Goal: Task Accomplishment & Management: Manage account settings

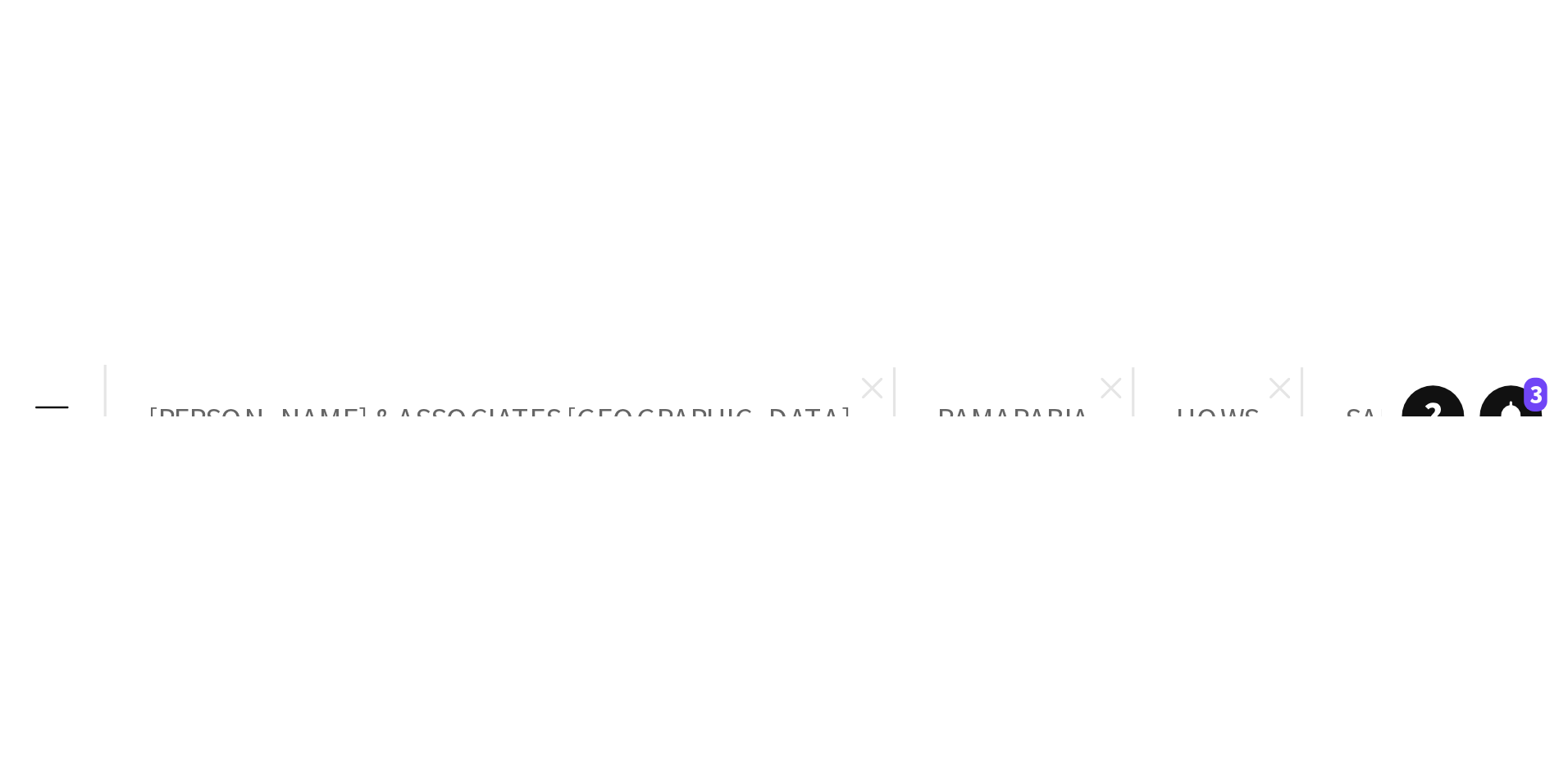
scroll to position [0, 564]
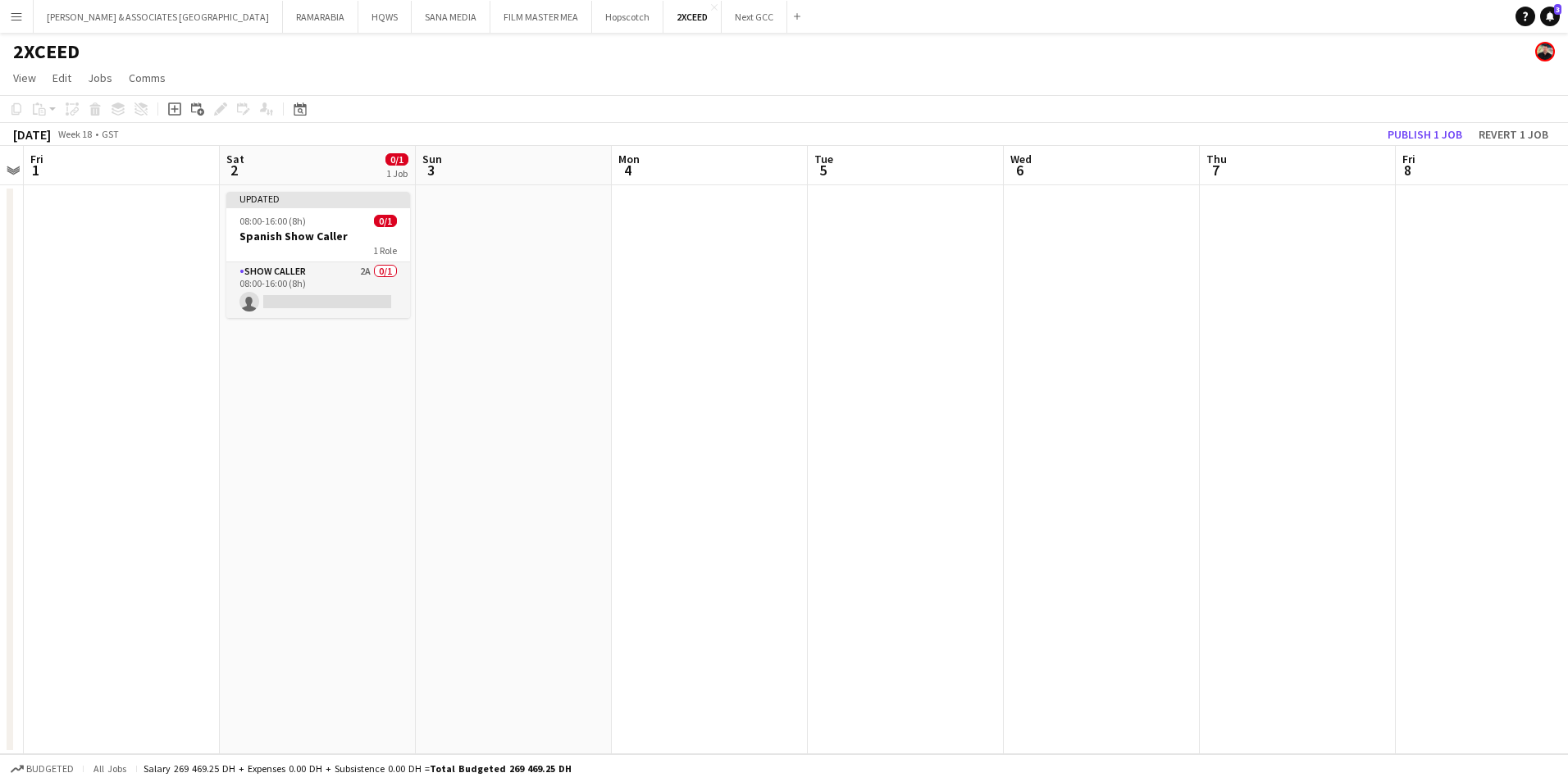
click at [385, 47] on div "2XCEED" at bounding box center [784, 49] width 1568 height 31
click at [592, 19] on button "Hopscotch Close" at bounding box center [628, 17] width 71 height 32
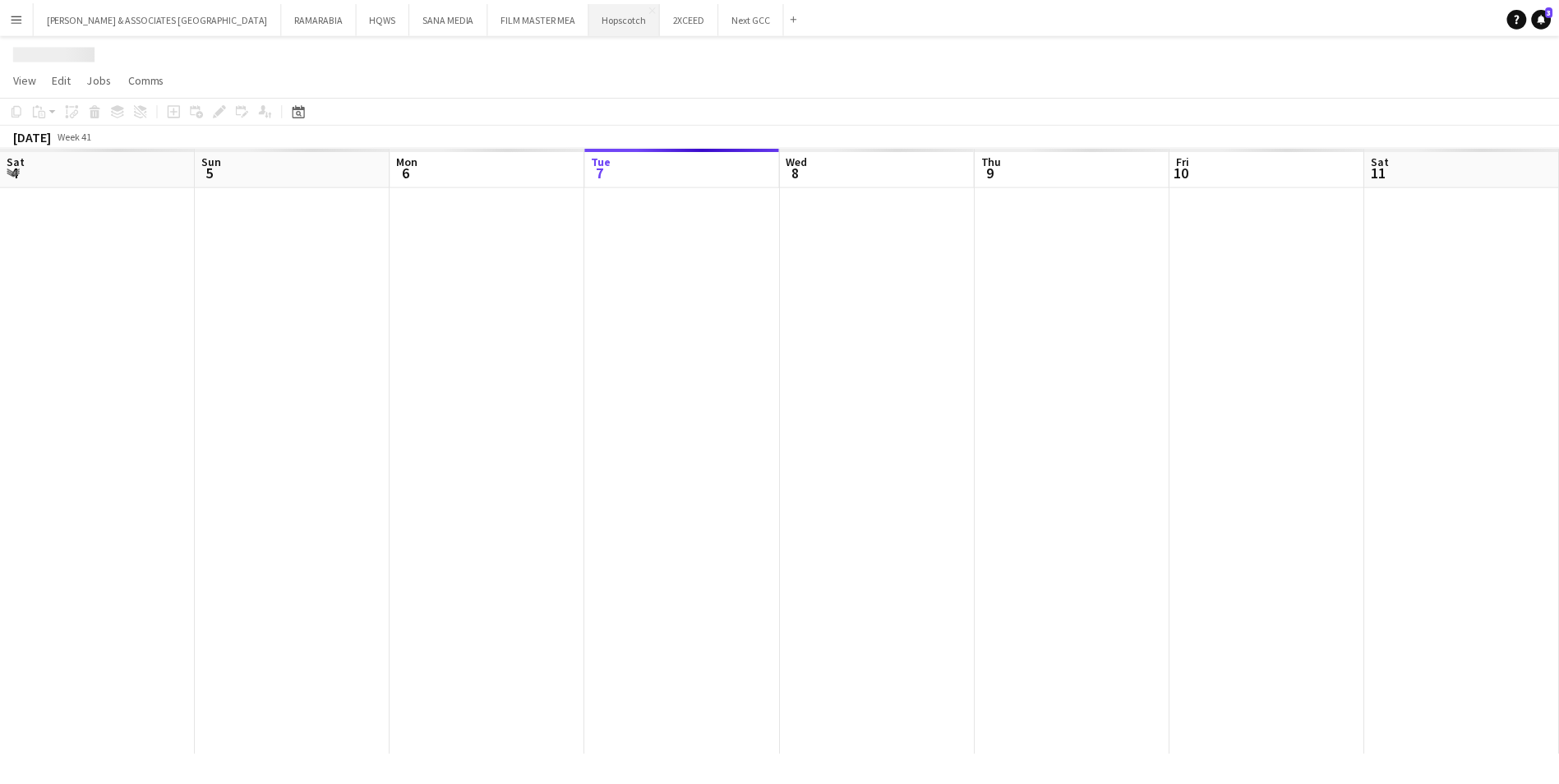
scroll to position [0, 392]
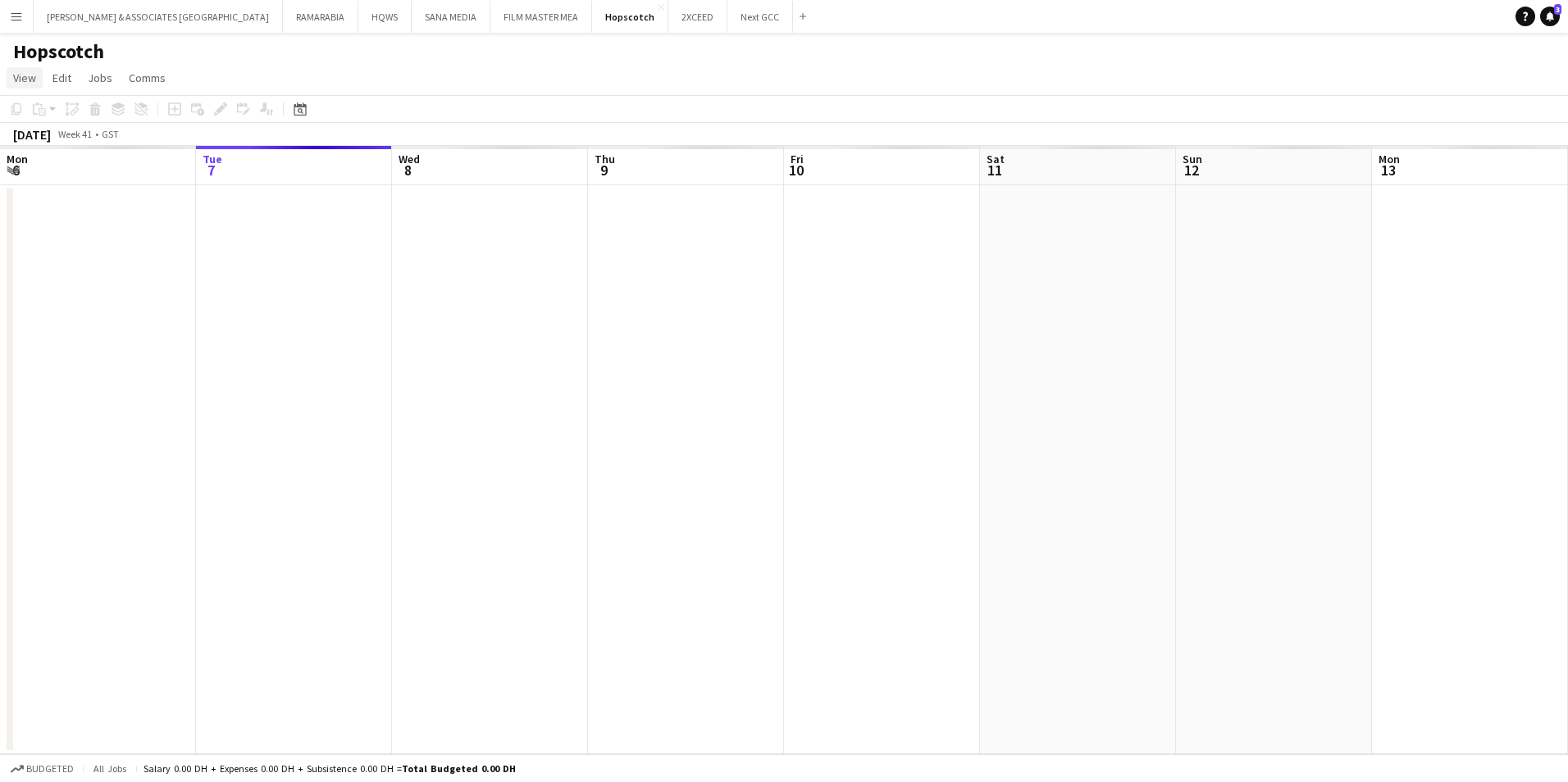
click at [24, 73] on span "View" at bounding box center [25, 78] width 23 height 15
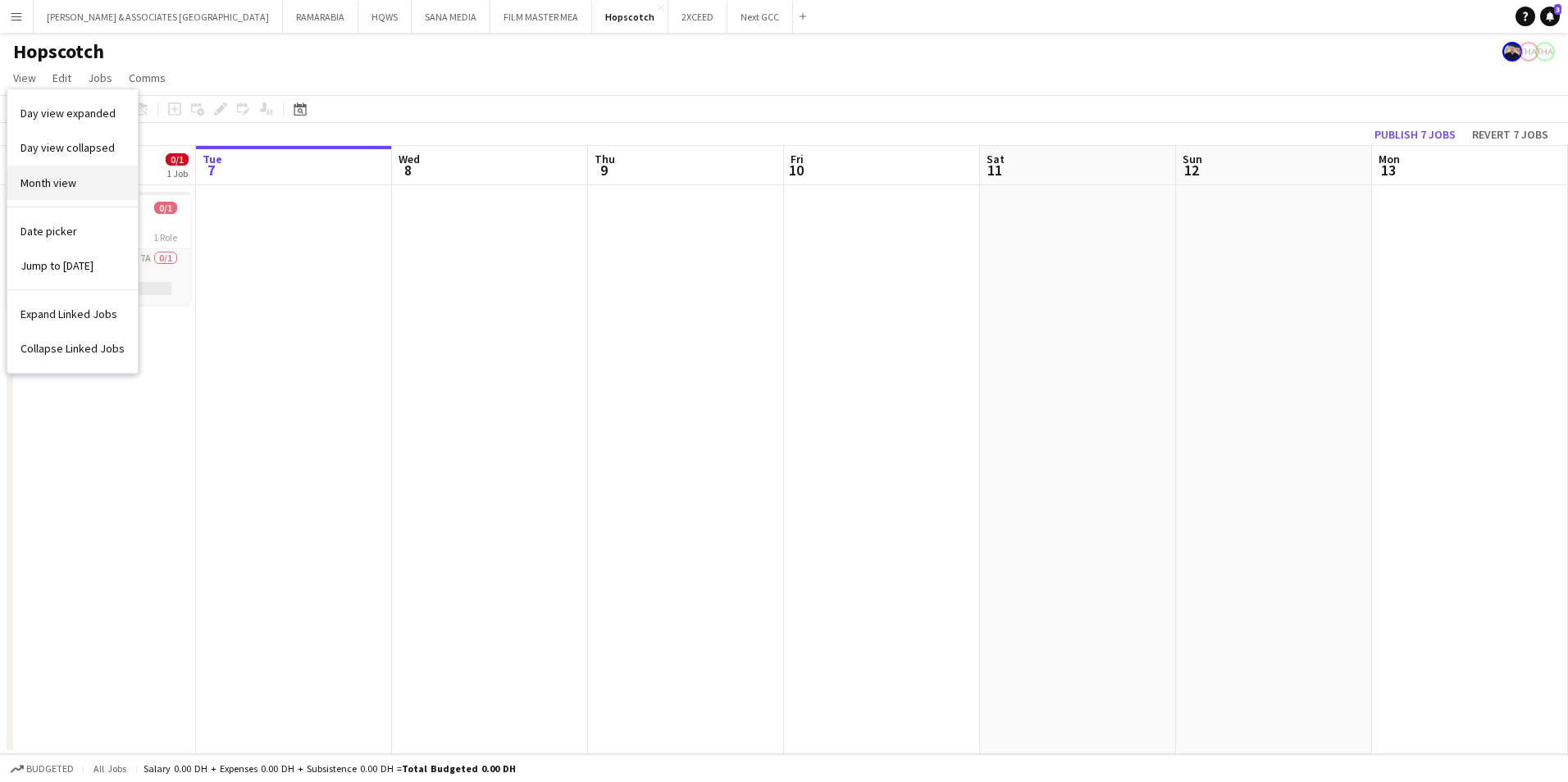
click at [70, 192] on link "Month view" at bounding box center [72, 183] width 130 height 35
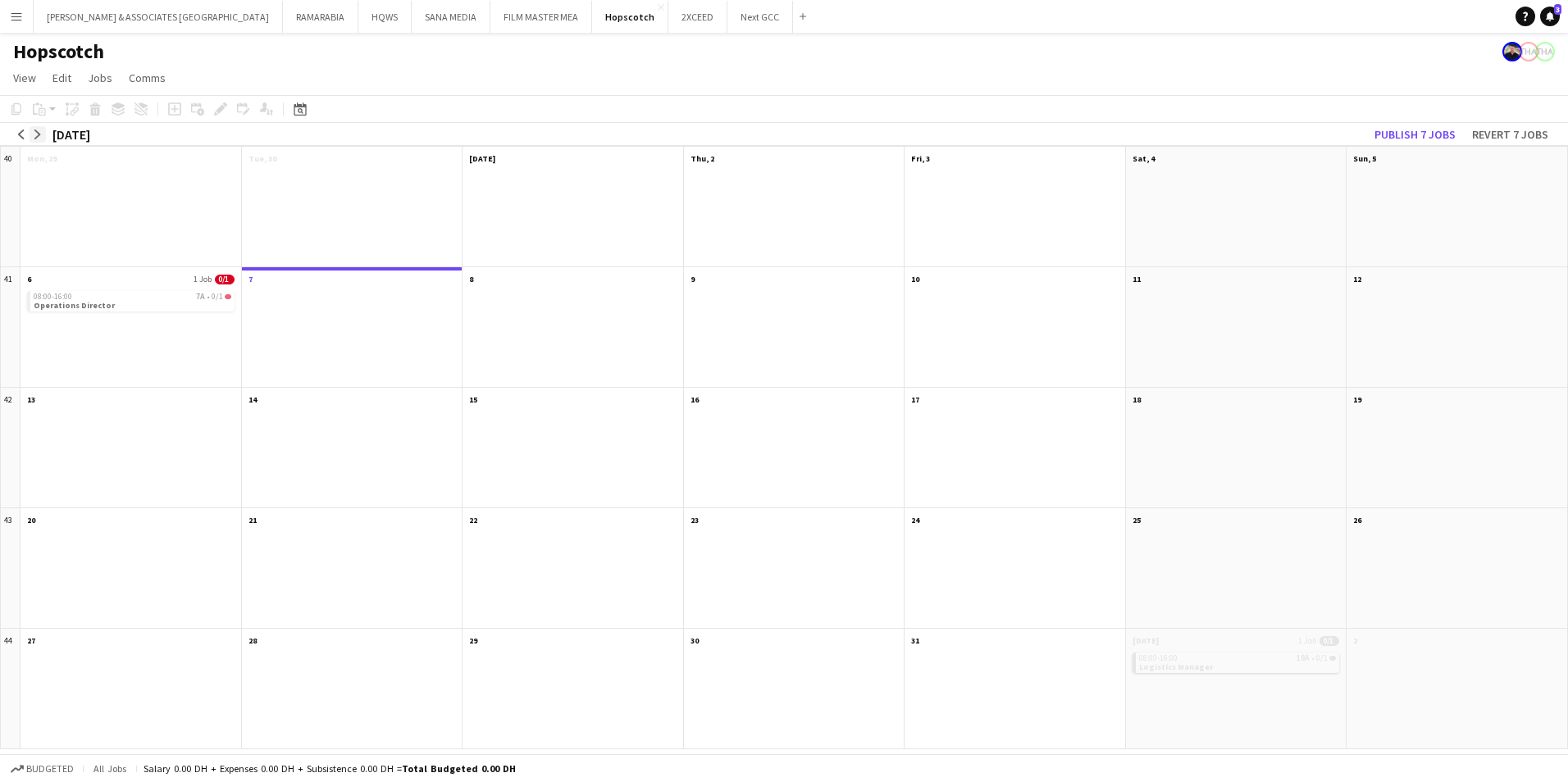
click at [37, 133] on app-icon "arrow-right" at bounding box center [38, 134] width 10 height 10
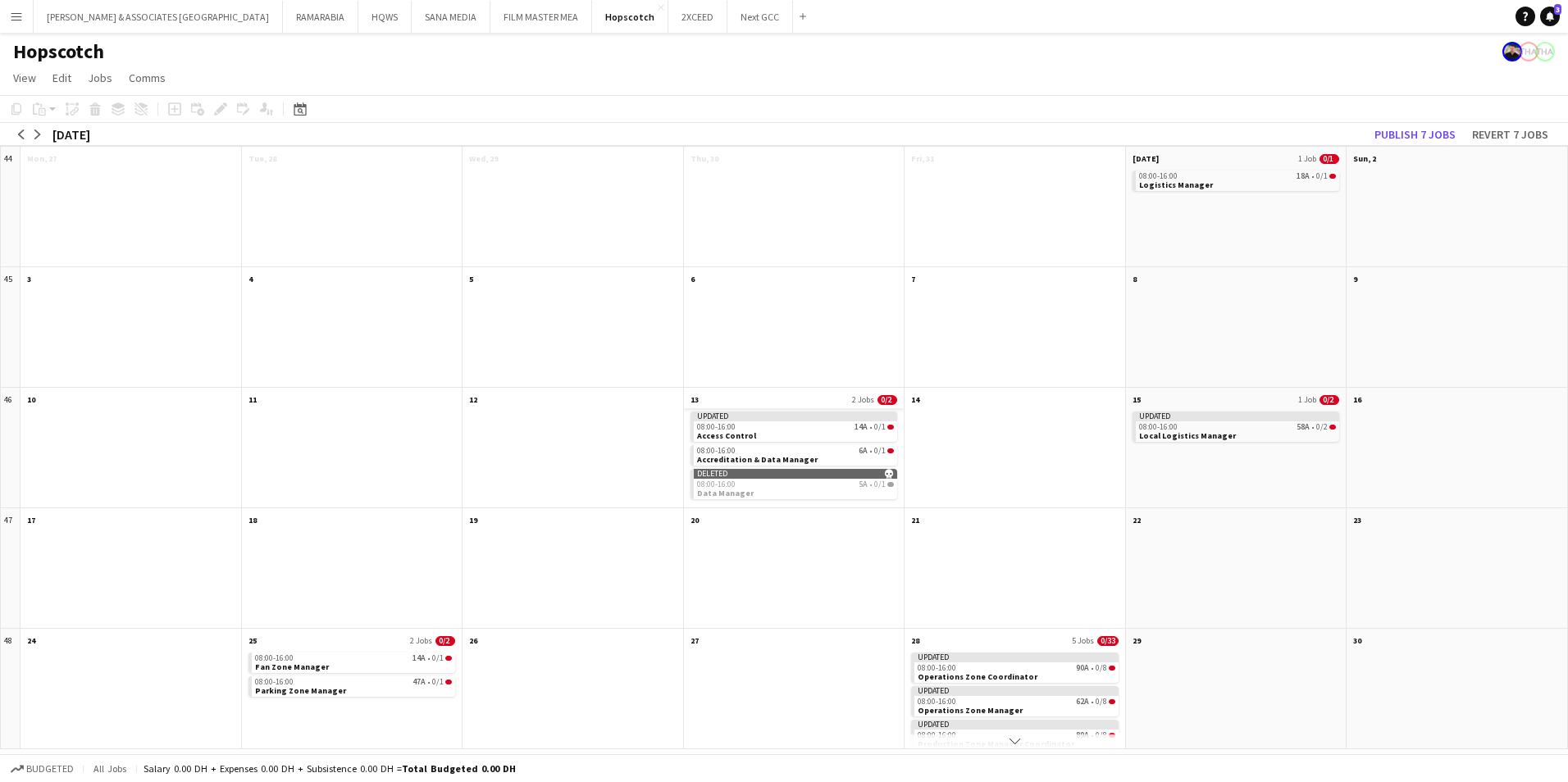
click at [778, 401] on app-month-view-date-header "13 2 Jobs 0/2" at bounding box center [794, 397] width 220 height 21
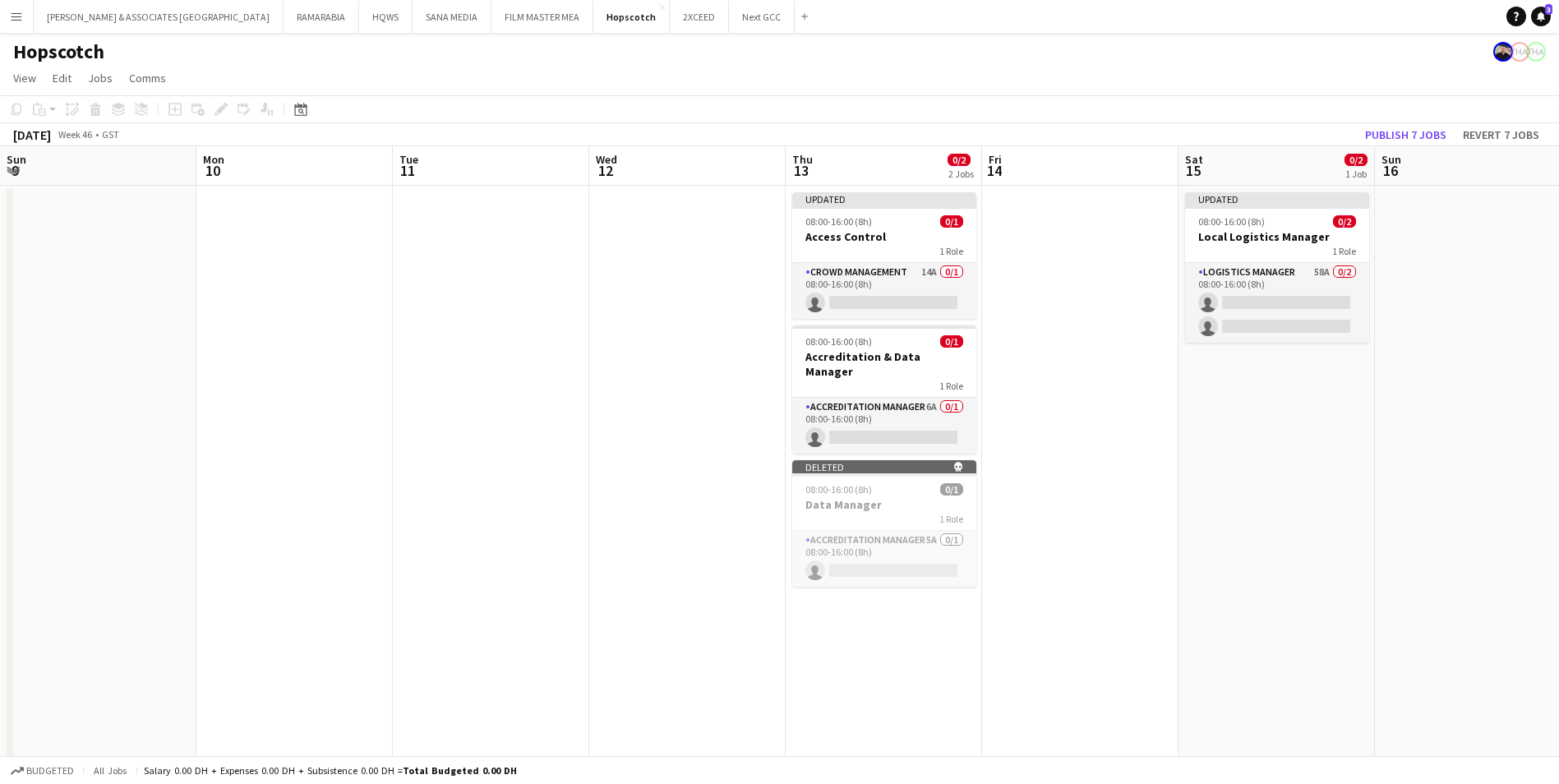
scroll to position [0, 565]
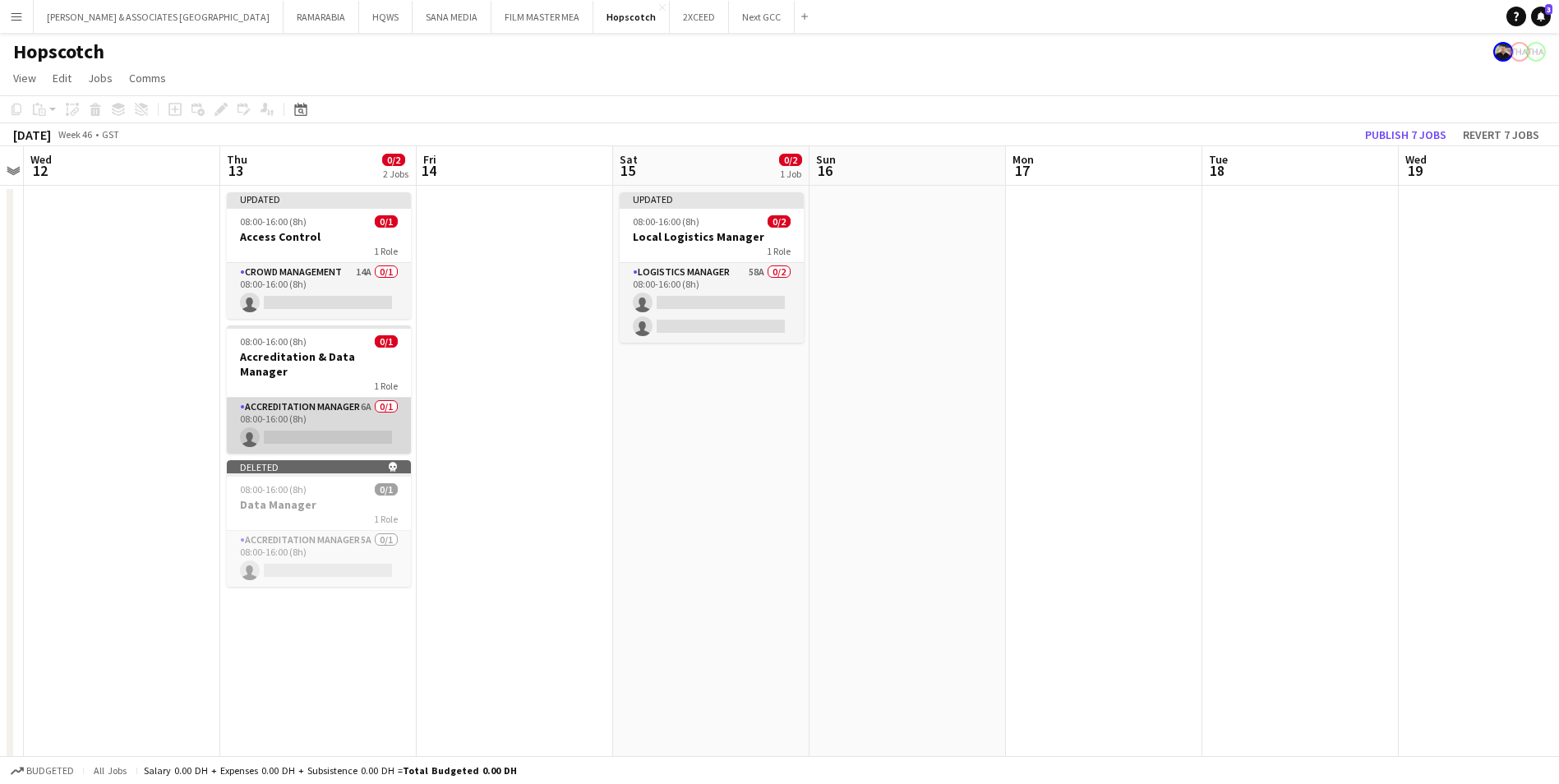
click at [296, 397] on app-card-role "Accreditation Manager 6A 0/1 08:00-16:00 (8h) single-neutral-actions" at bounding box center [319, 425] width 184 height 56
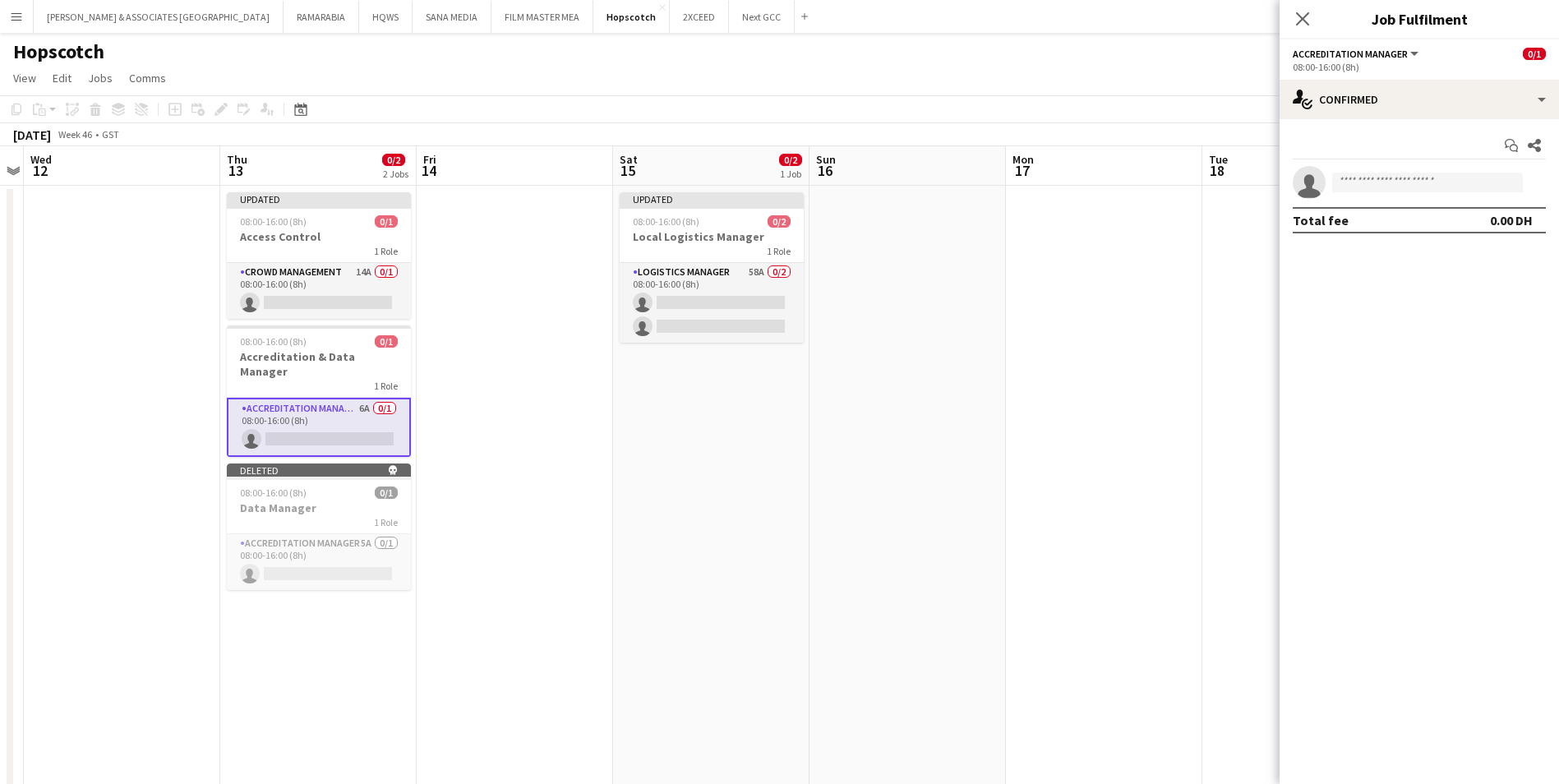
drag, startPoint x: 1402, startPoint y: 71, endPoint x: 1395, endPoint y: 77, distance: 9.2
click at [1255, 71] on div "08:00-16:00 (8h)" at bounding box center [1419, 66] width 253 height 12
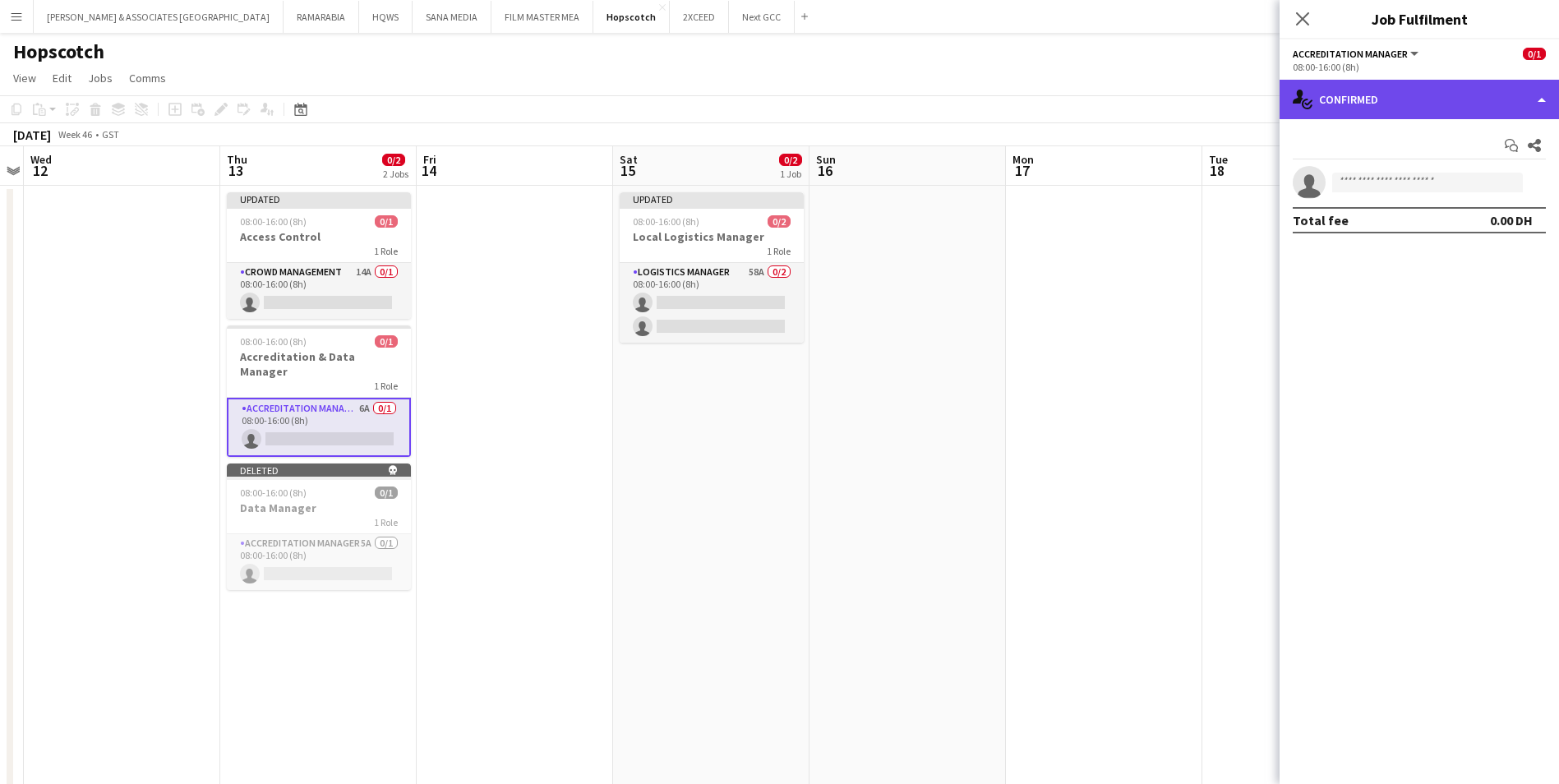
click at [1255, 88] on div "single-neutral-actions-check-2 Confirmed" at bounding box center [1419, 100] width 280 height 40
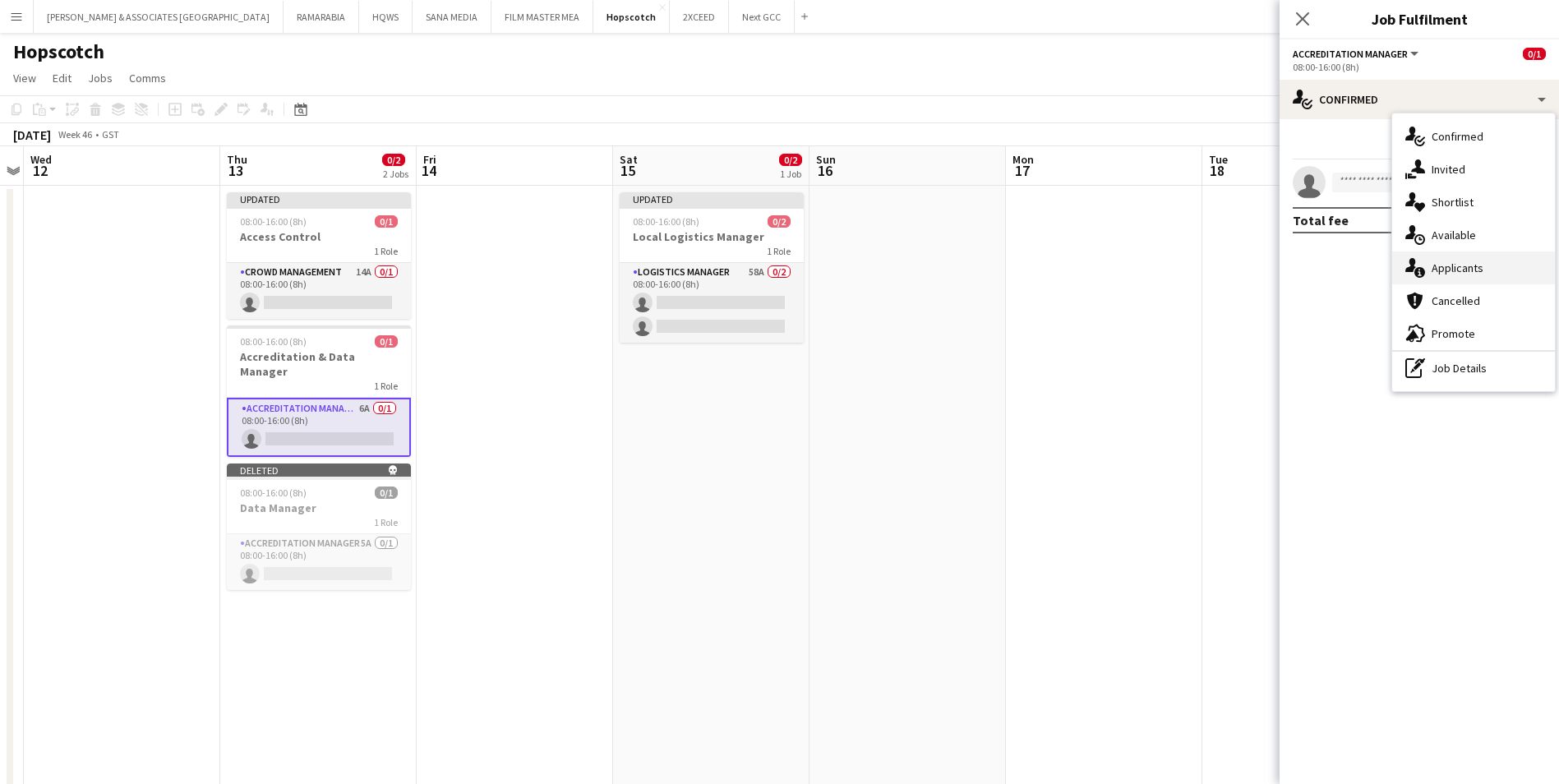
click at [1255, 265] on span "Applicants" at bounding box center [1457, 268] width 51 height 15
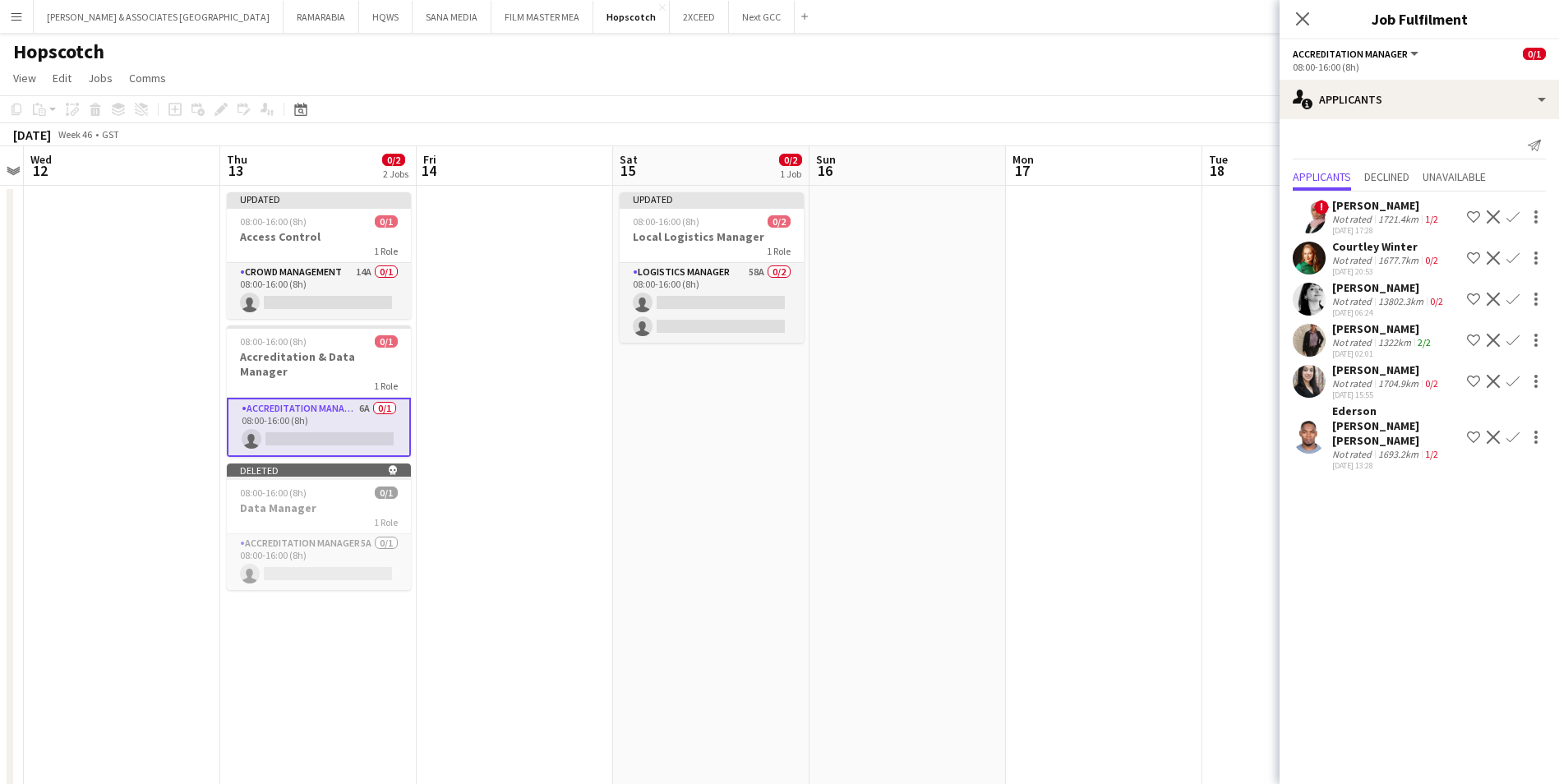
click at [1255, 407] on div "Ederson [PERSON_NAME] [PERSON_NAME]" at bounding box center [1396, 425] width 129 height 44
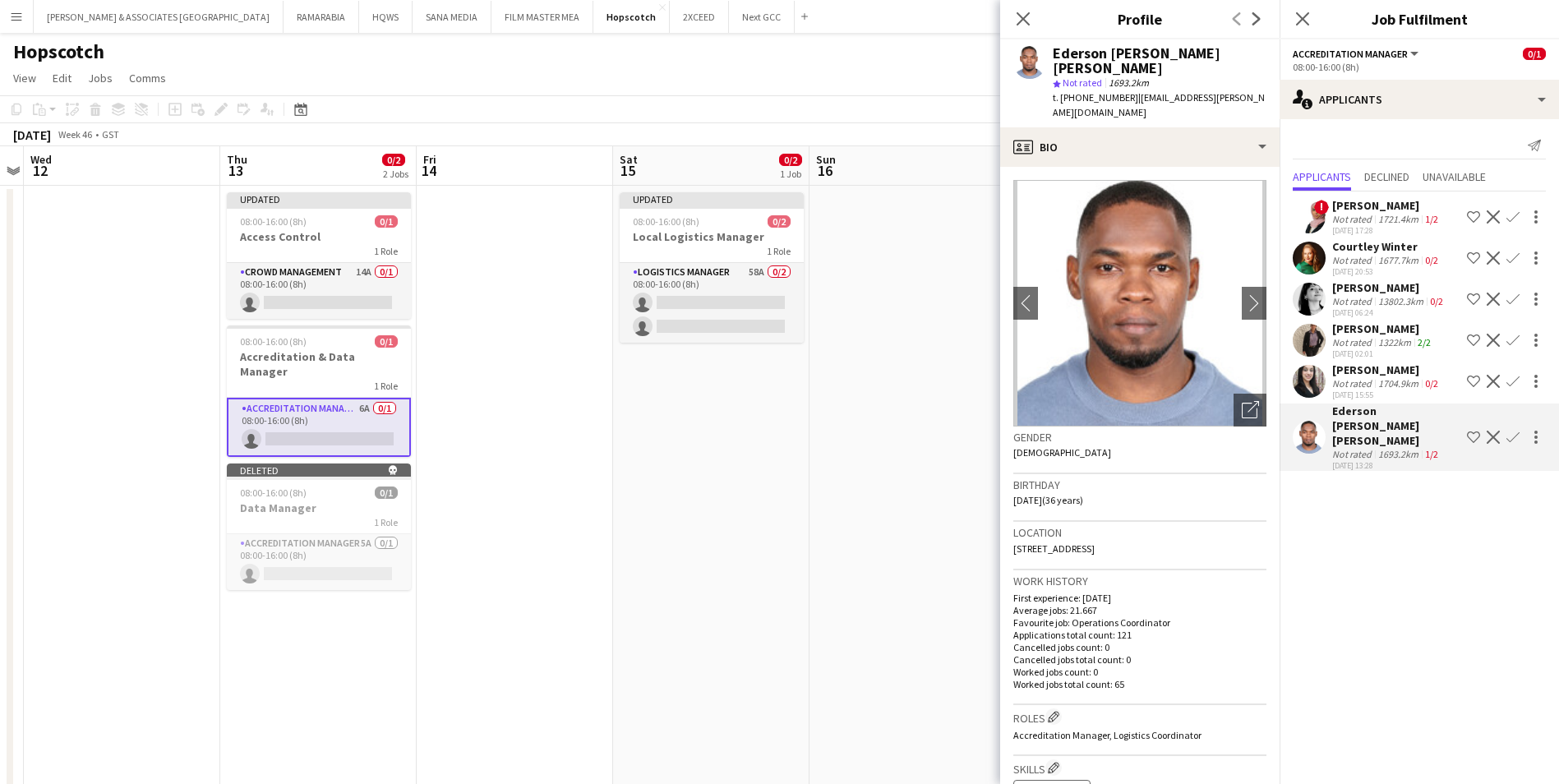
click at [1255, 329] on div "[PERSON_NAME]" at bounding box center [1382, 329] width 102 height 15
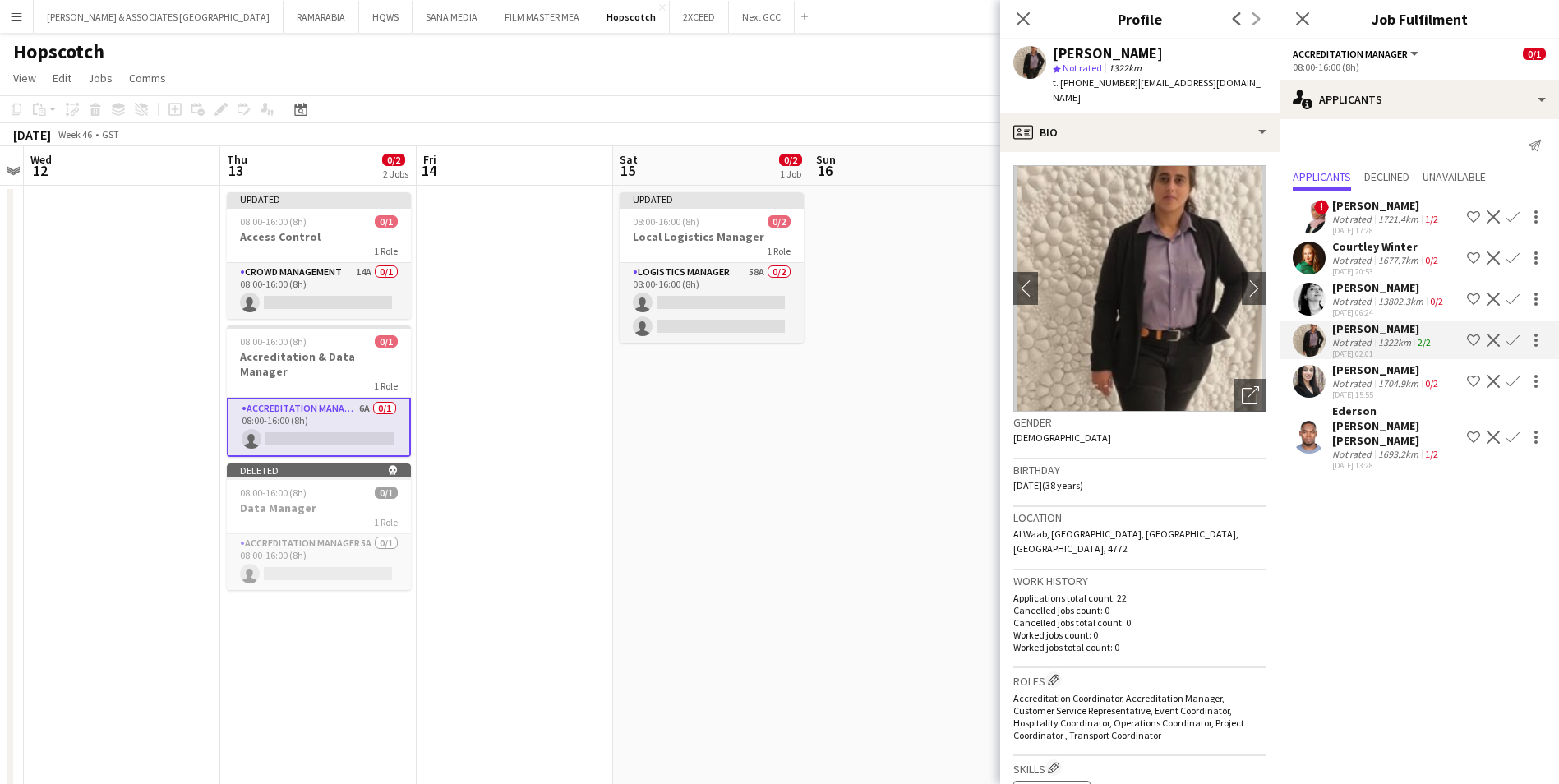
click at [1255, 407] on div "Ederson [PERSON_NAME] [PERSON_NAME]" at bounding box center [1396, 425] width 129 height 44
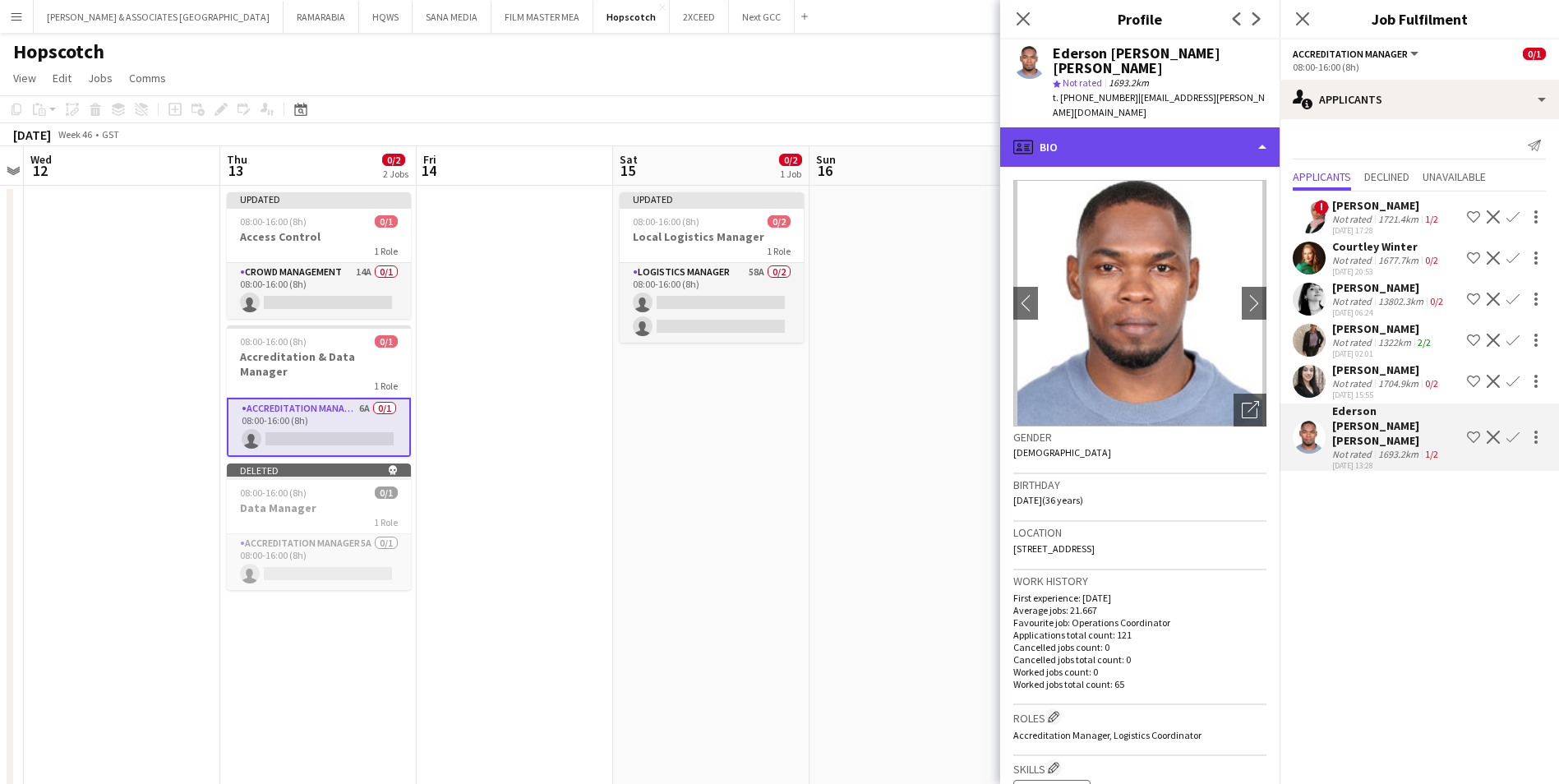
click at [1136, 128] on div "profile Bio" at bounding box center [1139, 148] width 280 height 40
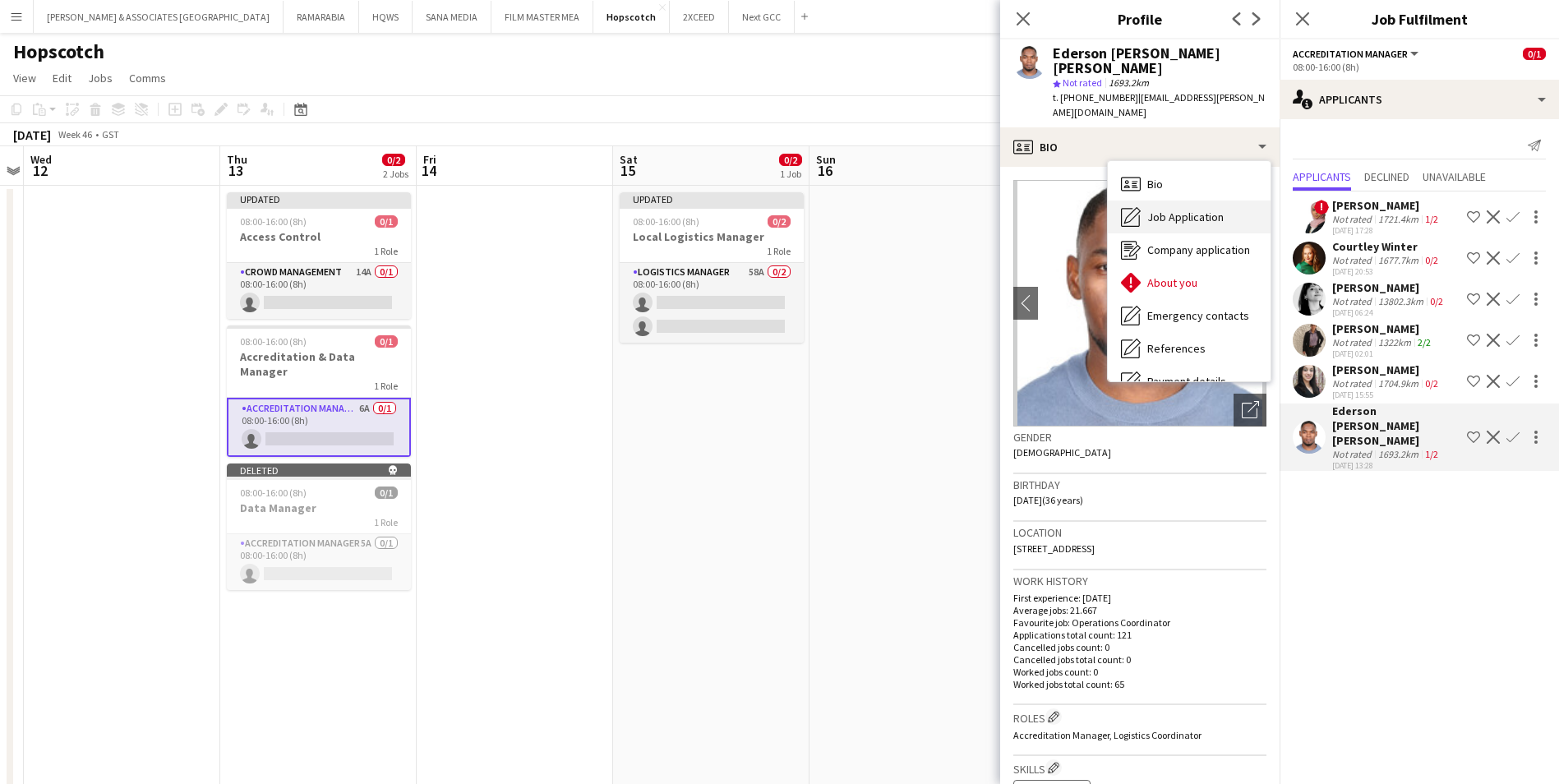
click at [1186, 210] on span "Job Application" at bounding box center [1186, 217] width 76 height 15
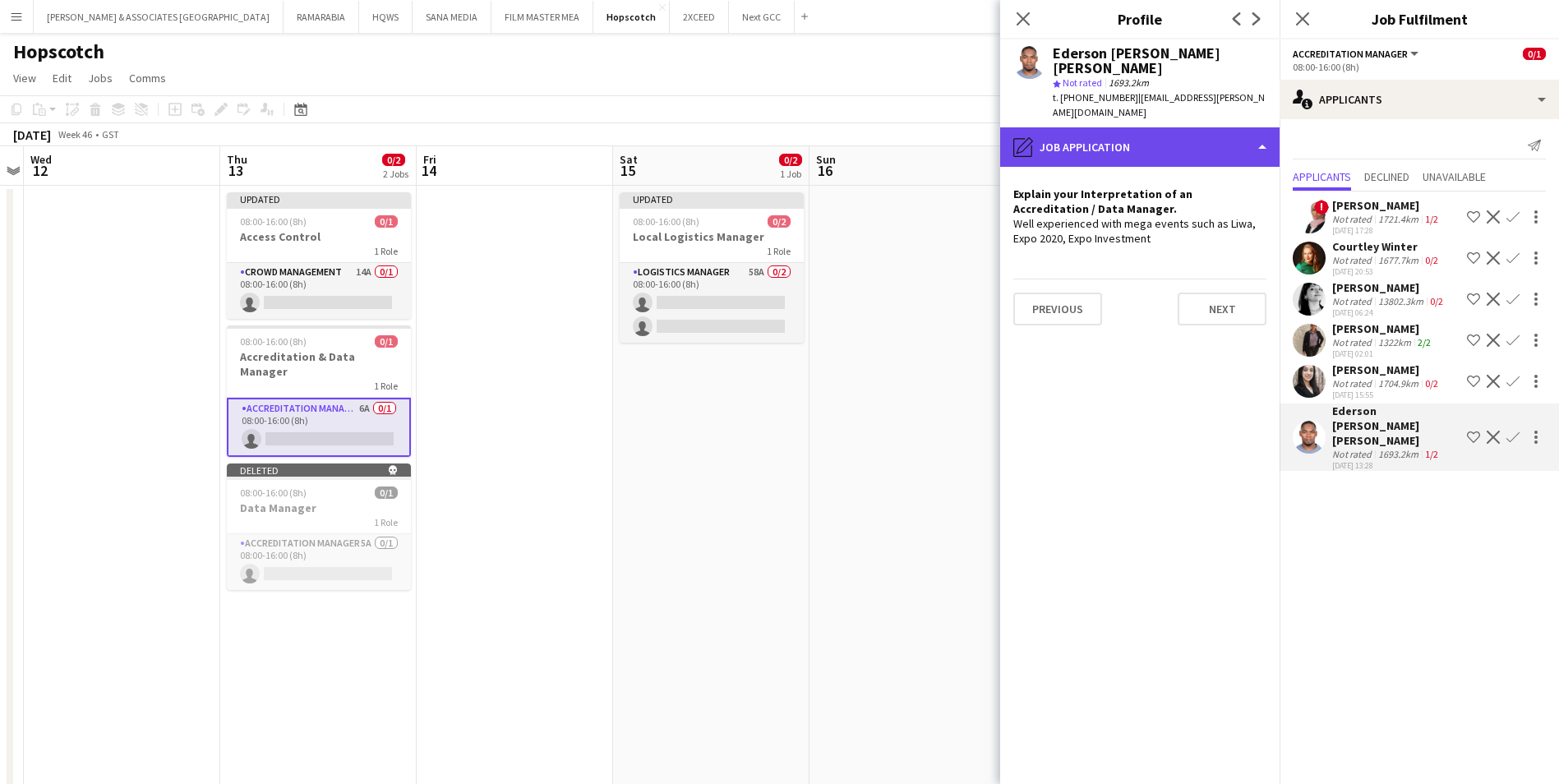
click at [1136, 129] on div "pencil4 Job Application" at bounding box center [1139, 148] width 280 height 40
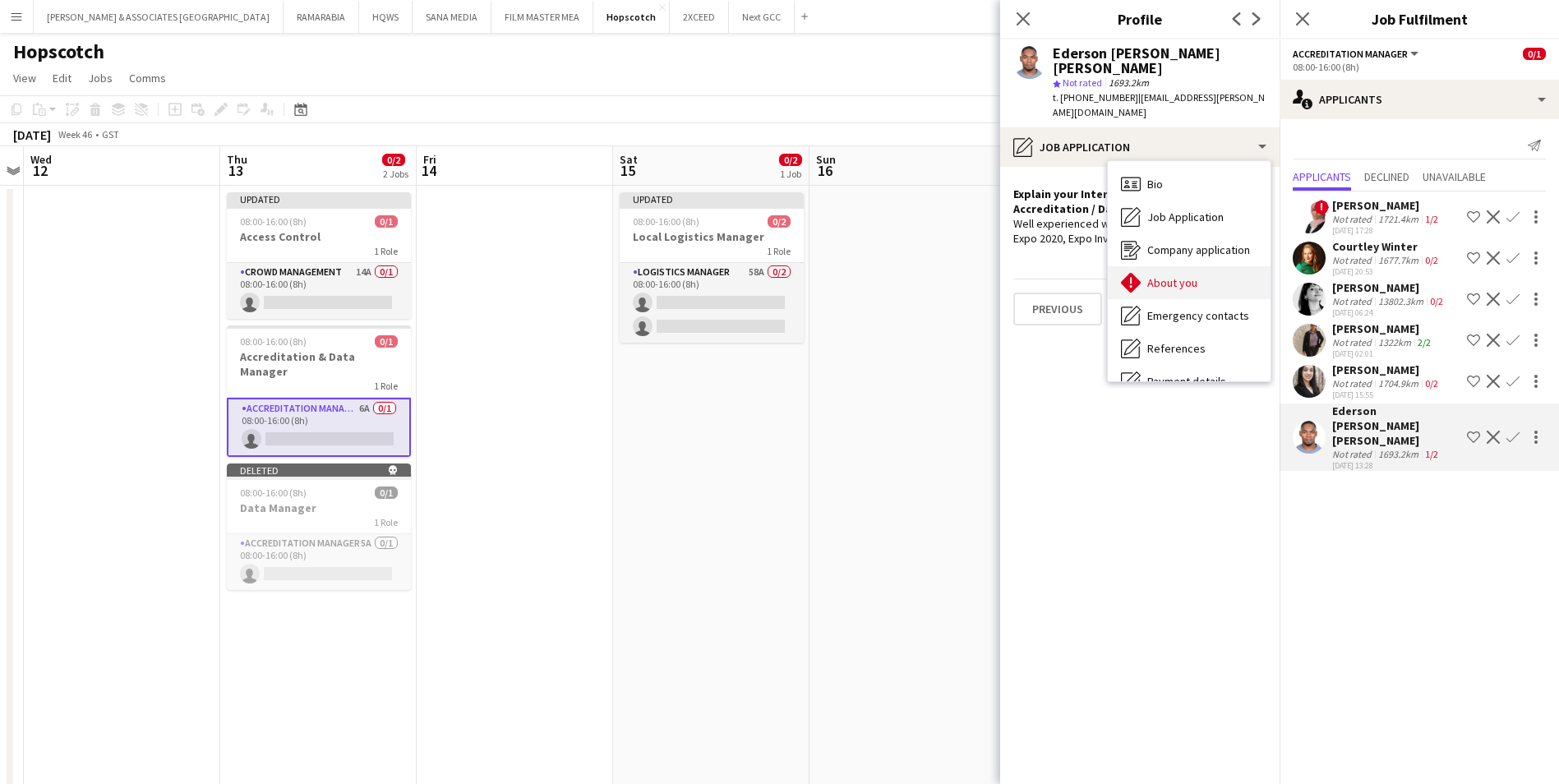
click at [1195, 275] on span "About you" at bounding box center [1172, 283] width 50 height 15
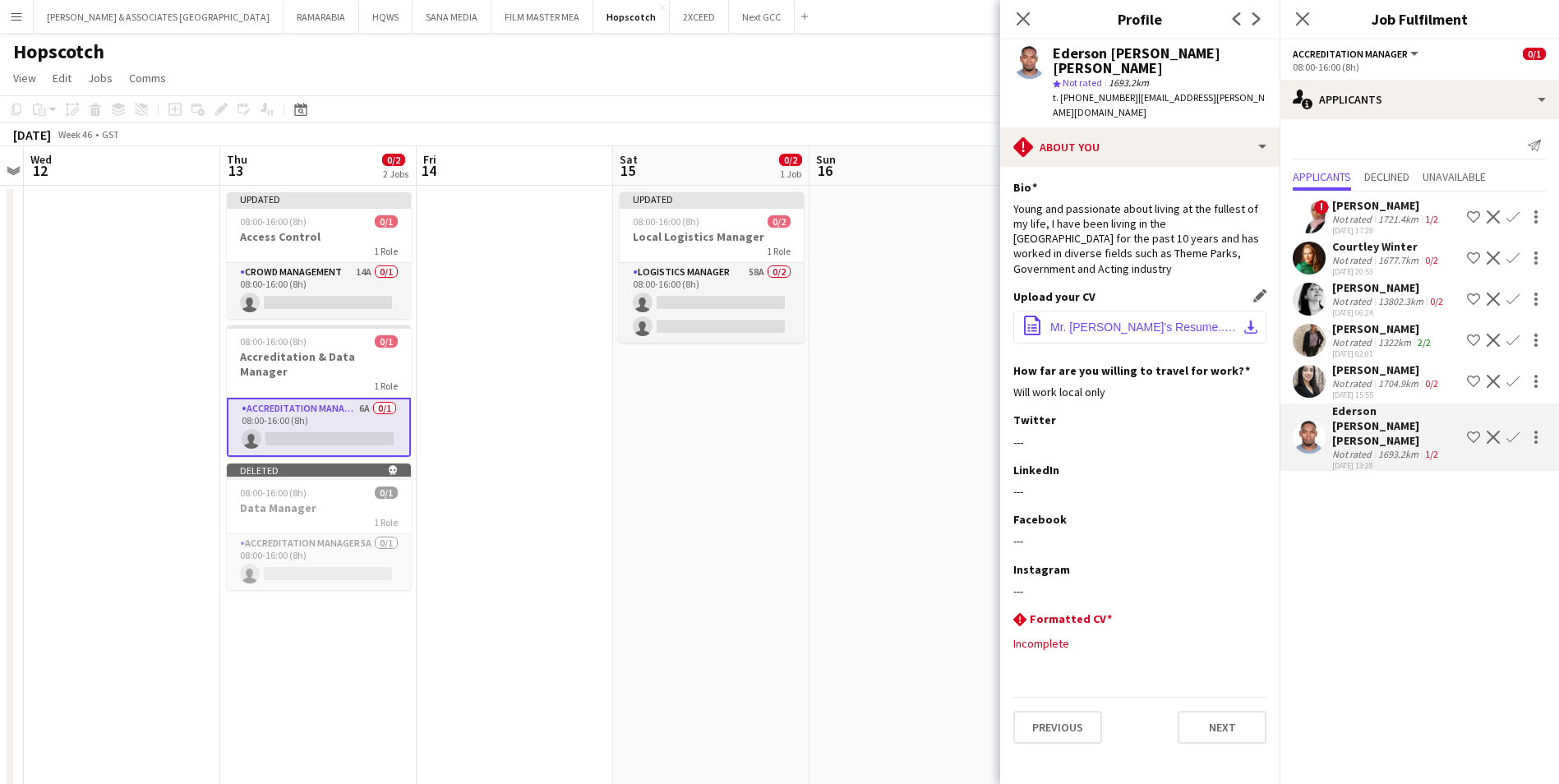
click at [1174, 310] on button "office-file-sheet Mr. [PERSON_NAME]'s Resume..pdf download-bottom" at bounding box center [1139, 327] width 253 height 33
click at [1255, 431] on app-icon "Decline" at bounding box center [1493, 437] width 13 height 13
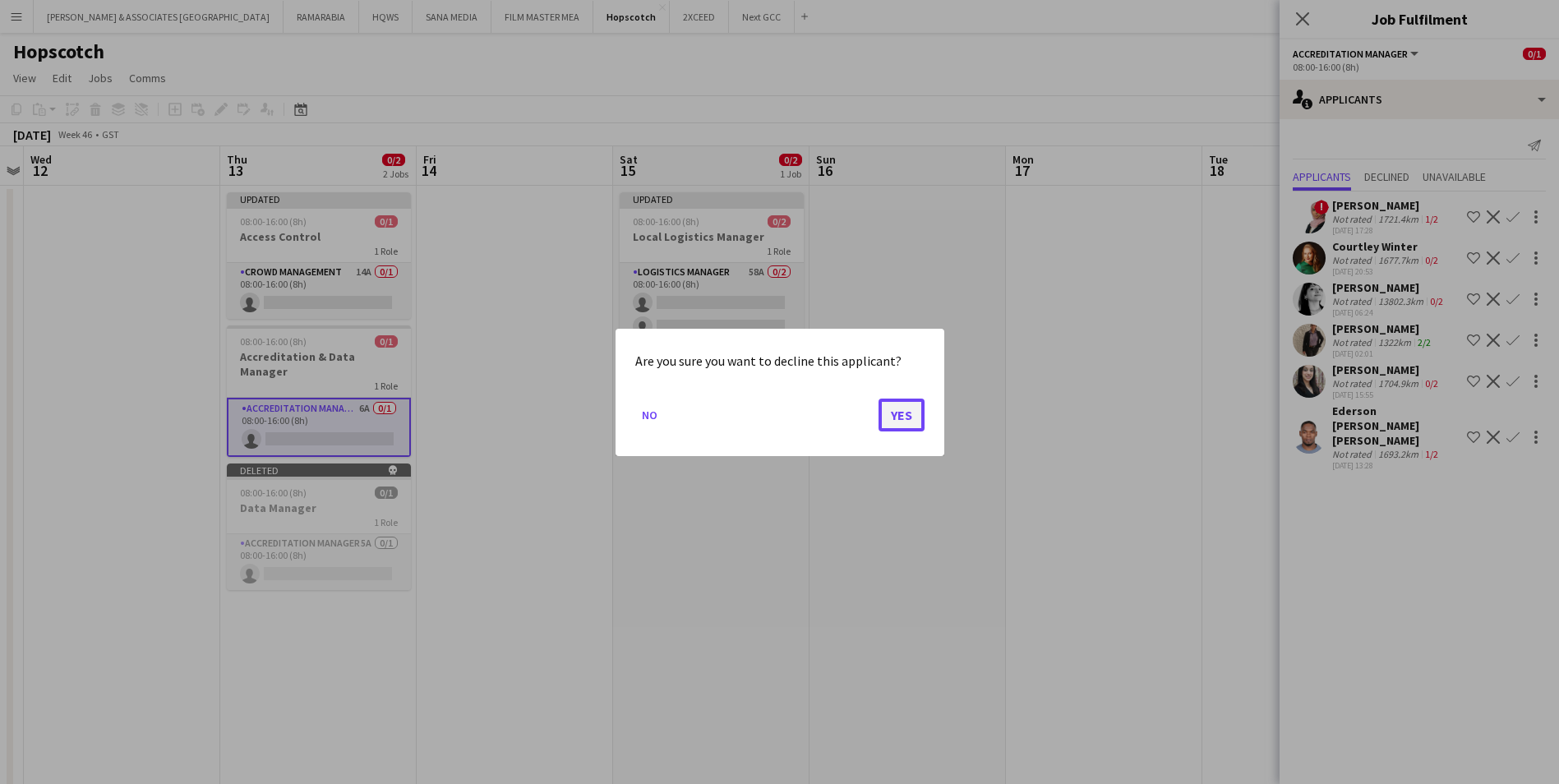
click at [905, 416] on button "Yes" at bounding box center [901, 414] width 46 height 33
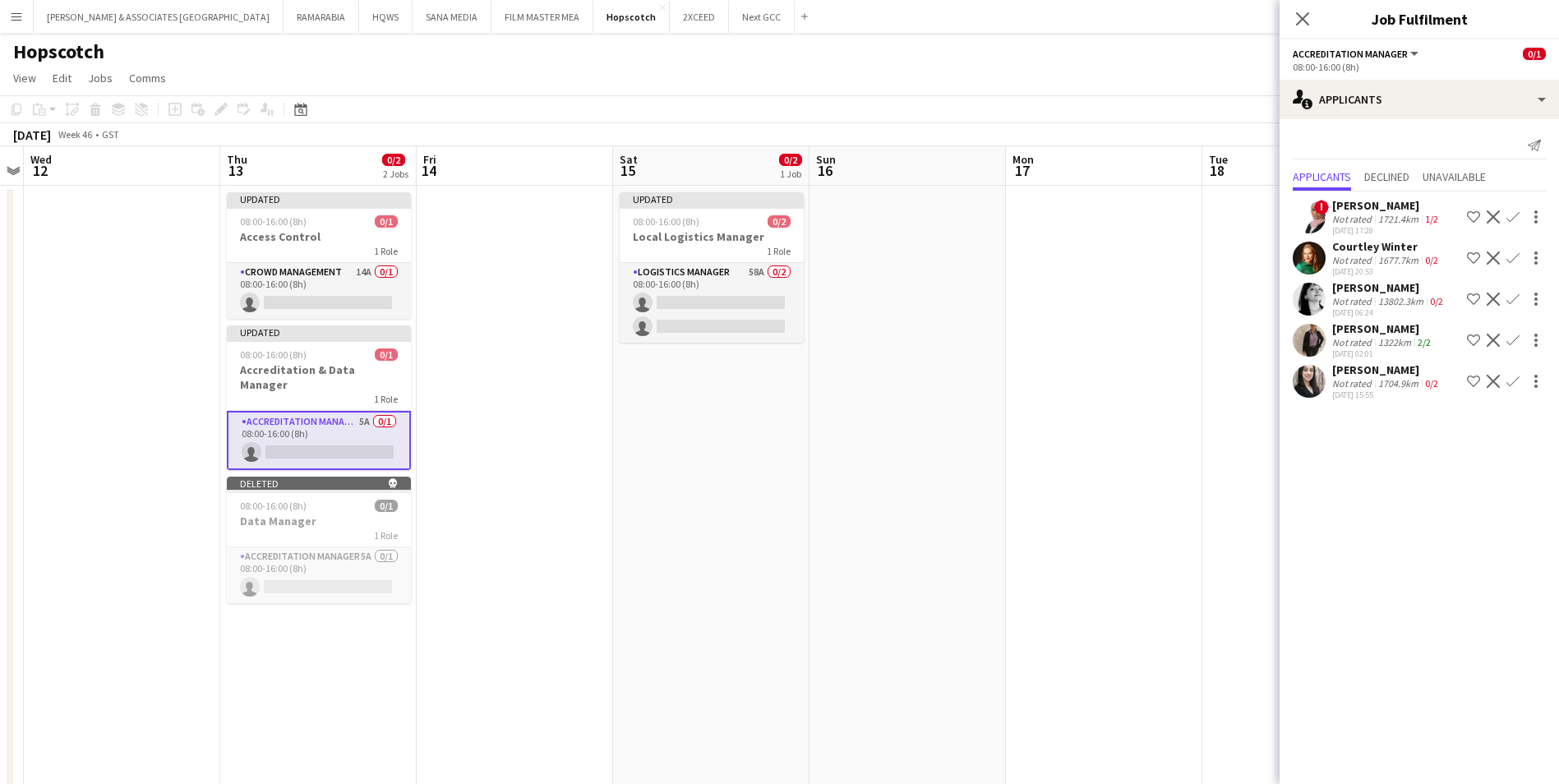
click at [1255, 251] on div "Courtley Winter" at bounding box center [1386, 246] width 110 height 15
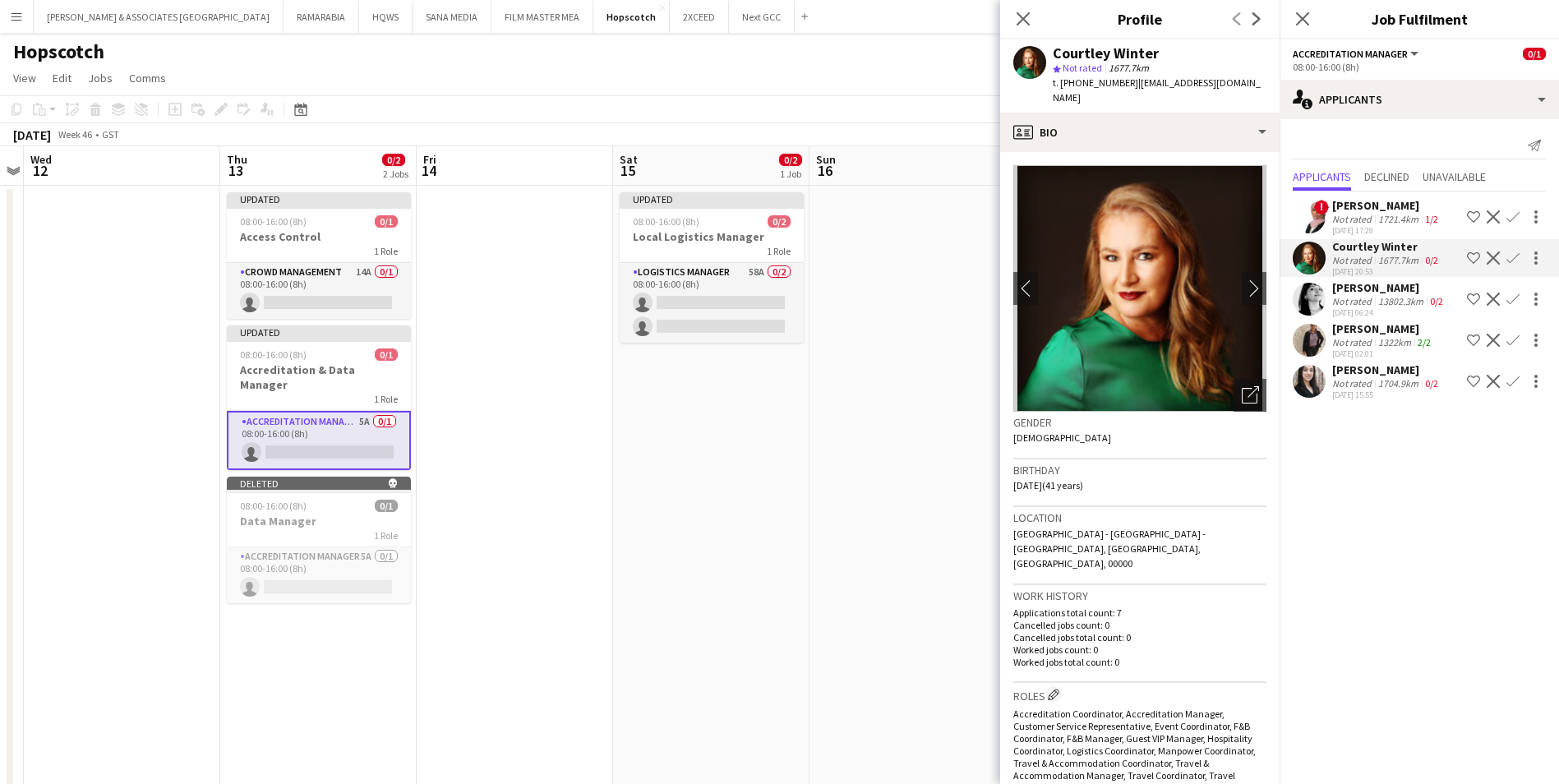
click at [1255, 333] on div "[PERSON_NAME]" at bounding box center [1382, 329] width 102 height 15
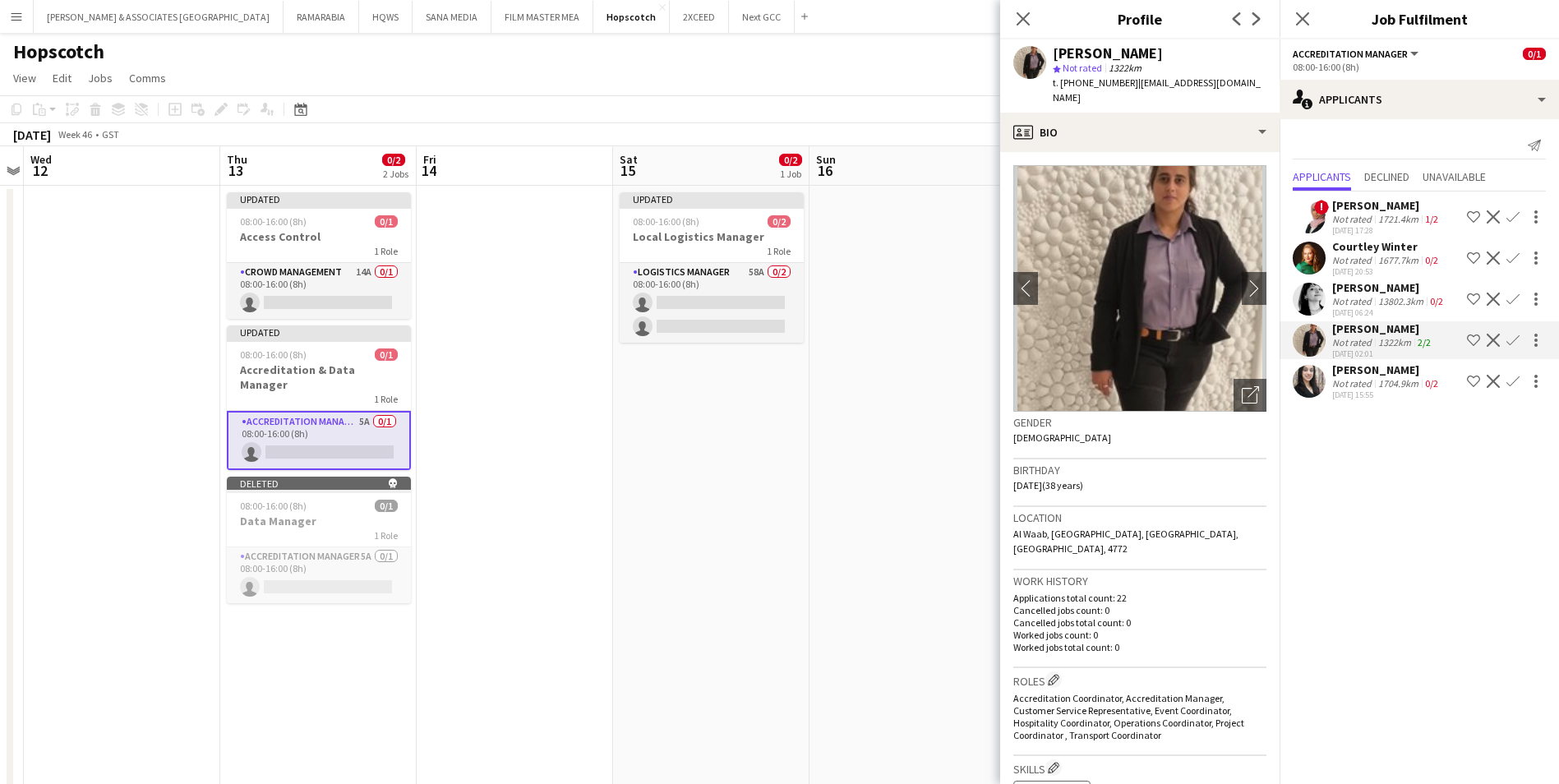
click at [1255, 210] on div "[PERSON_NAME]" at bounding box center [1386, 206] width 110 height 15
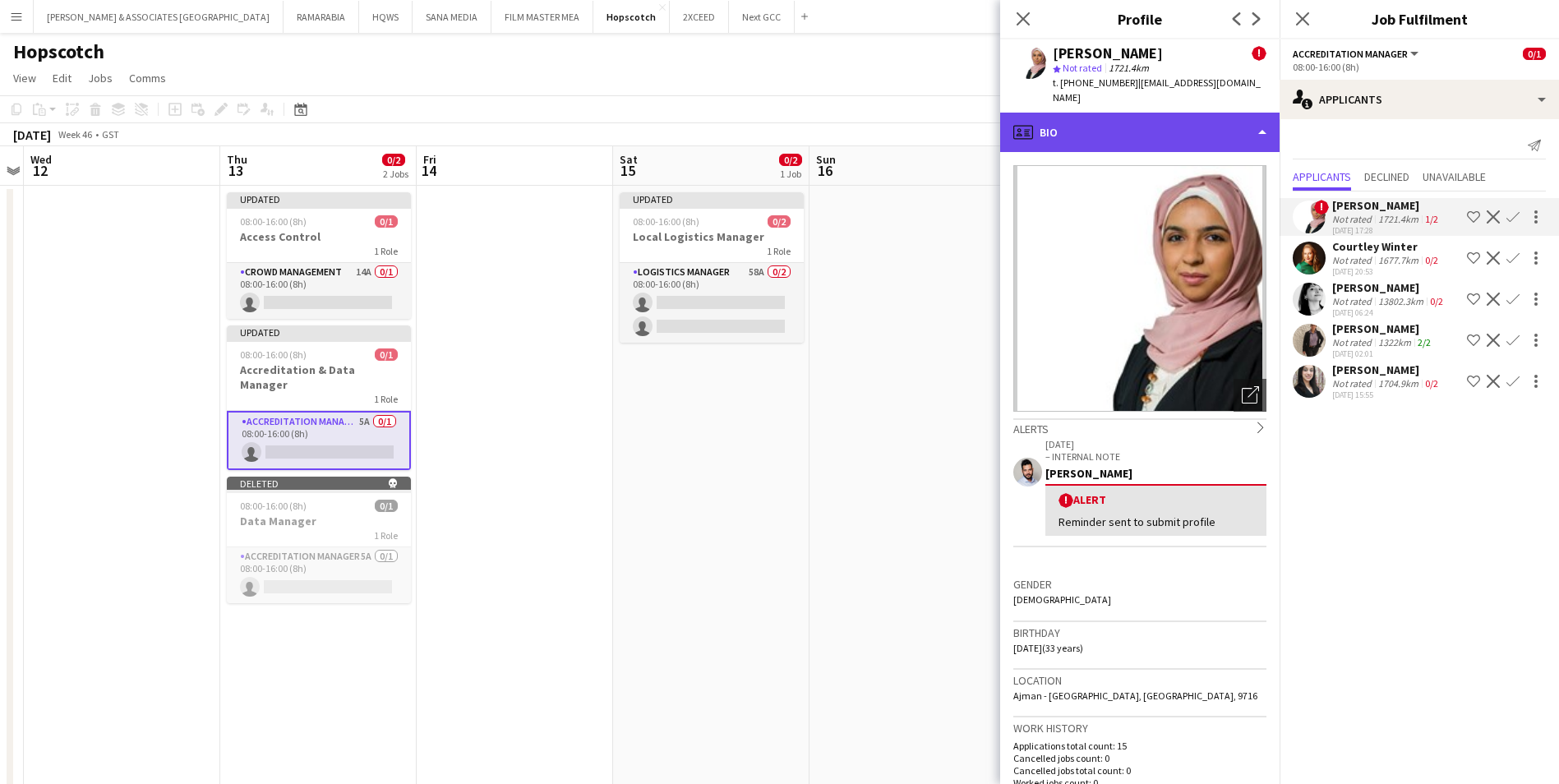
click at [1209, 130] on div "profile Bio" at bounding box center [1139, 133] width 280 height 40
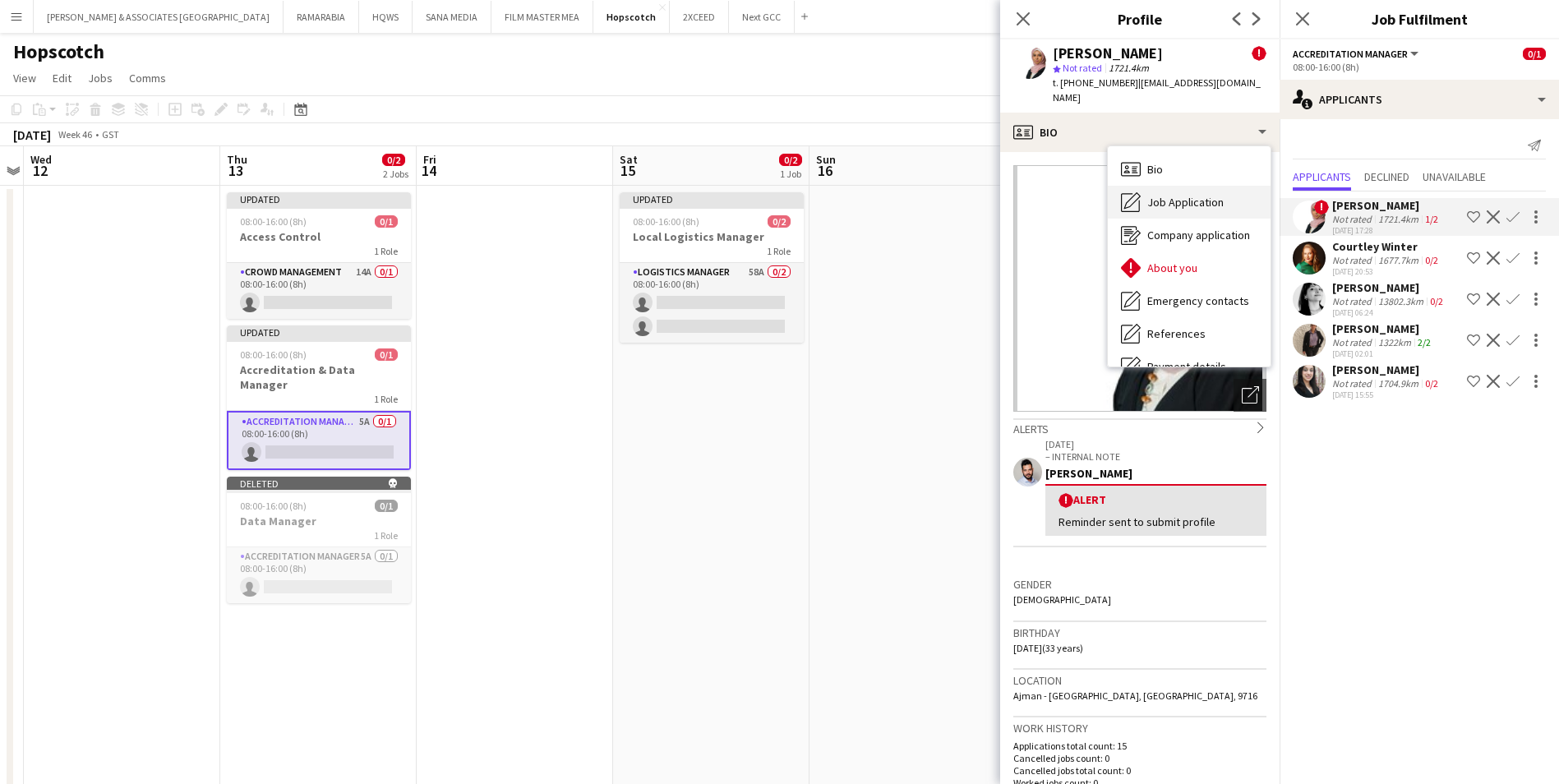
click at [1244, 197] on div "Job Application Job Application" at bounding box center [1189, 202] width 163 height 33
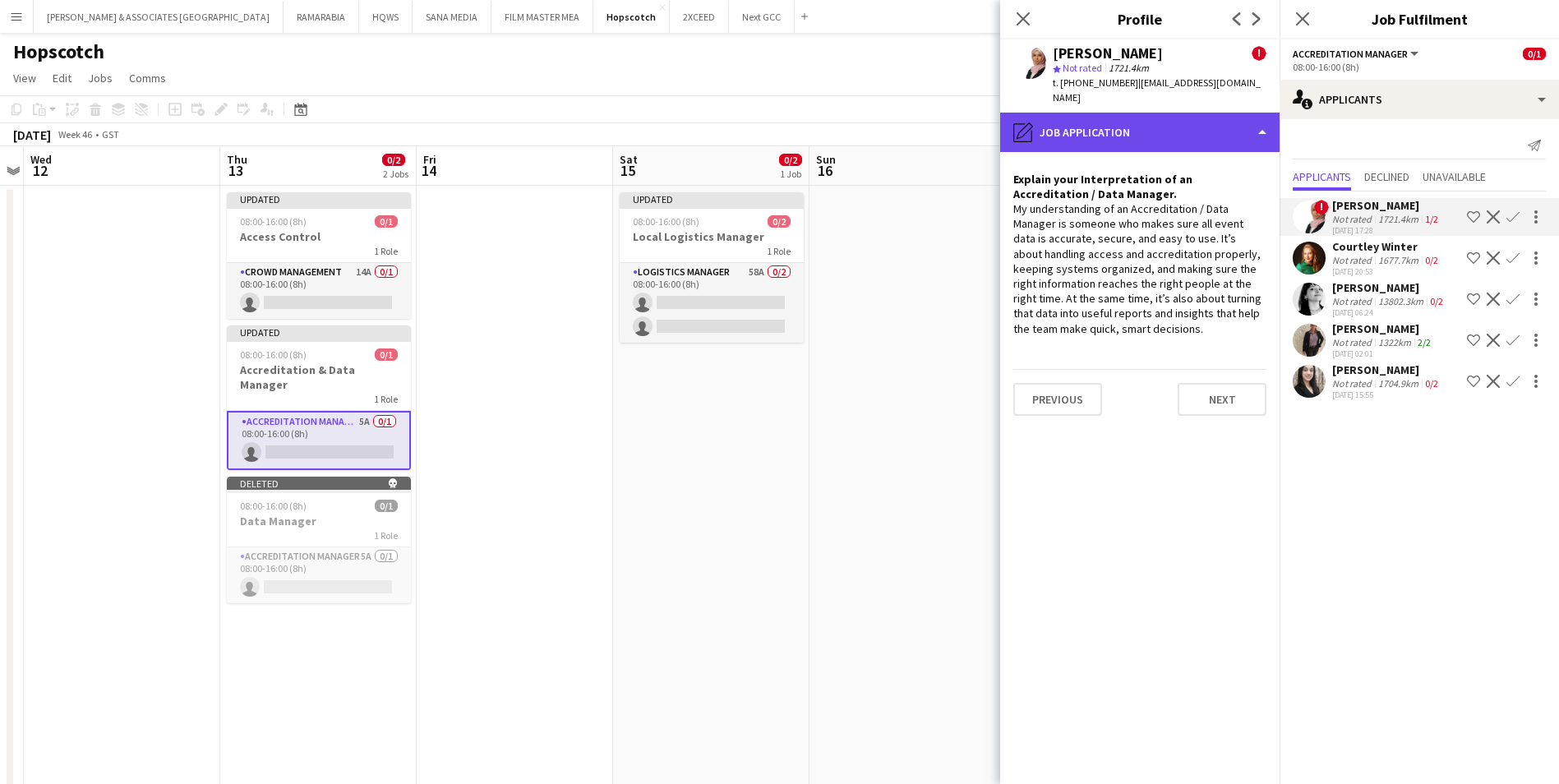
click at [1182, 123] on div "pencil4 Job Application" at bounding box center [1139, 133] width 280 height 40
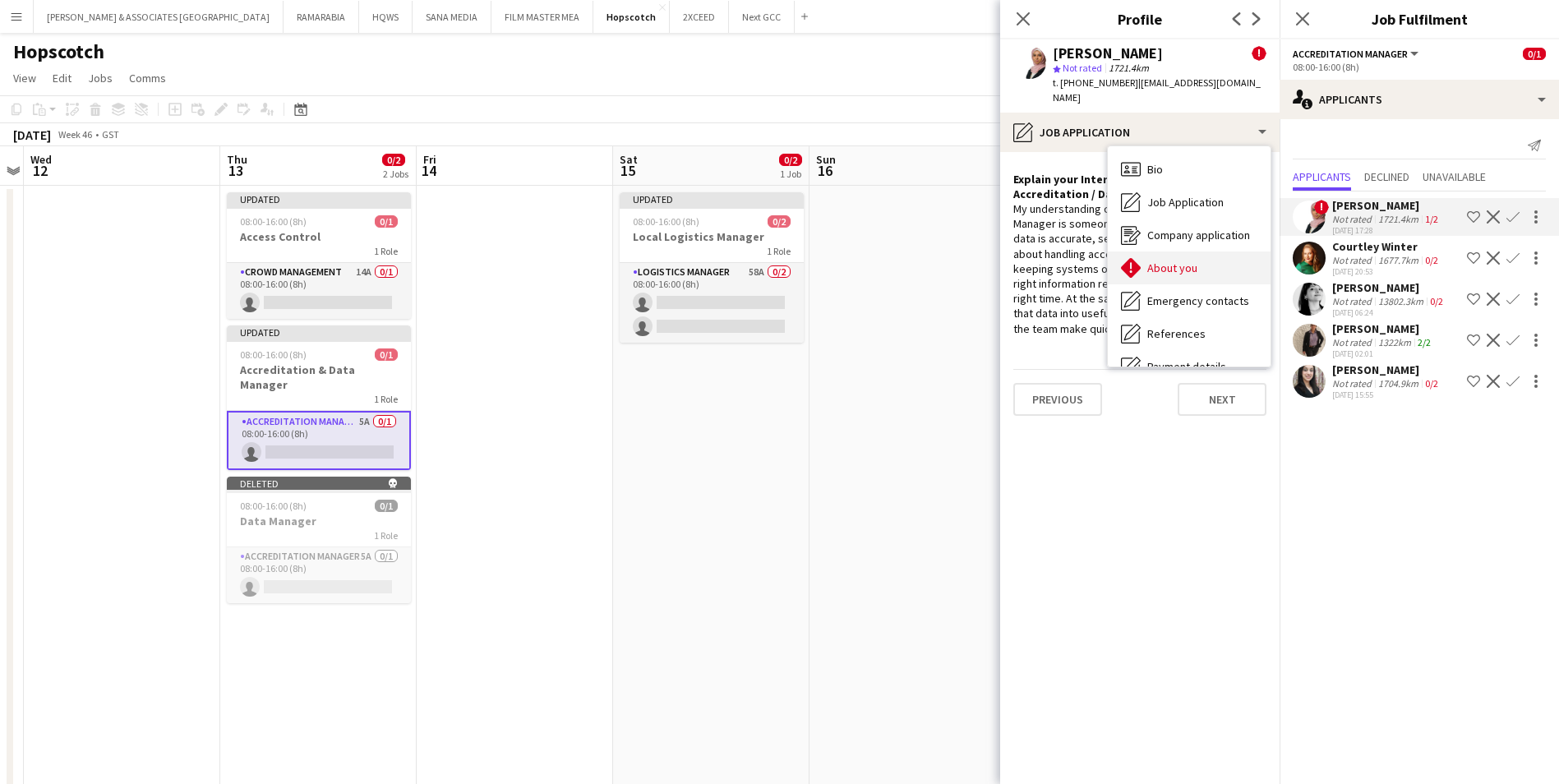
click at [1168, 261] on span "About you" at bounding box center [1172, 268] width 50 height 15
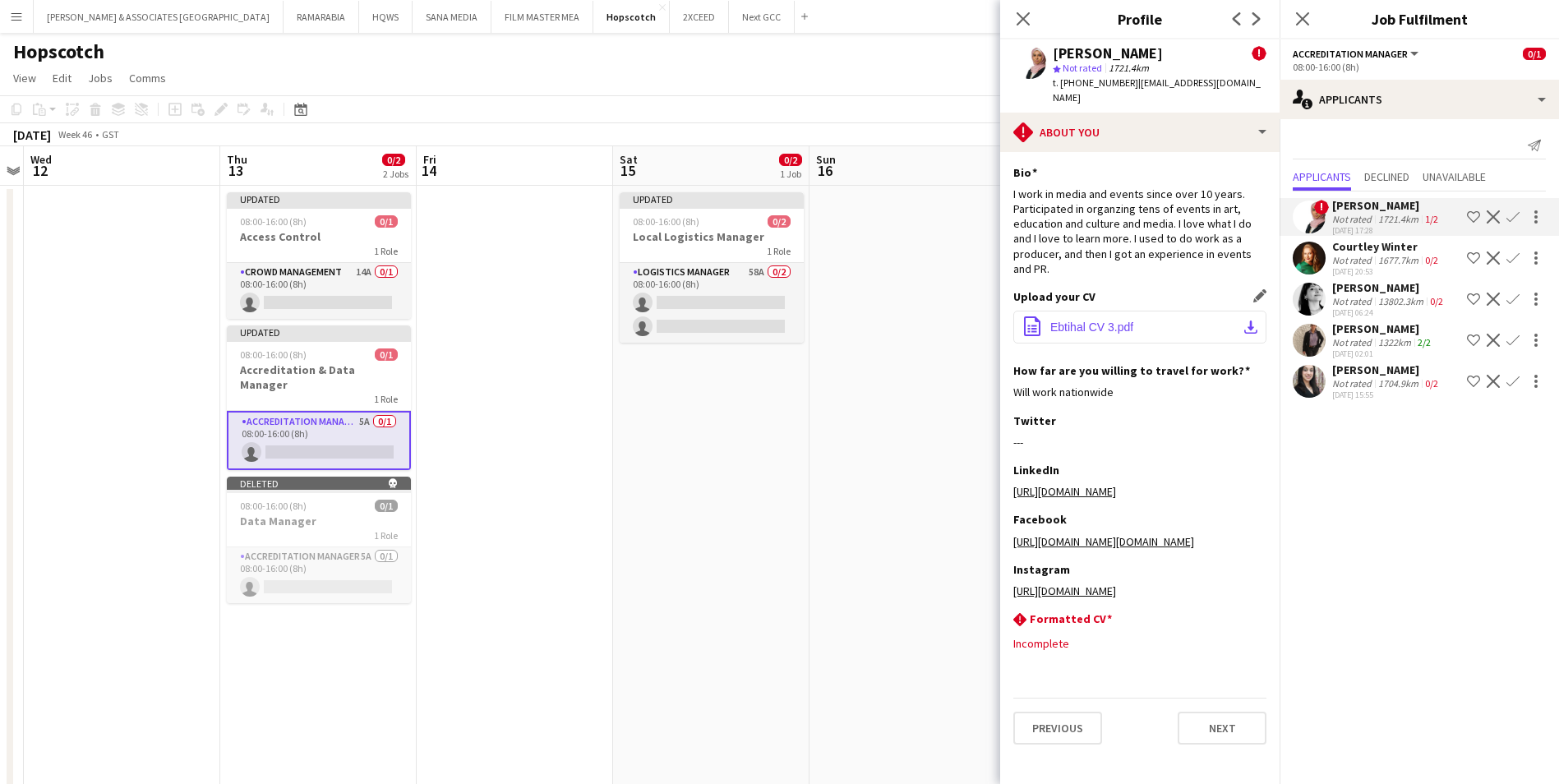
click at [1150, 310] on button "office-file-sheet Ebtihal CV 3.pdf download-bottom" at bounding box center [1139, 327] width 253 height 33
click at [1255, 218] on app-icon "Decline" at bounding box center [1493, 217] width 13 height 13
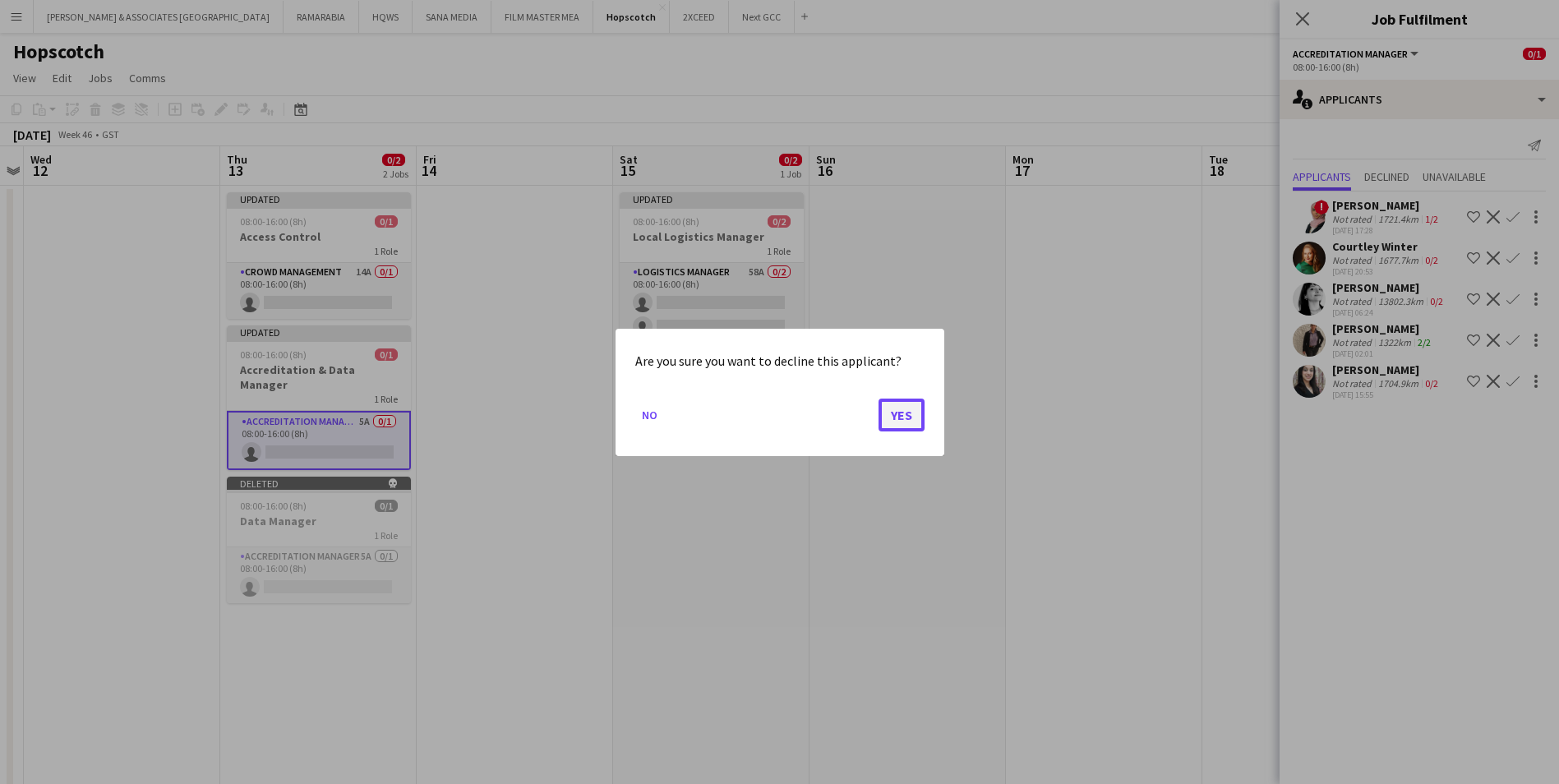
click at [914, 428] on button "Yes" at bounding box center [901, 414] width 46 height 33
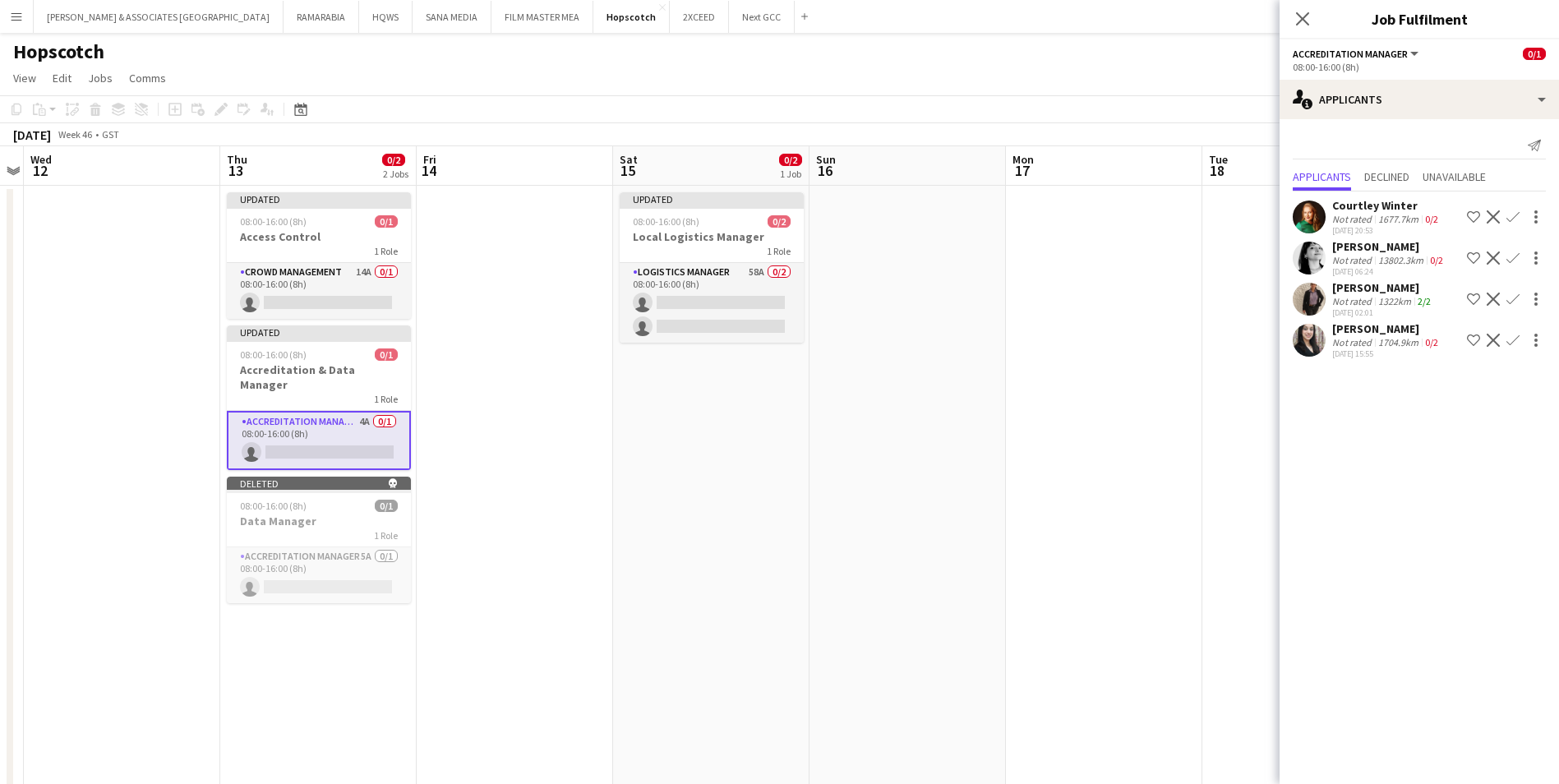
click at [1255, 206] on div "Courtley Winter" at bounding box center [1386, 206] width 110 height 15
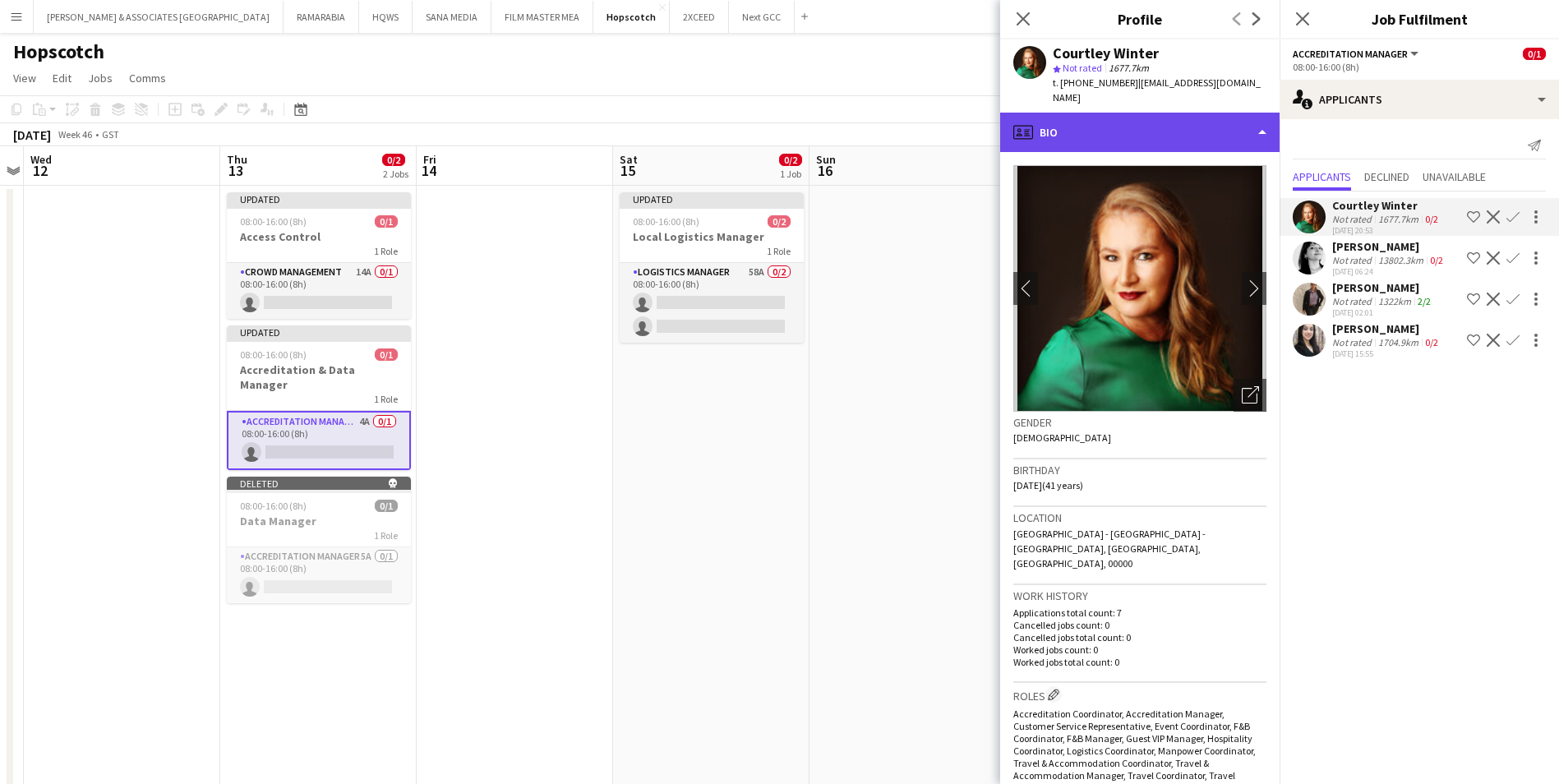
click at [1187, 129] on div "profile Bio" at bounding box center [1139, 133] width 280 height 40
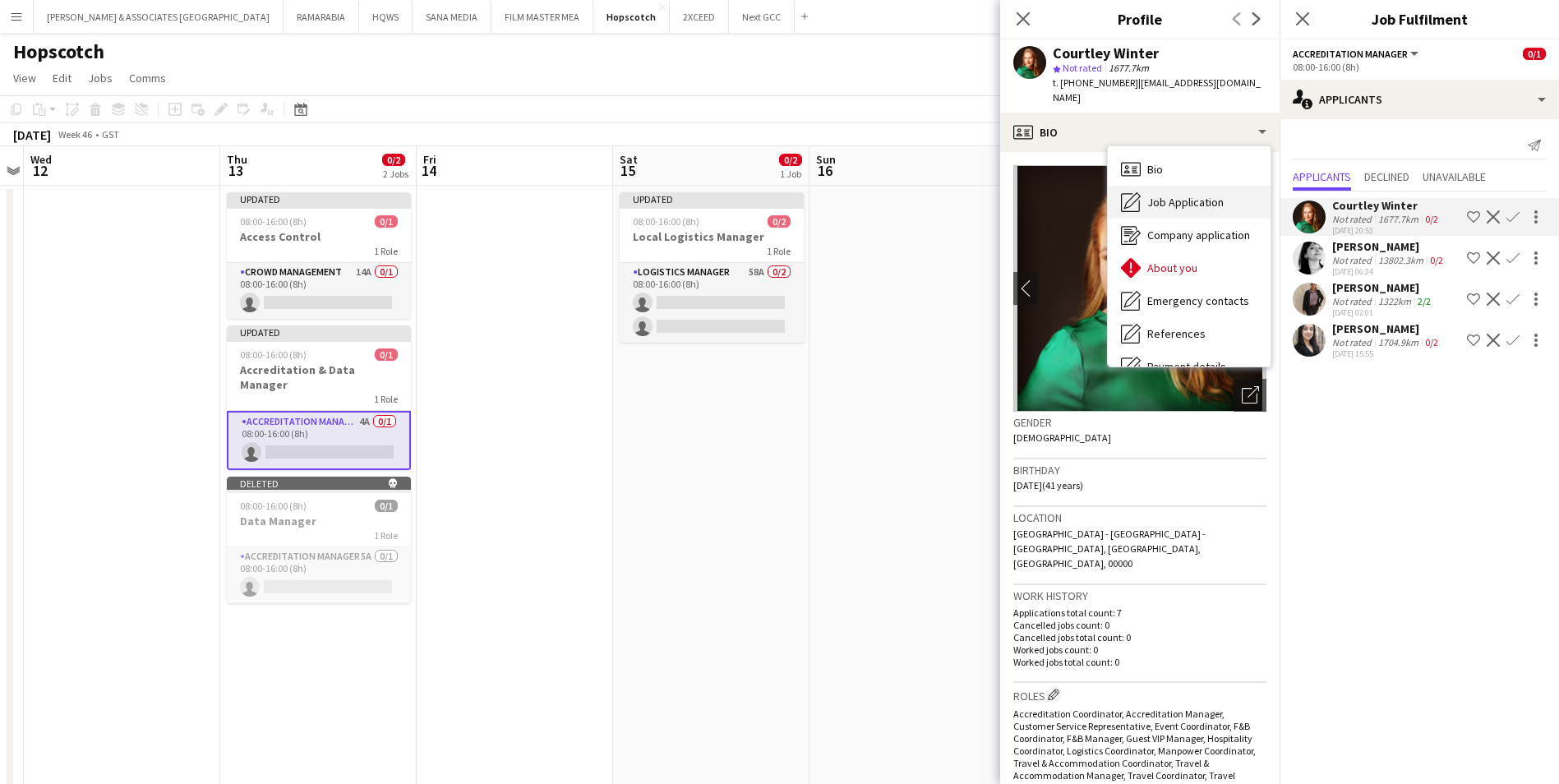
click at [1194, 195] on span "Job Application" at bounding box center [1186, 202] width 76 height 15
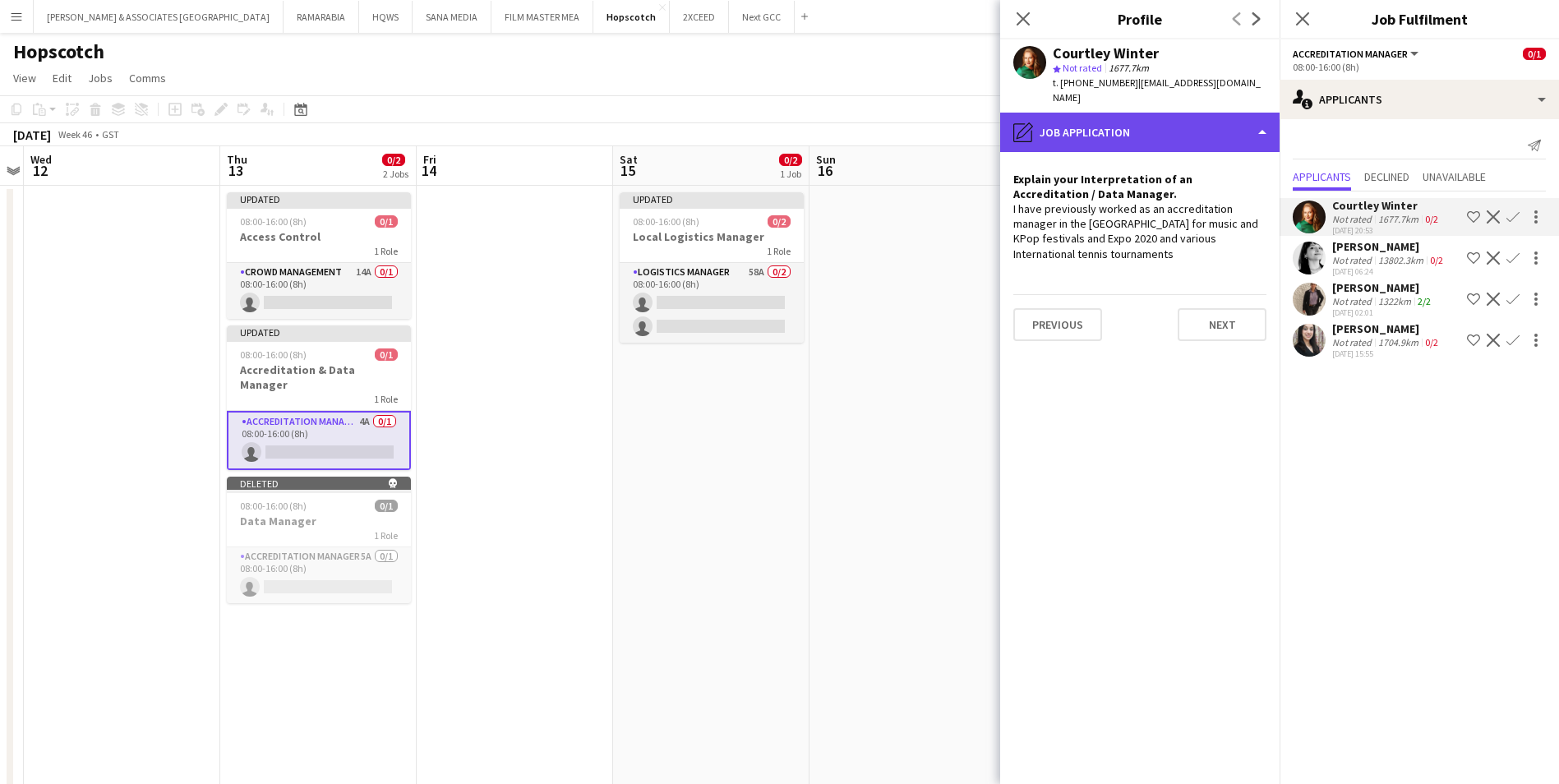
click at [1167, 124] on div "pencil4 Job Application" at bounding box center [1139, 133] width 280 height 40
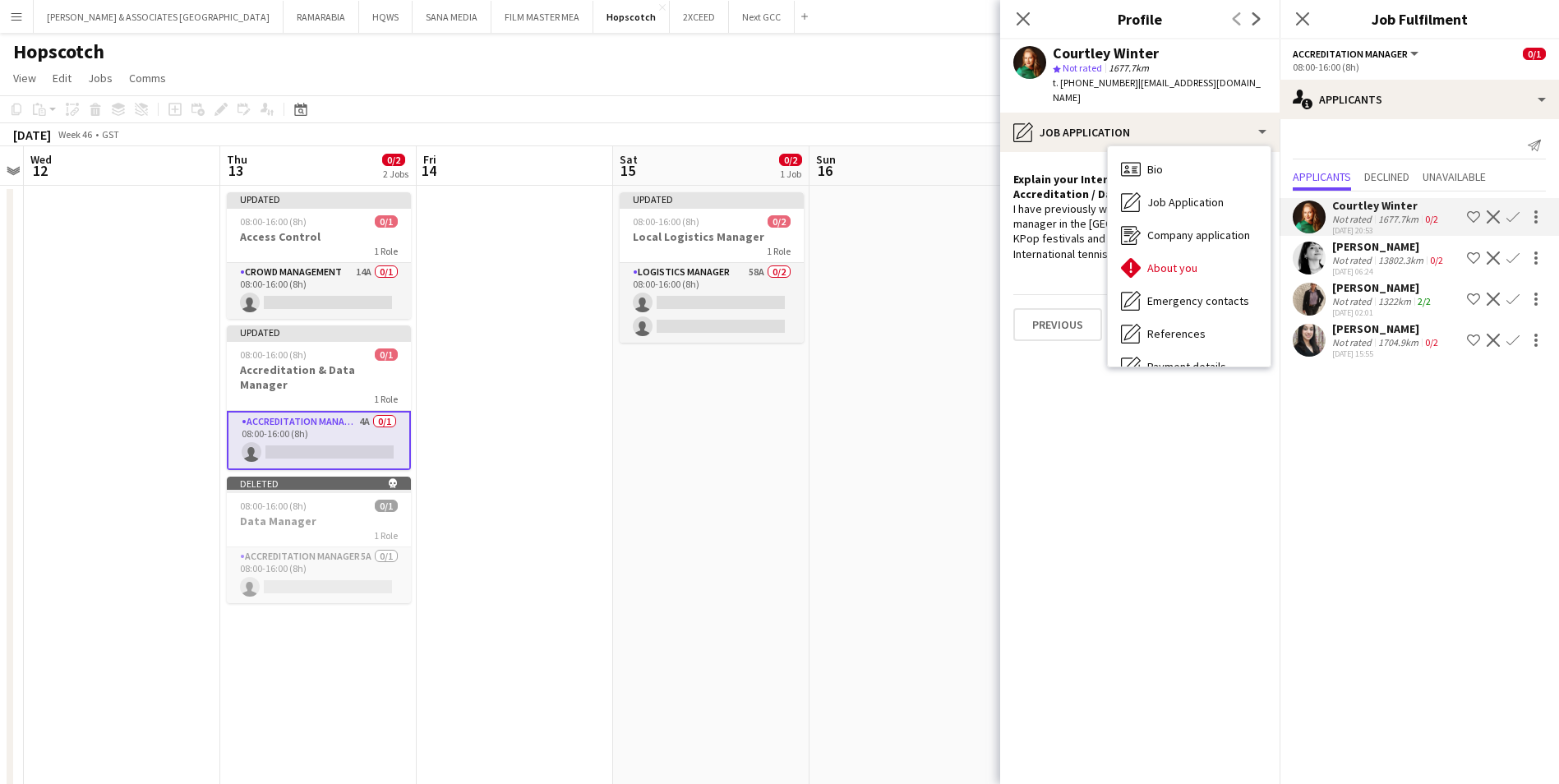
click at [1255, 441] on mat-expansion-panel "users2 Applicants Send notification Applicants Declined Unavailable Courtley Wi…" at bounding box center [1419, 451] width 280 height 665
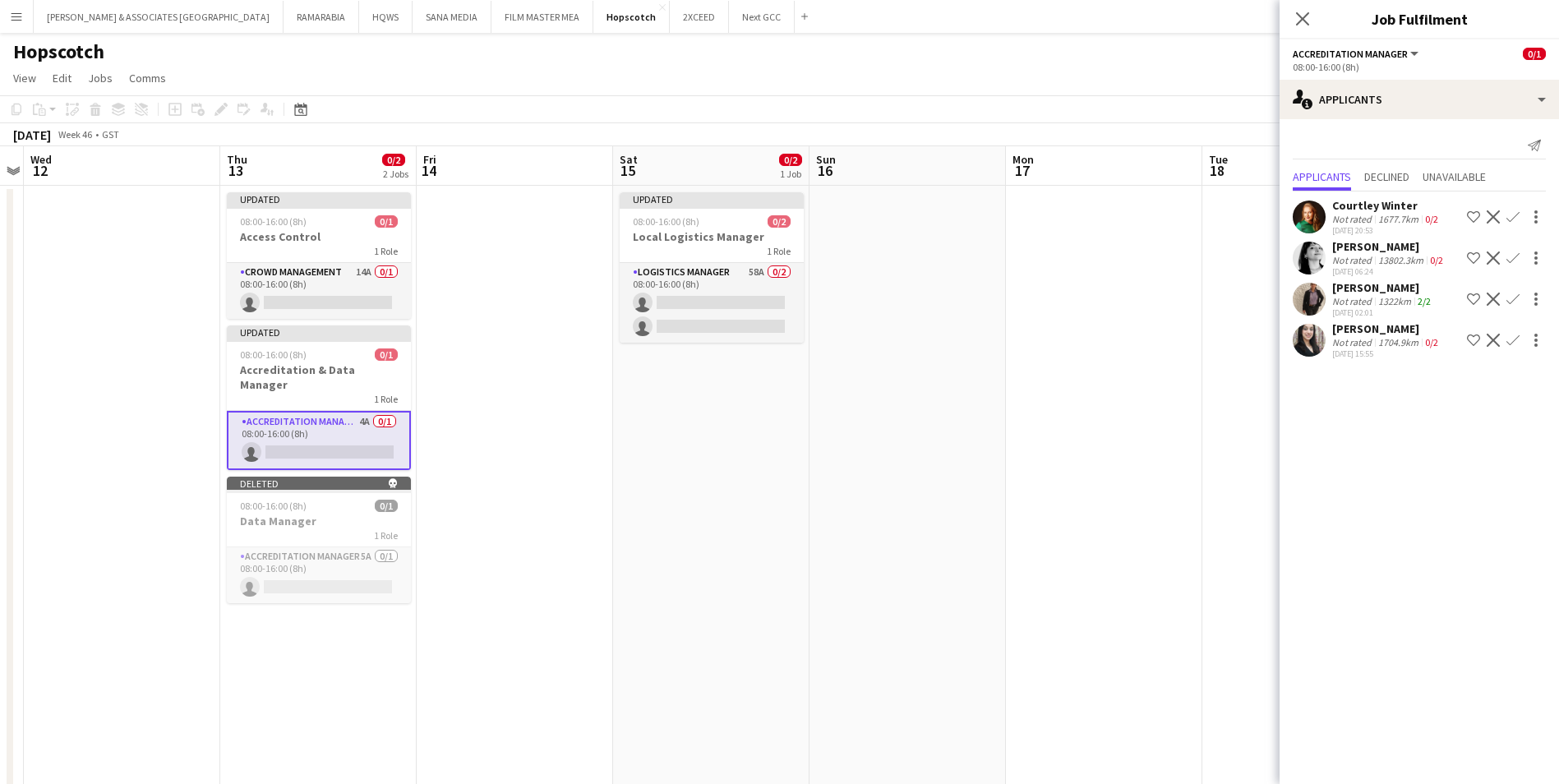
click at [1255, 242] on div "[PERSON_NAME]" at bounding box center [1389, 246] width 114 height 15
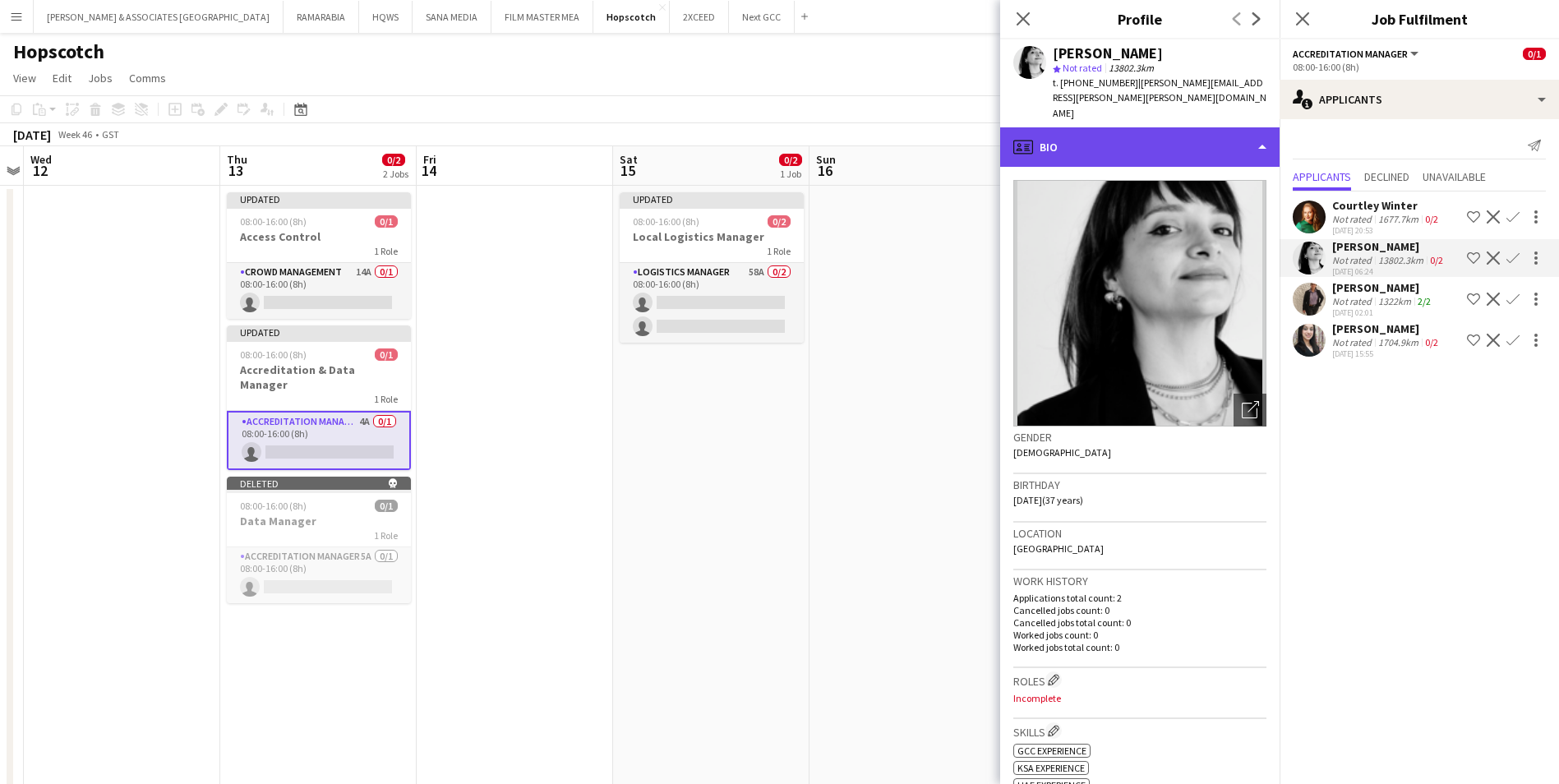
click at [1162, 139] on div "profile Bio" at bounding box center [1139, 148] width 280 height 40
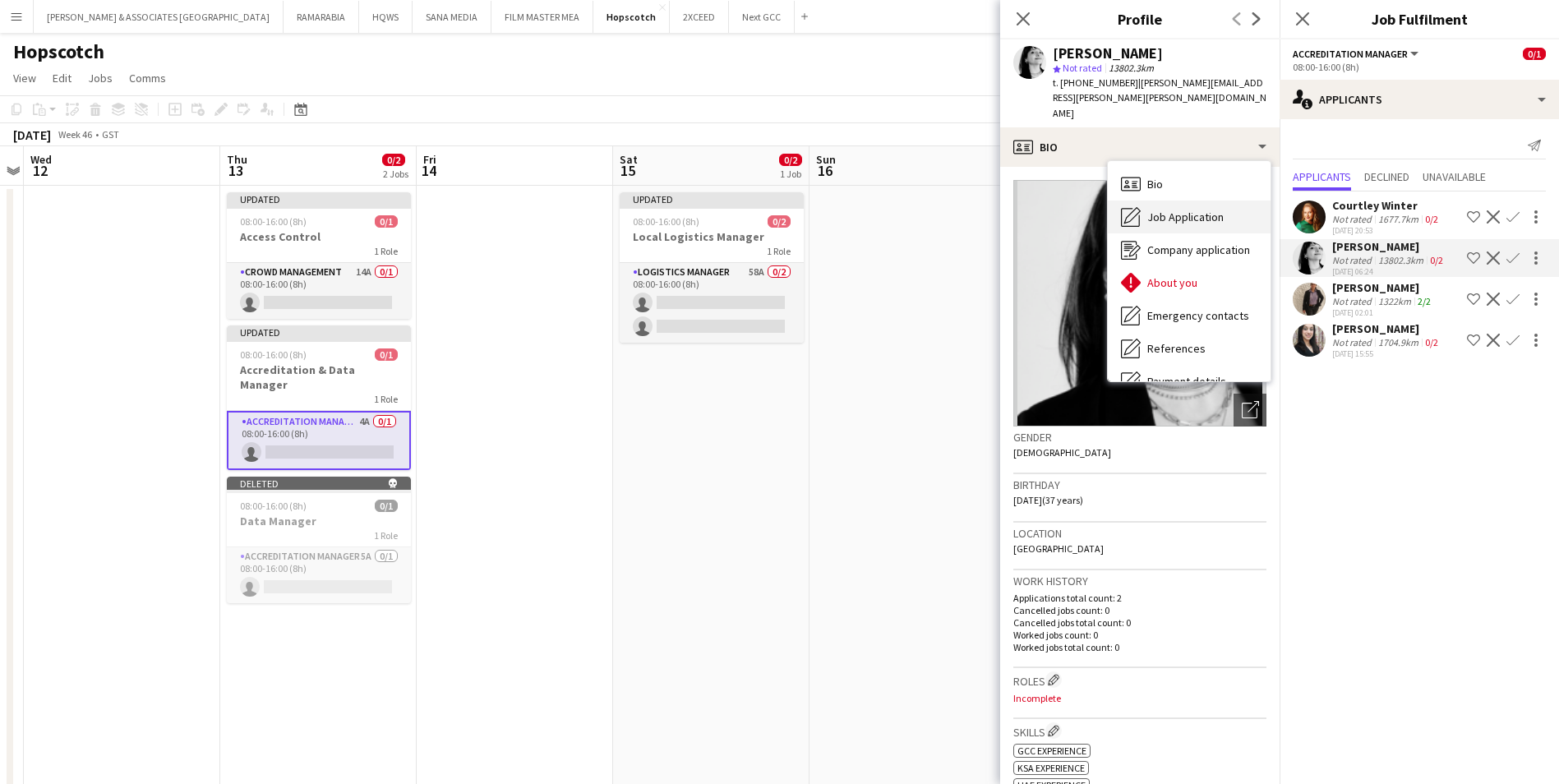
click at [1167, 210] on span "Job Application" at bounding box center [1186, 217] width 76 height 15
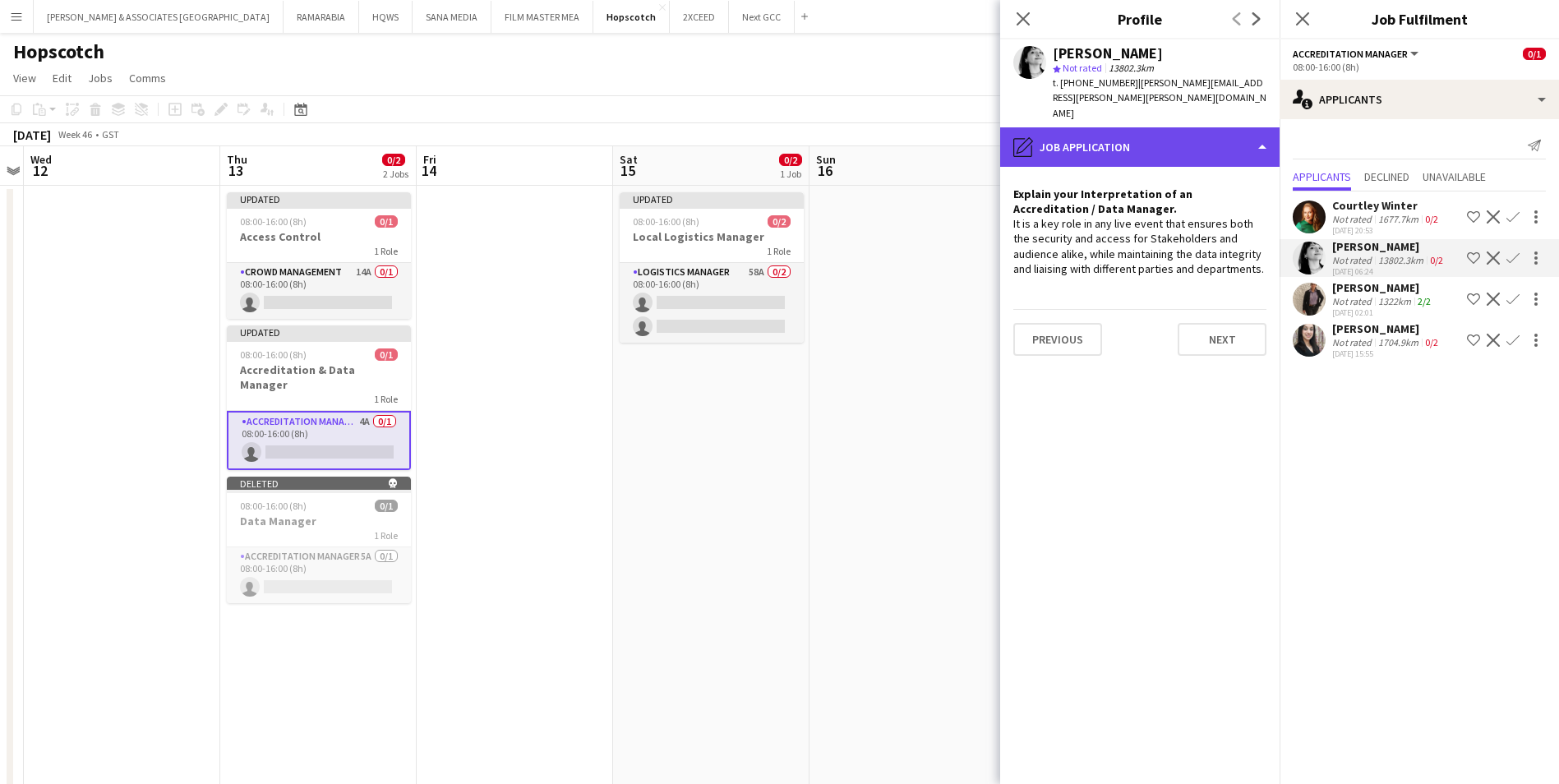
click at [1151, 133] on div "pencil4 Job Application" at bounding box center [1139, 148] width 280 height 40
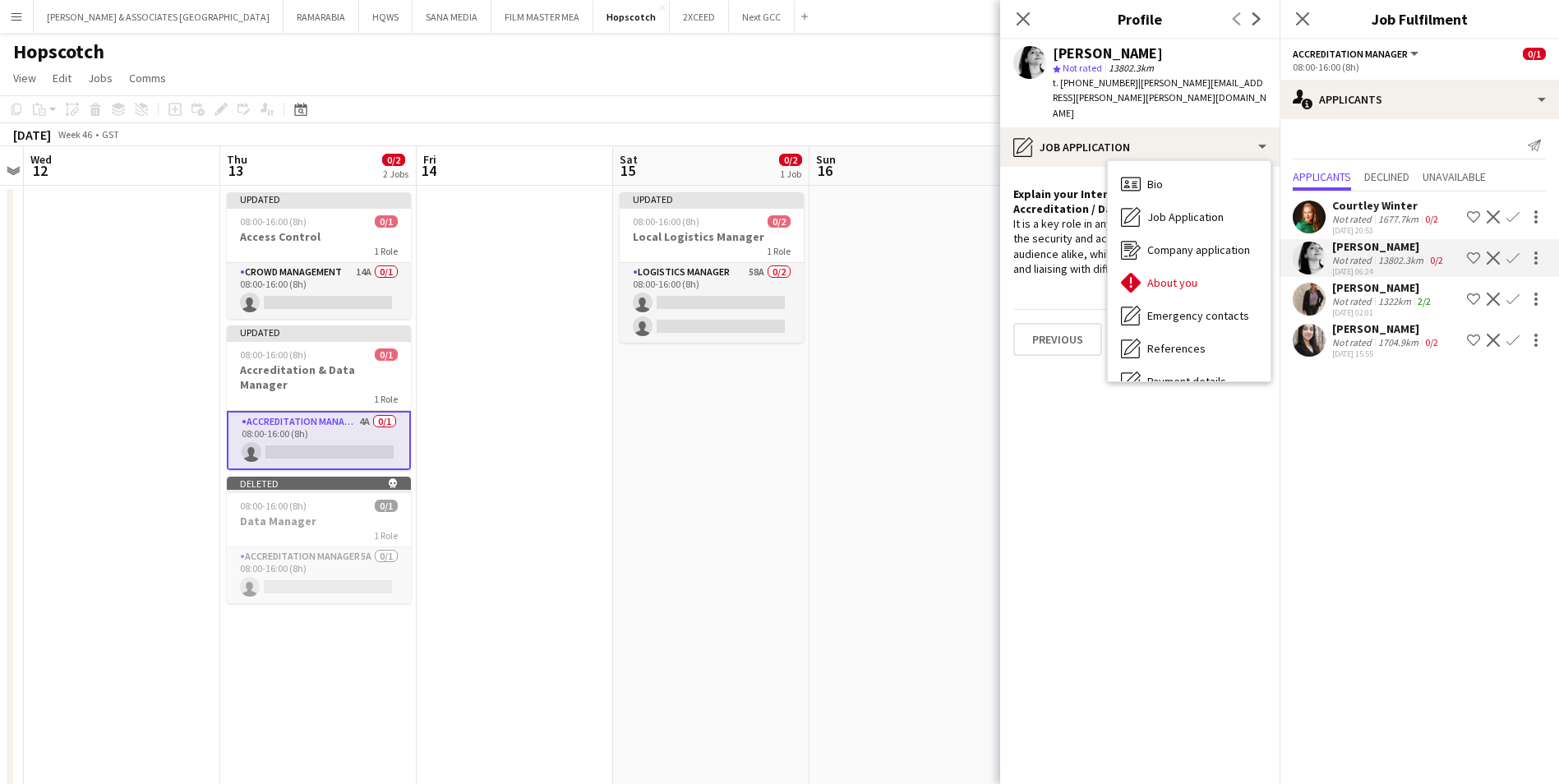
click at [1255, 261] on app-icon "Decline" at bounding box center [1493, 258] width 13 height 13
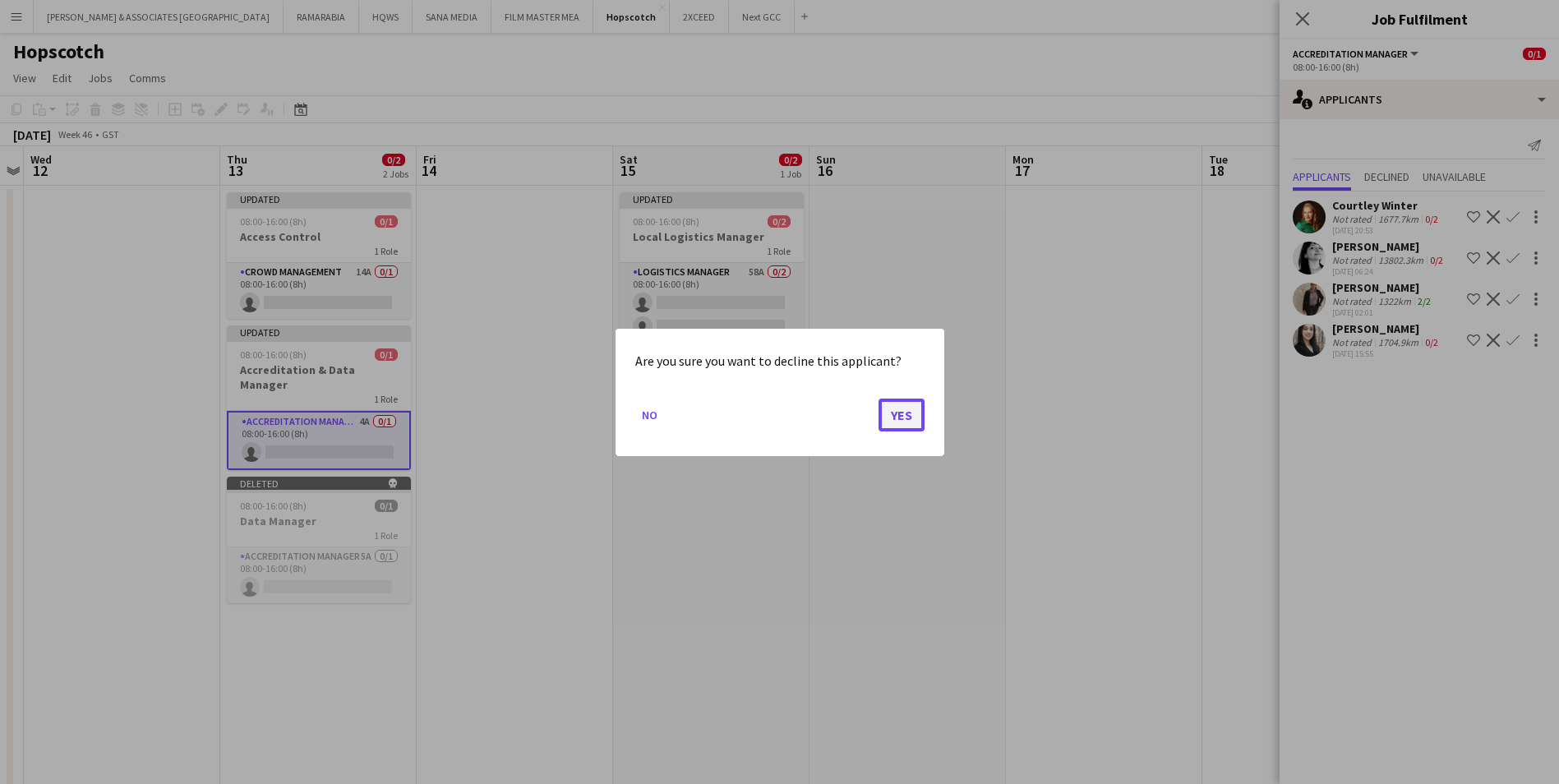
click at [917, 415] on button "Yes" at bounding box center [901, 414] width 46 height 33
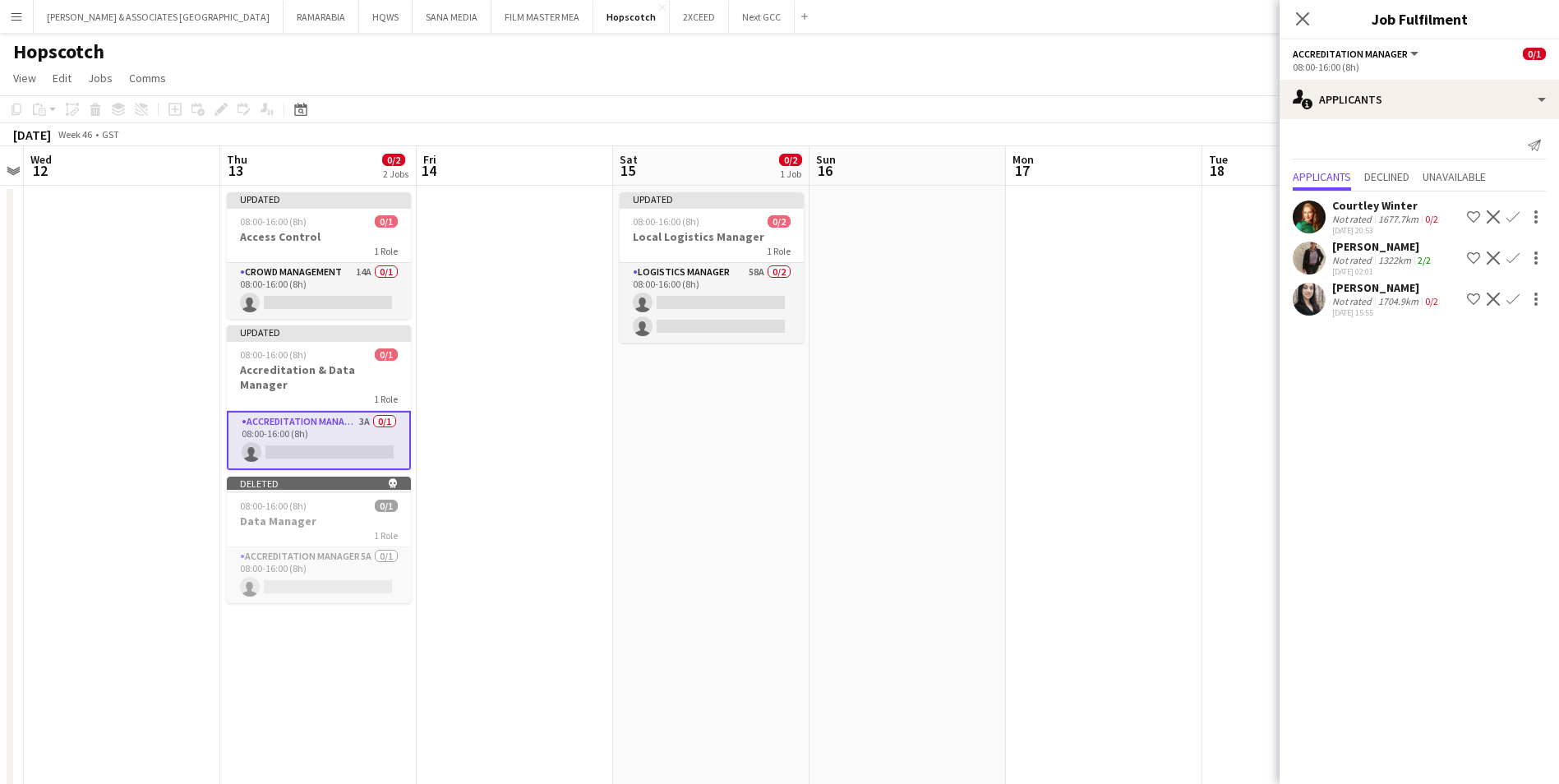
click at [1255, 285] on div "[PERSON_NAME]" at bounding box center [1386, 288] width 110 height 15
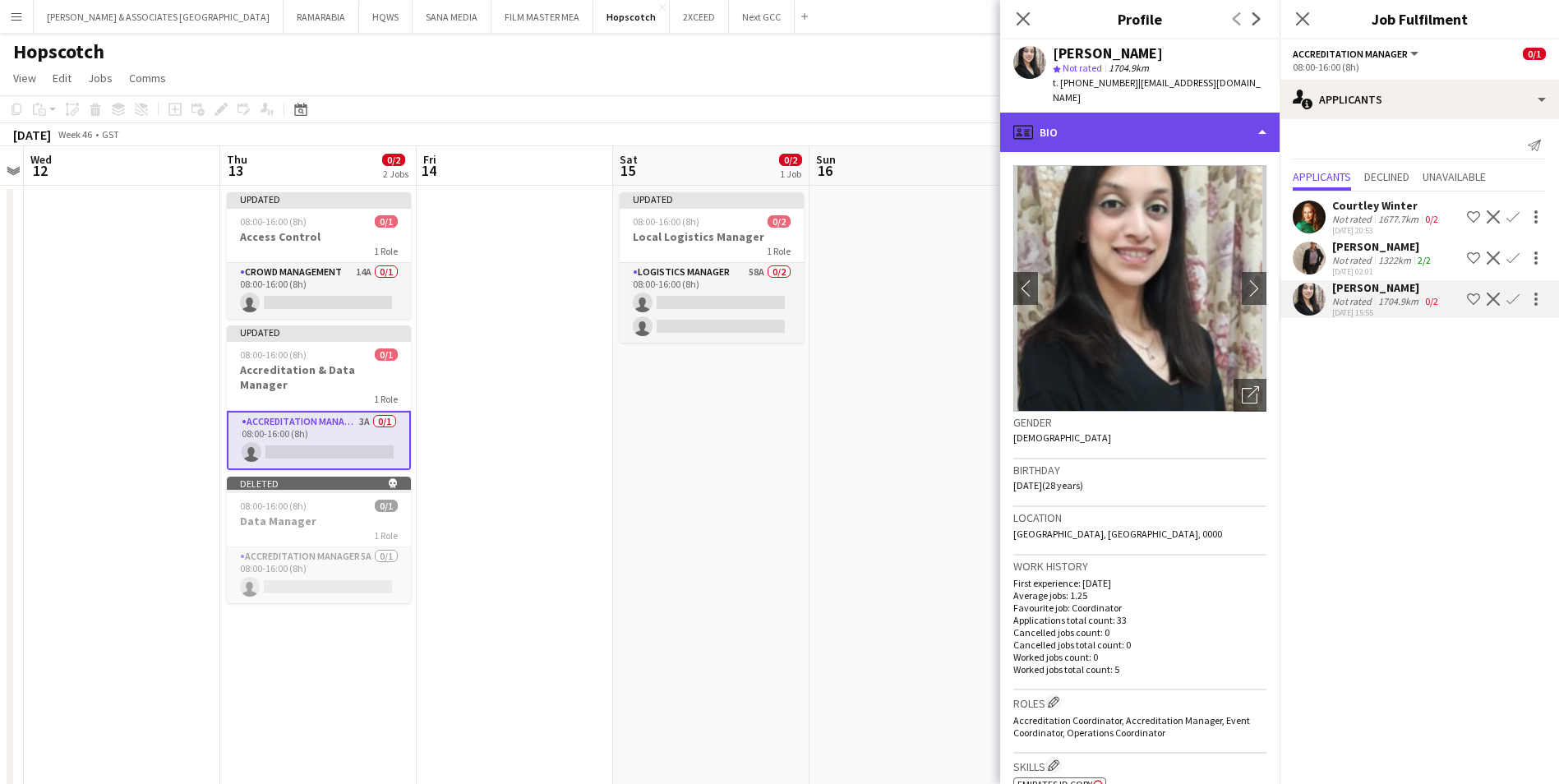
click at [1129, 113] on div "profile Bio" at bounding box center [1139, 133] width 280 height 40
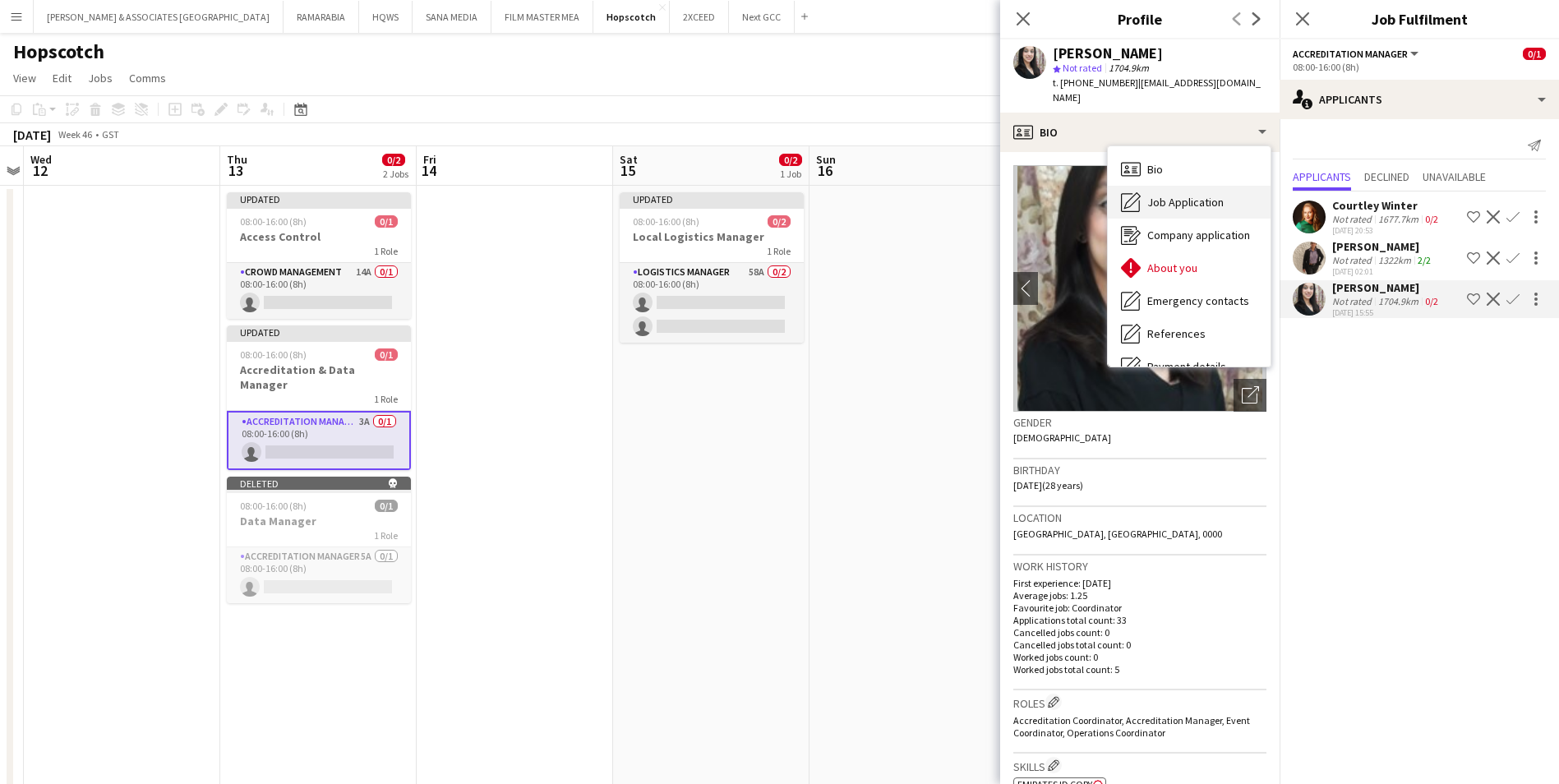
click at [1145, 186] on div "Job Application Job Application" at bounding box center [1189, 202] width 163 height 33
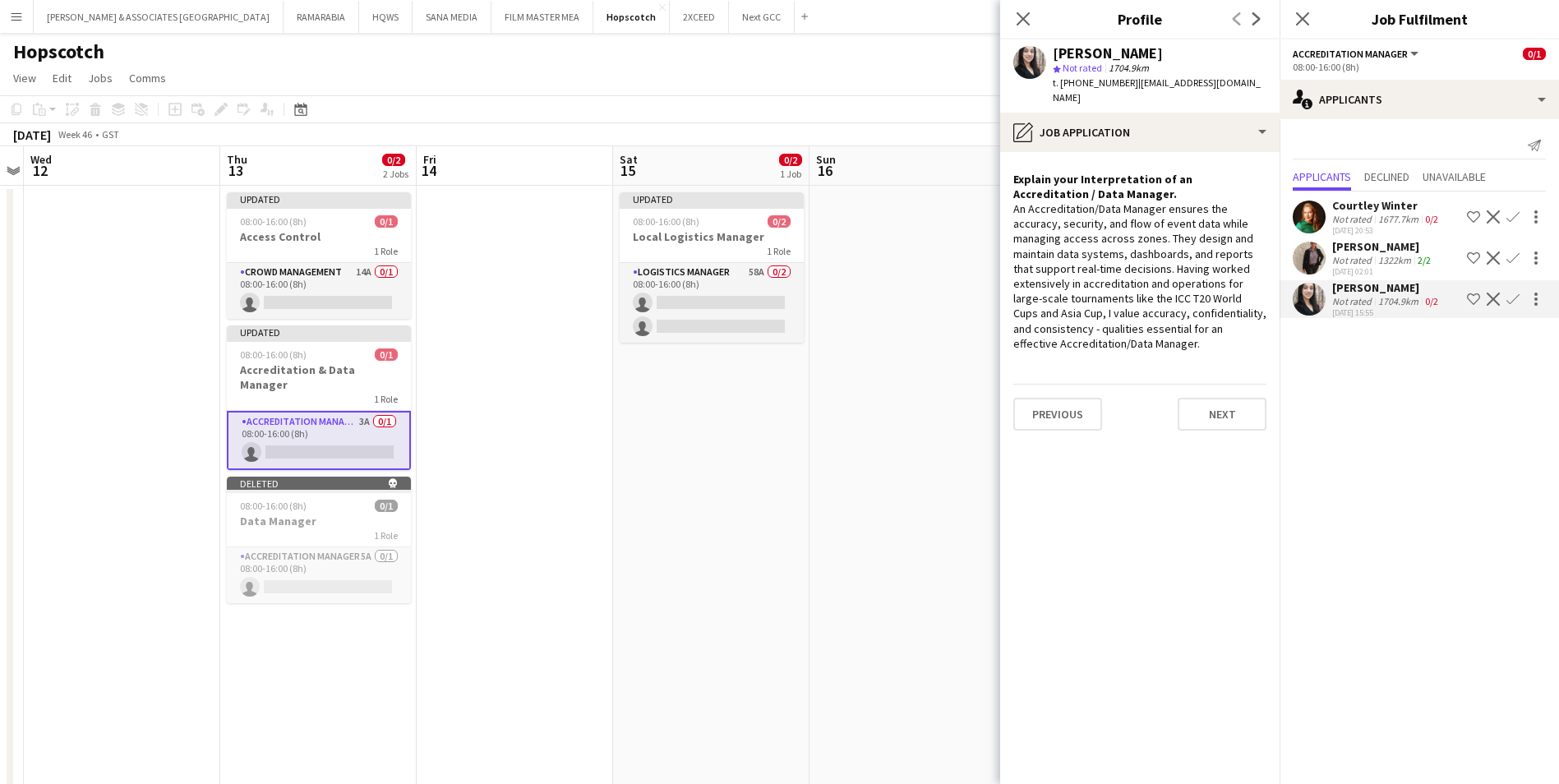
drag, startPoint x: 1160, startPoint y: 330, endPoint x: 1006, endPoint y: 194, distance: 205.5
click at [1006, 194] on app-crew-profile-role-application "Explain your Interpretation of an Accreditation / Data Manager. An Accreditatio…" at bounding box center [1139, 468] width 280 height 632
copy div "An Accreditation/Data Manager ensures the accuracy, security, and flow of event…"
click at [1255, 380] on mat-expansion-panel "users2 Applicants Send notification Applicants Declined Unavailable Courtley Wi…" at bounding box center [1419, 451] width 280 height 665
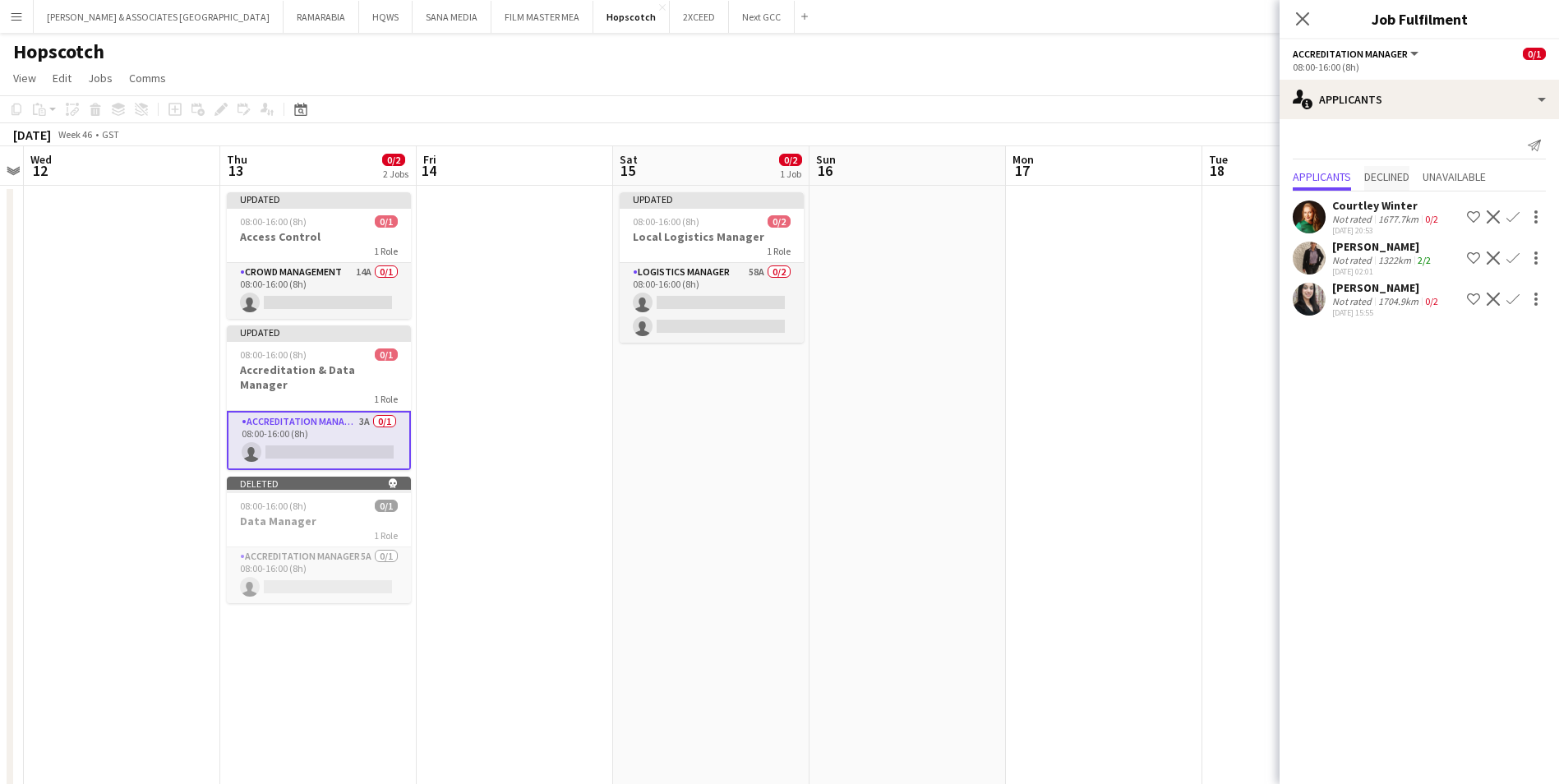
click at [1255, 174] on span "Declined" at bounding box center [1386, 177] width 45 height 12
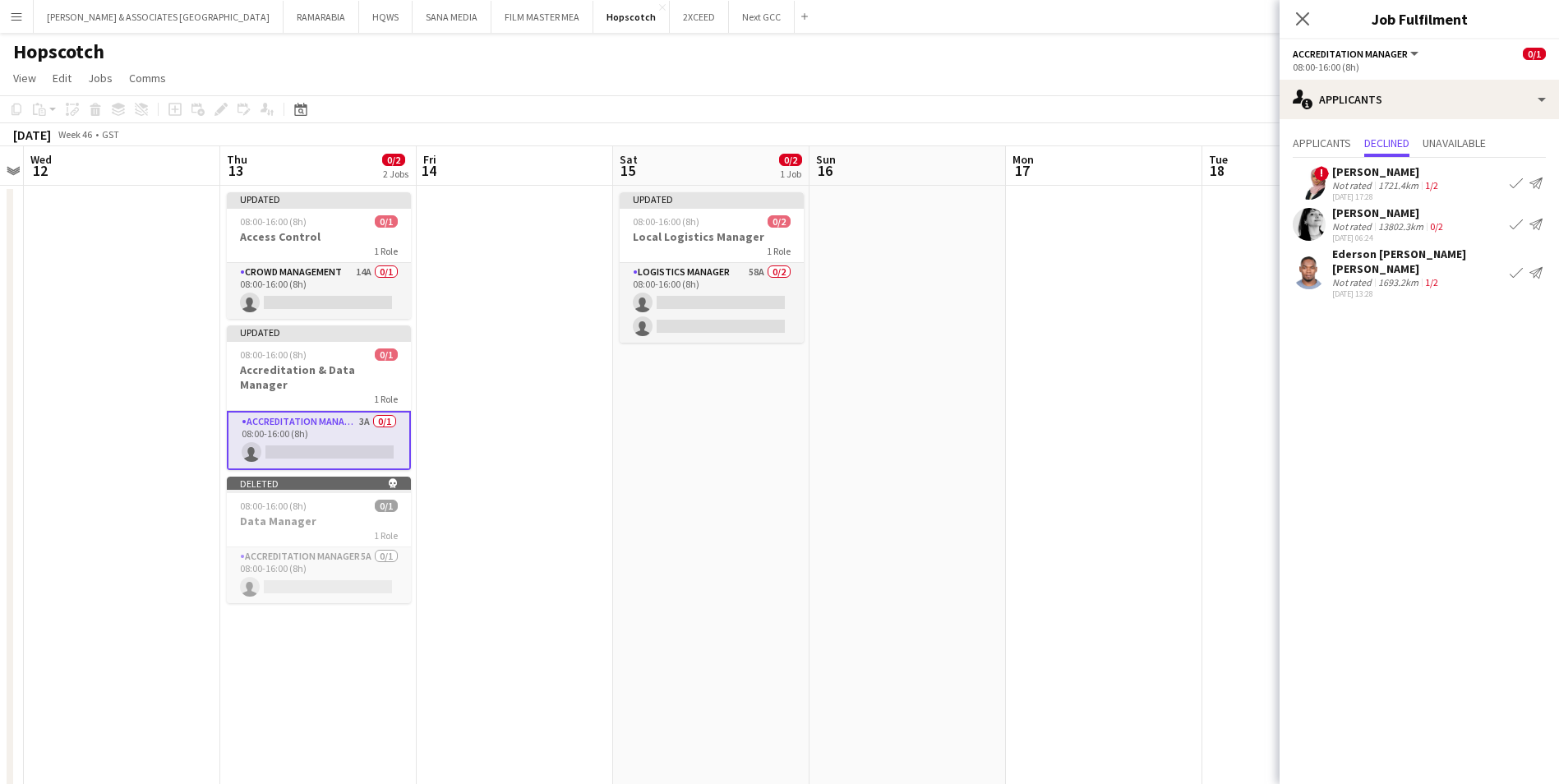
click at [1255, 169] on div "[PERSON_NAME]" at bounding box center [1386, 172] width 110 height 15
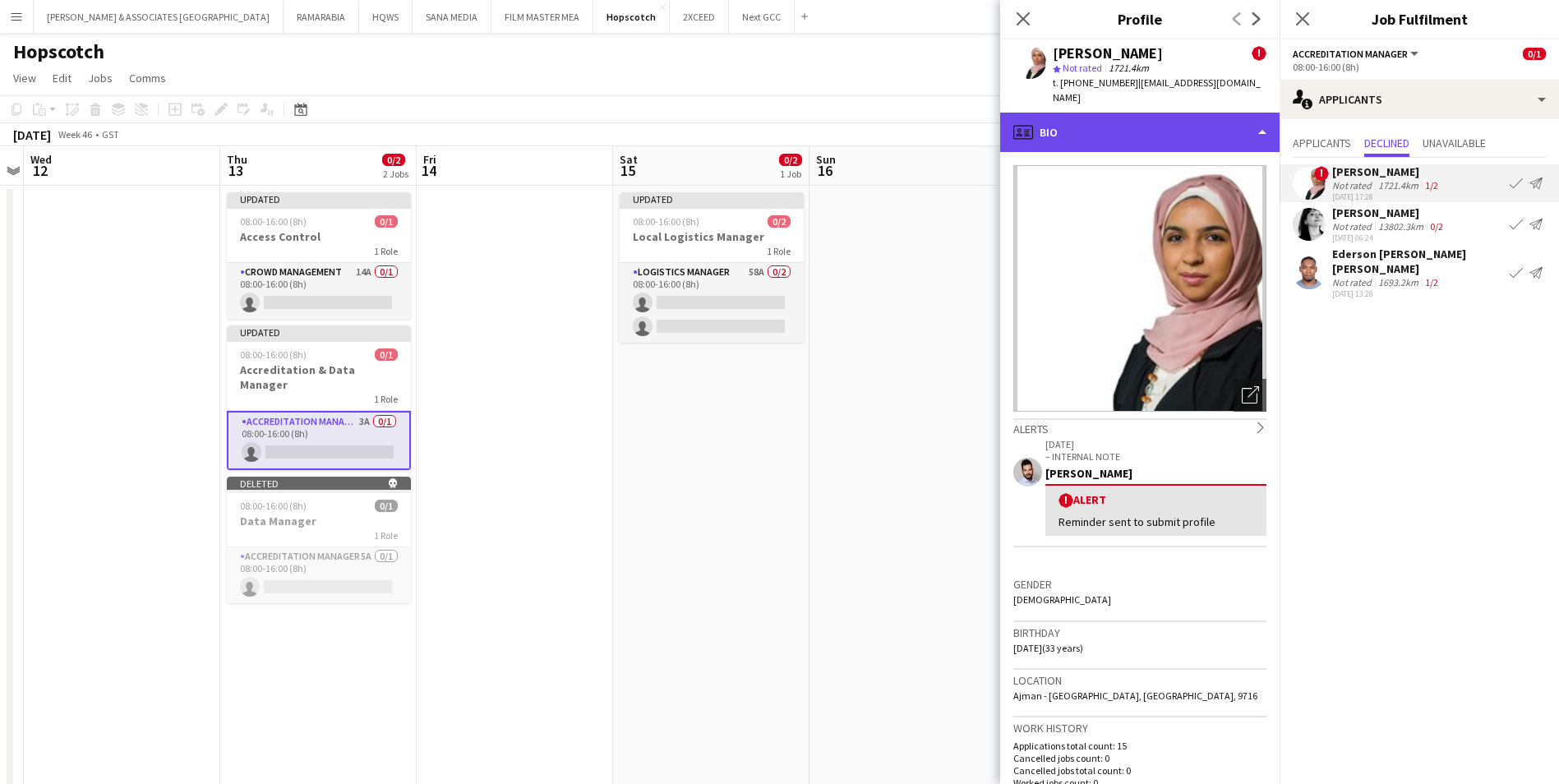
click at [1159, 113] on div "profile Bio" at bounding box center [1139, 133] width 280 height 40
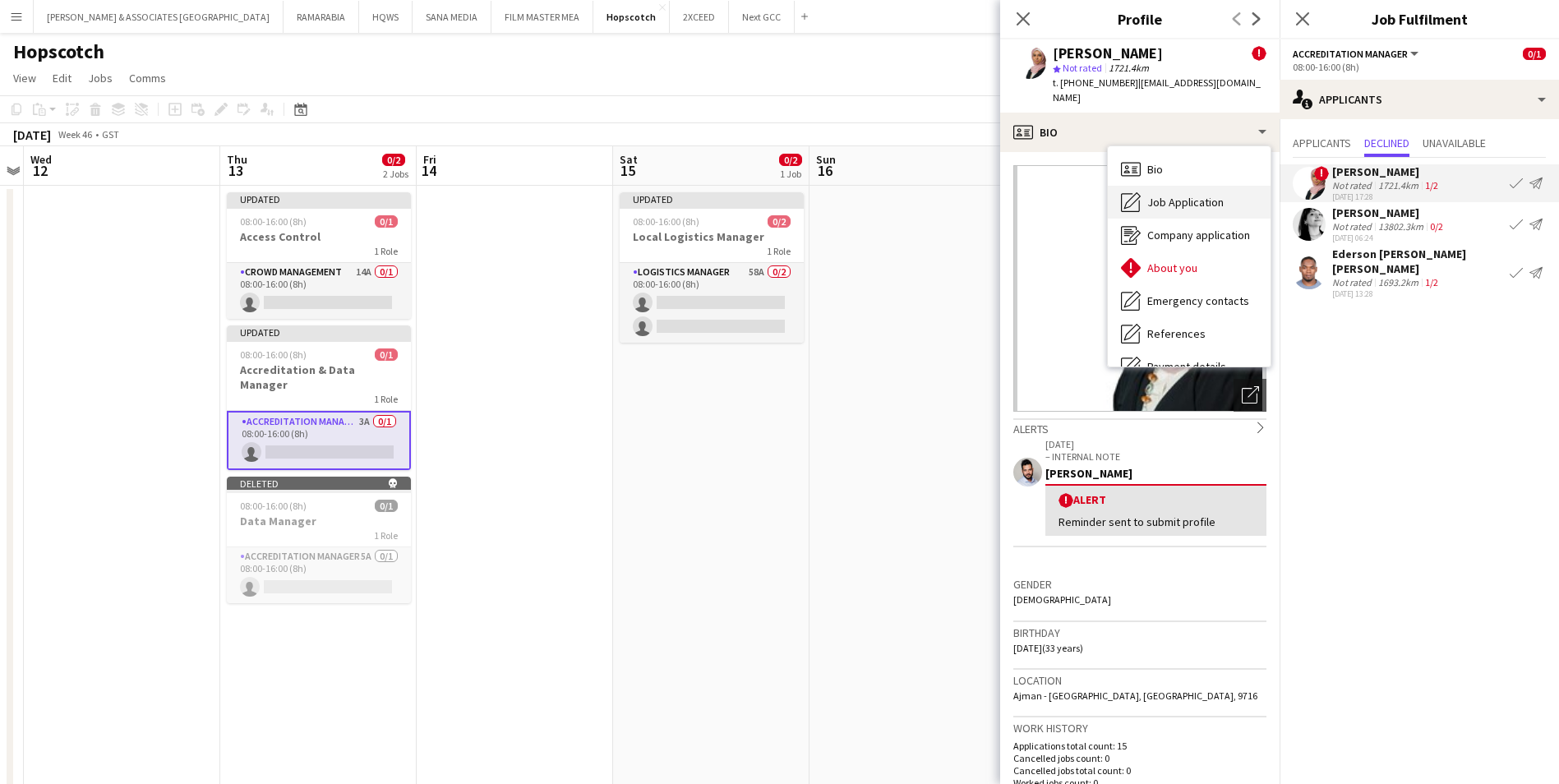
click at [1191, 195] on span "Job Application" at bounding box center [1186, 202] width 76 height 15
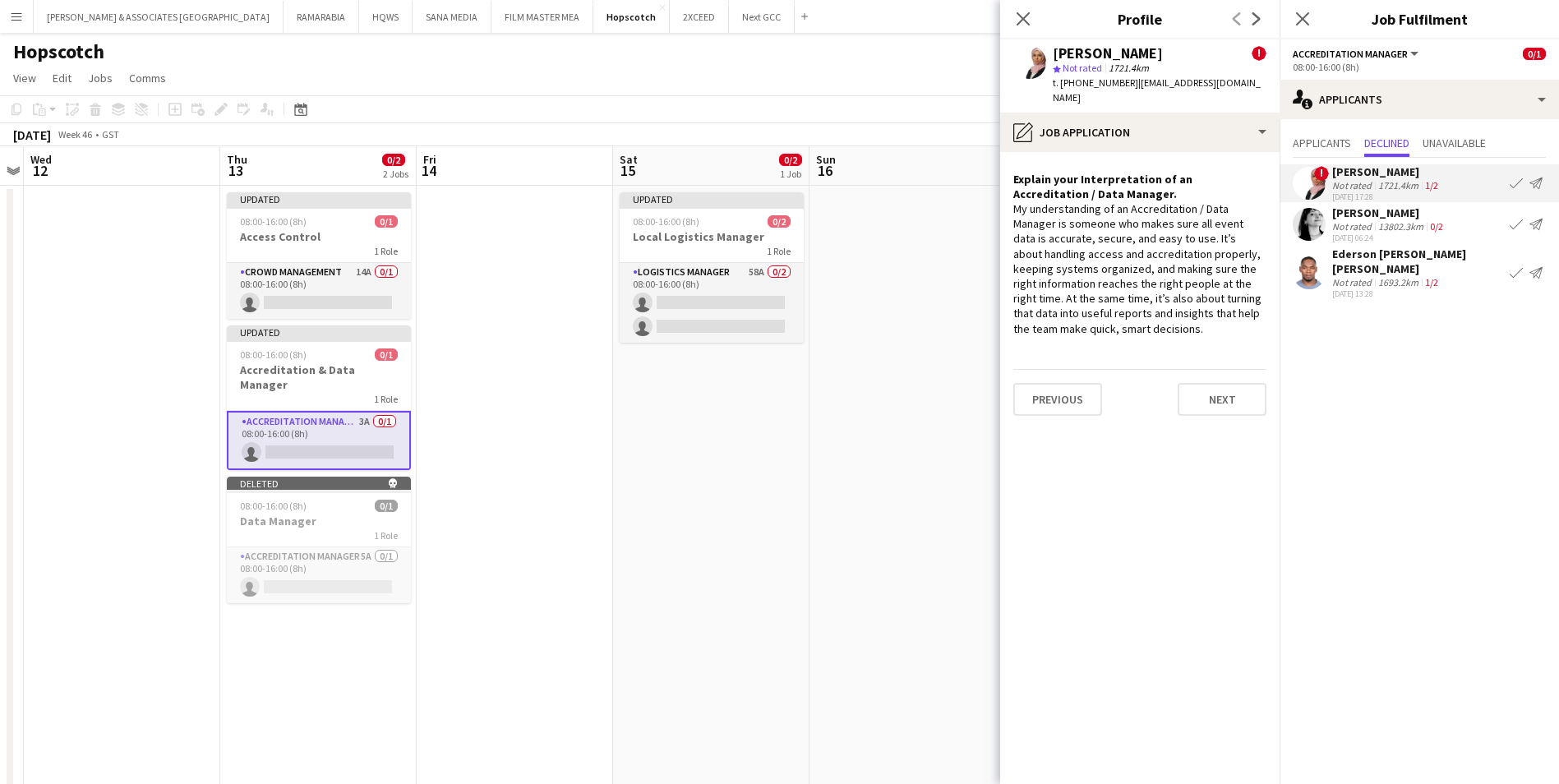
drag, startPoint x: 1191, startPoint y: 312, endPoint x: 1011, endPoint y: 193, distance: 215.8
click at [1011, 193] on app-crew-profile-role-application "Explain your Interpretation of an Accreditation / Data Manager. My understandin…" at bounding box center [1139, 468] width 280 height 632
copy div "My understanding of an Accreditation / Data Manager is someone who makes sure a…"
click at [1255, 431] on mat-expansion-panel "users2 Applicants Applicants Declined Unavailable ! [PERSON_NAME] Not rated 172…" at bounding box center [1419, 451] width 280 height 665
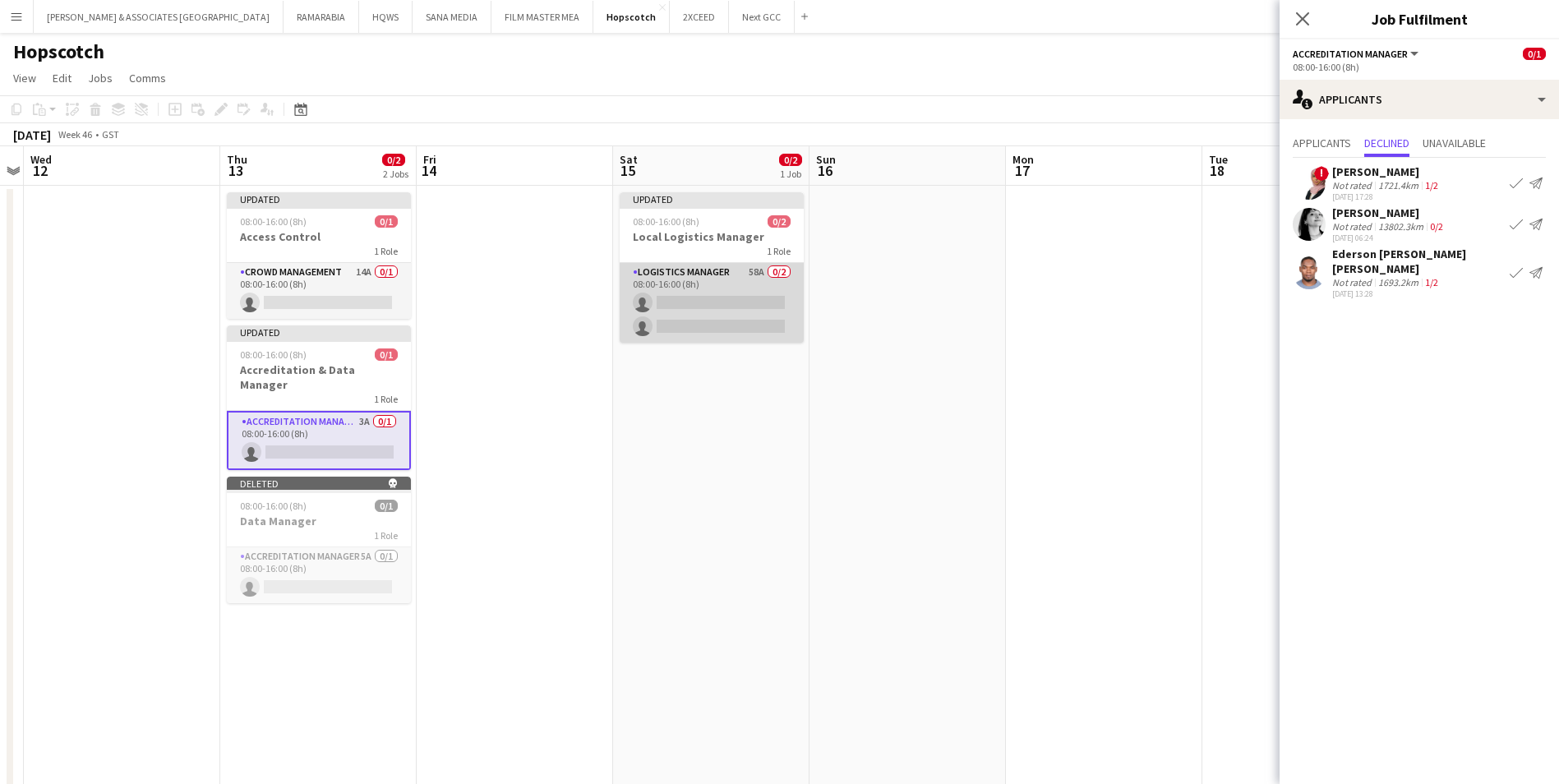
click at [724, 275] on app-card-role "Logistics Manager 58A 0/2 08:00-16:00 (8h) single-neutral-actions single-neutra…" at bounding box center [712, 303] width 184 height 80
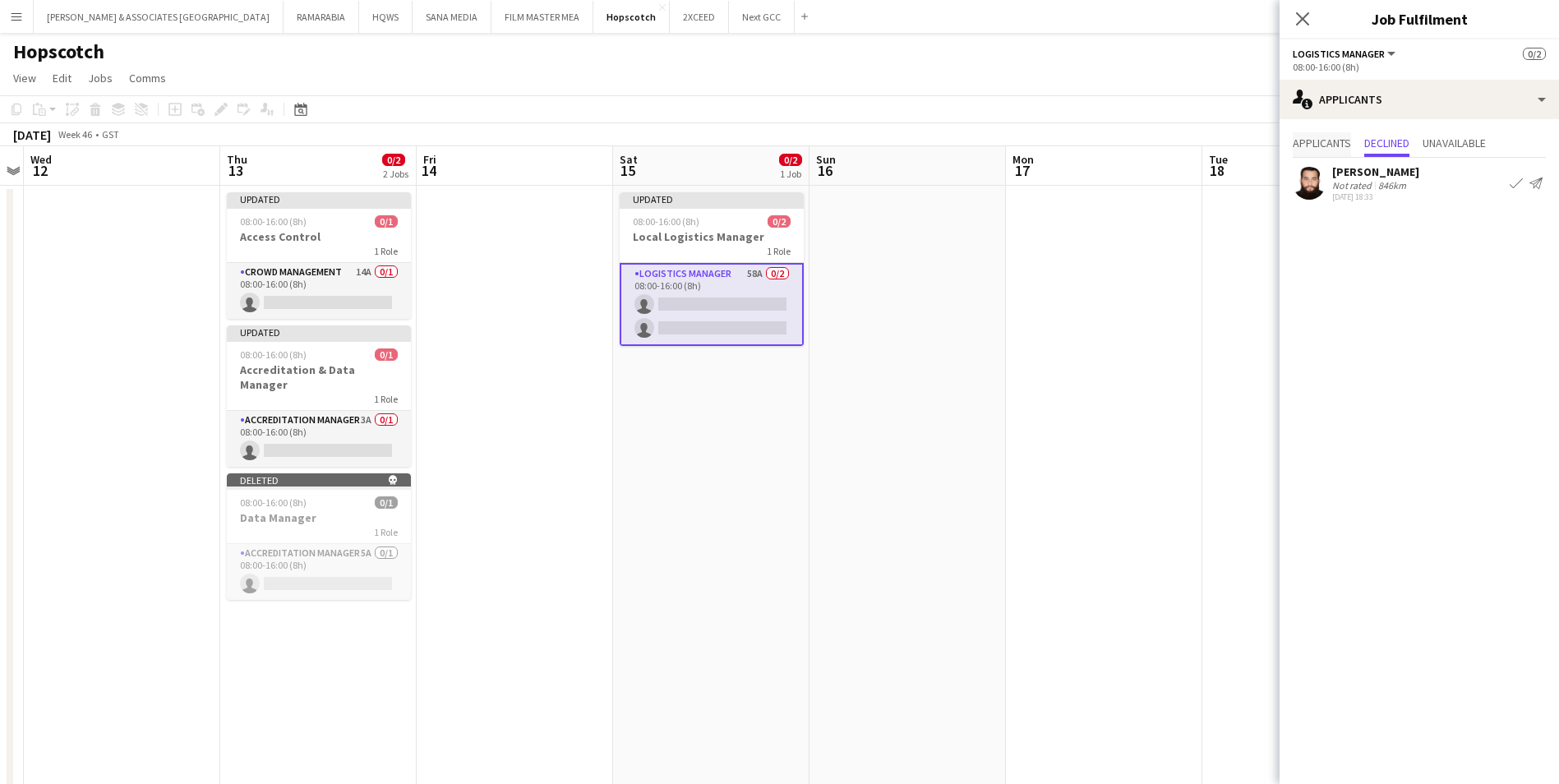
click at [1255, 137] on span "Applicants" at bounding box center [1322, 143] width 58 height 12
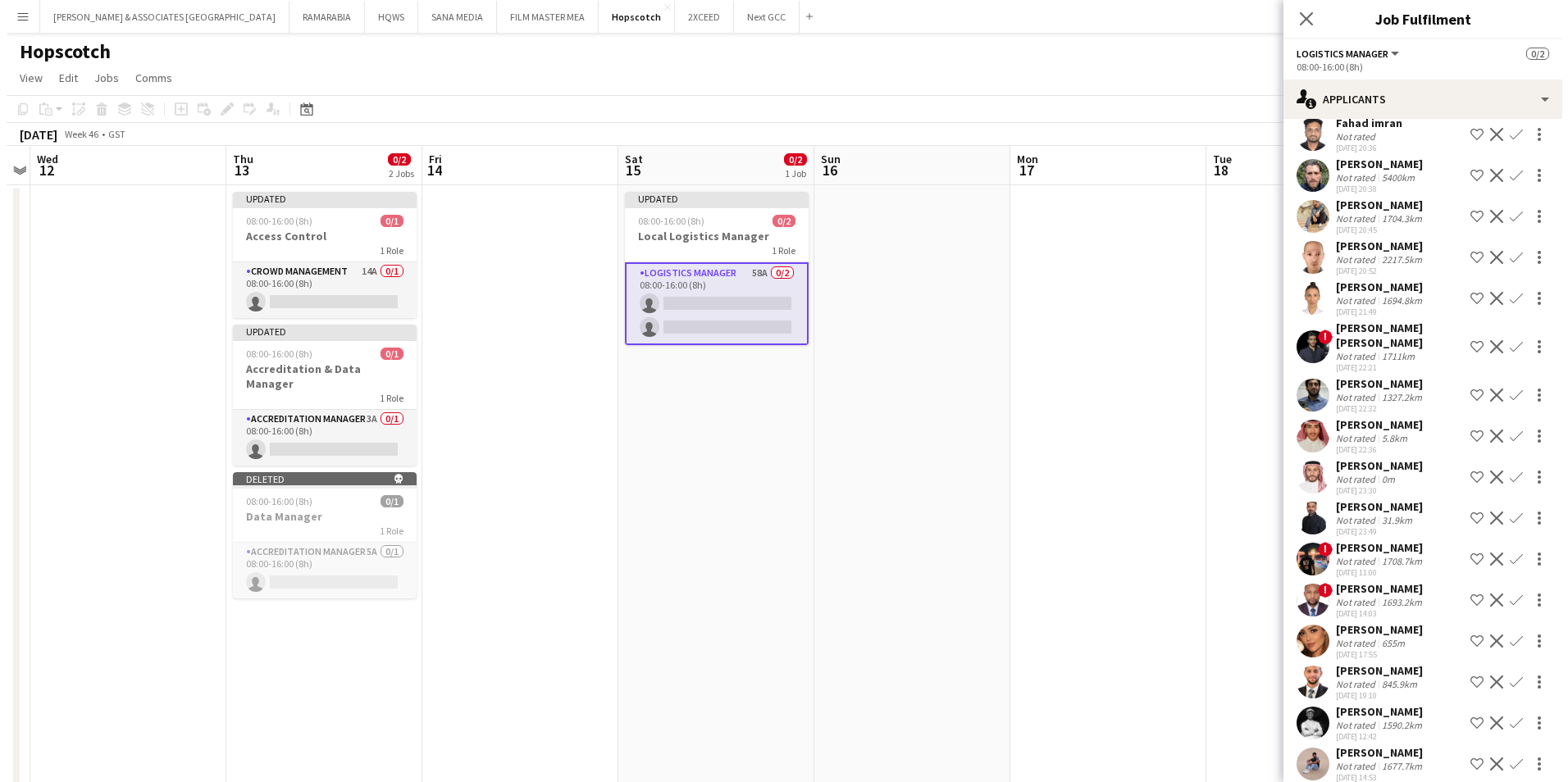
scroll to position [1894, 0]
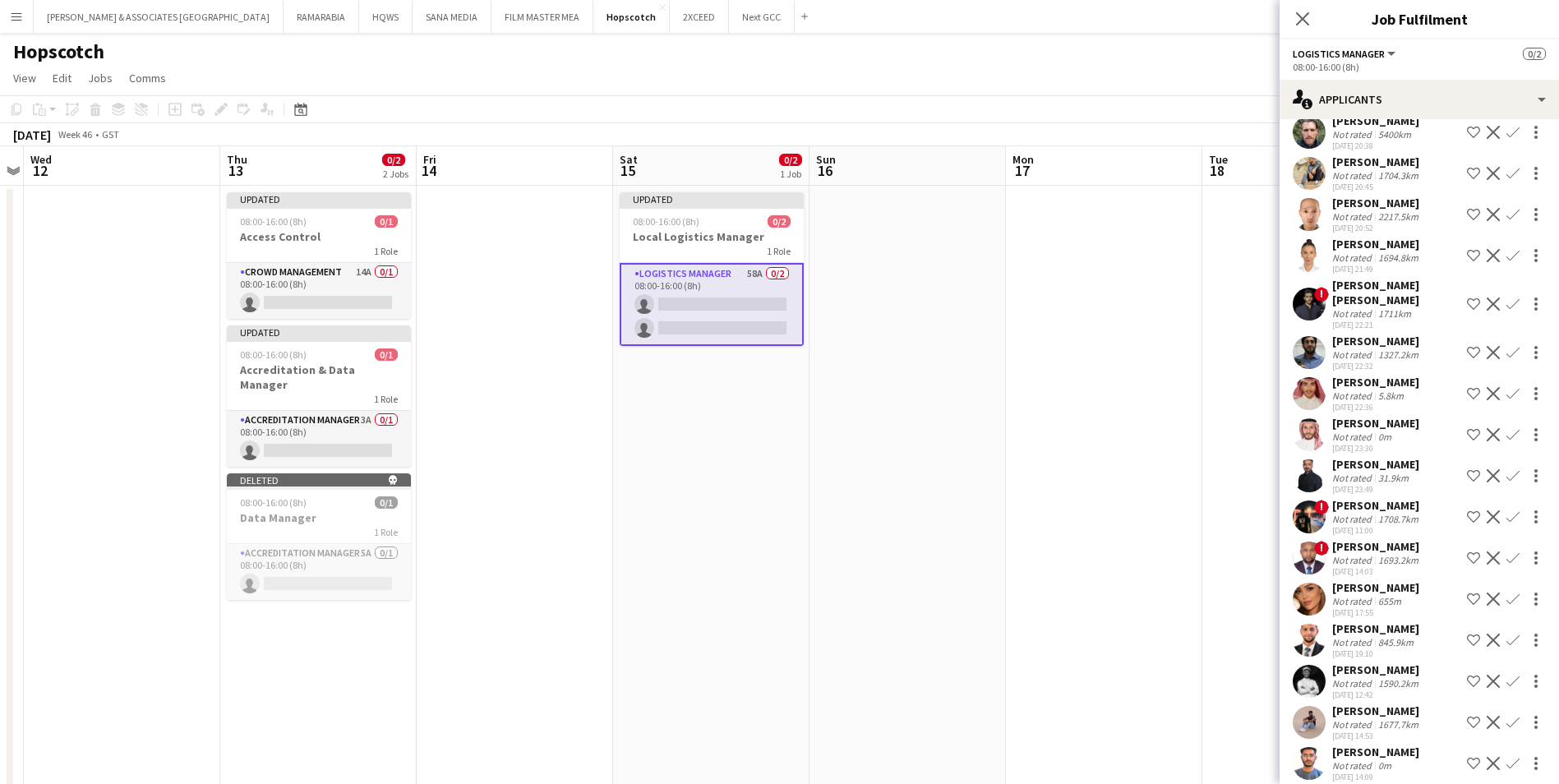
click at [1255, 457] on div "[PERSON_NAME]" at bounding box center [1375, 465] width 87 height 15
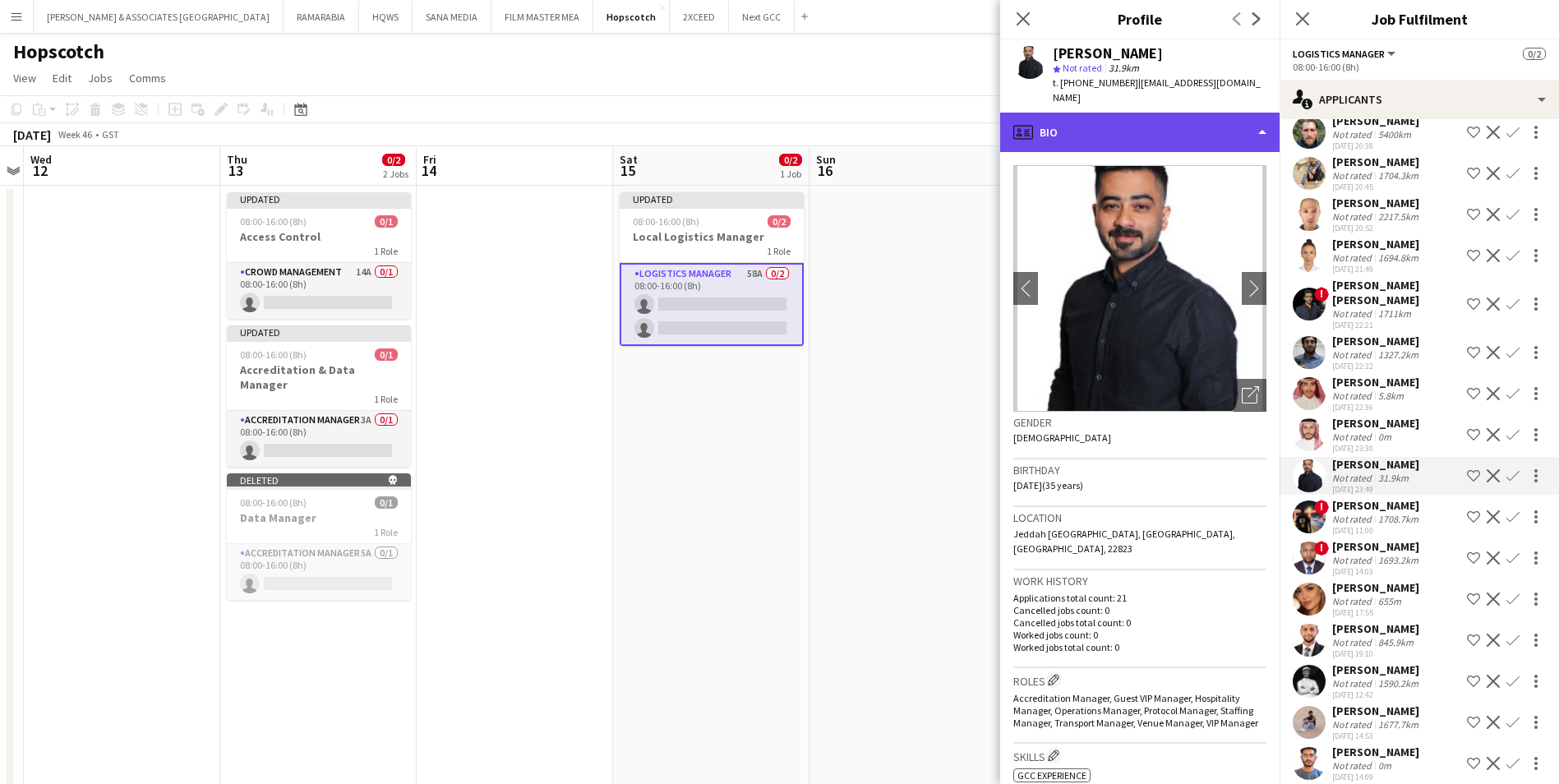
click at [1152, 129] on div "profile Bio" at bounding box center [1139, 133] width 280 height 40
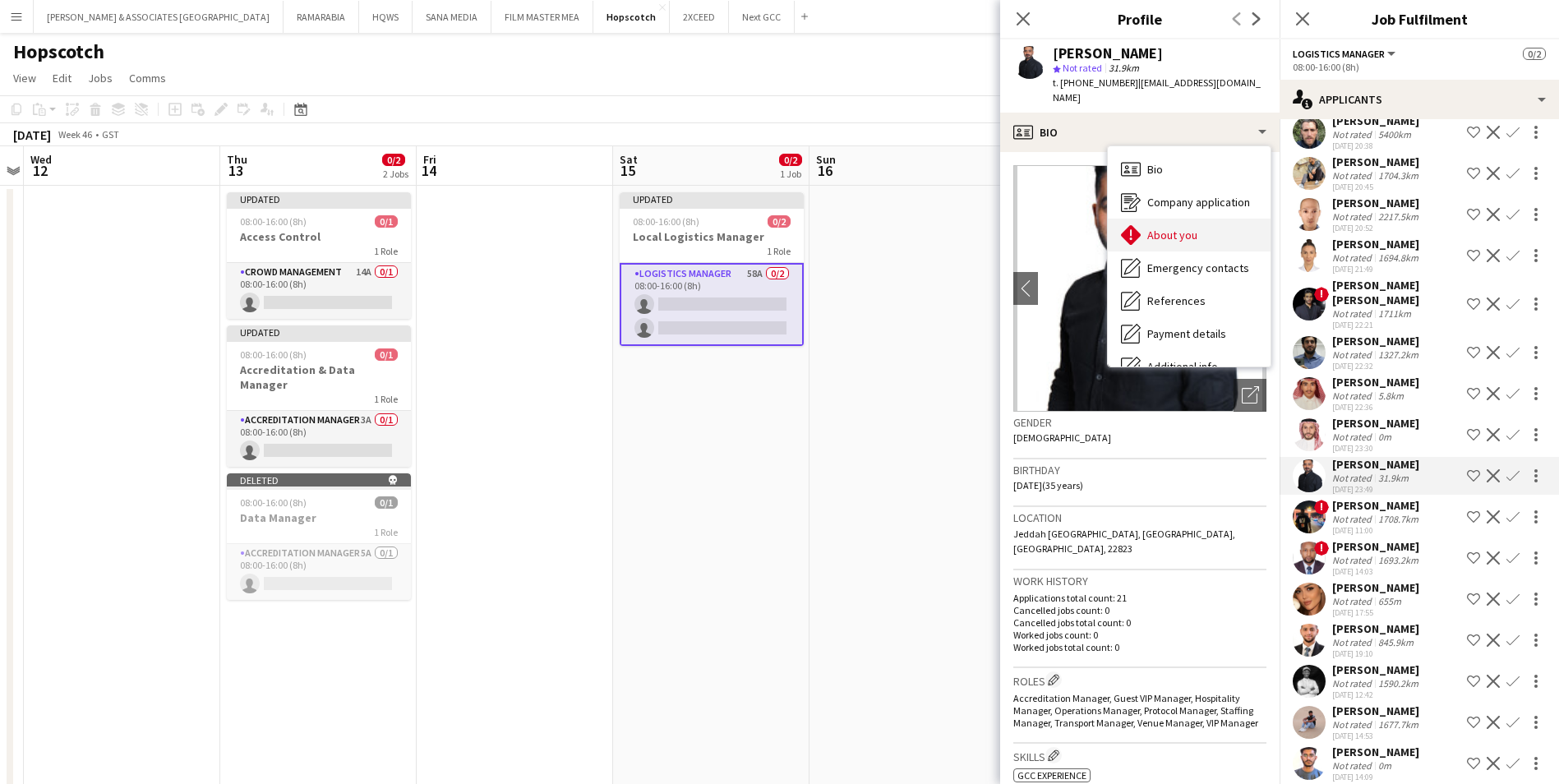
click at [1182, 218] on div "About you About you" at bounding box center [1189, 235] width 163 height 33
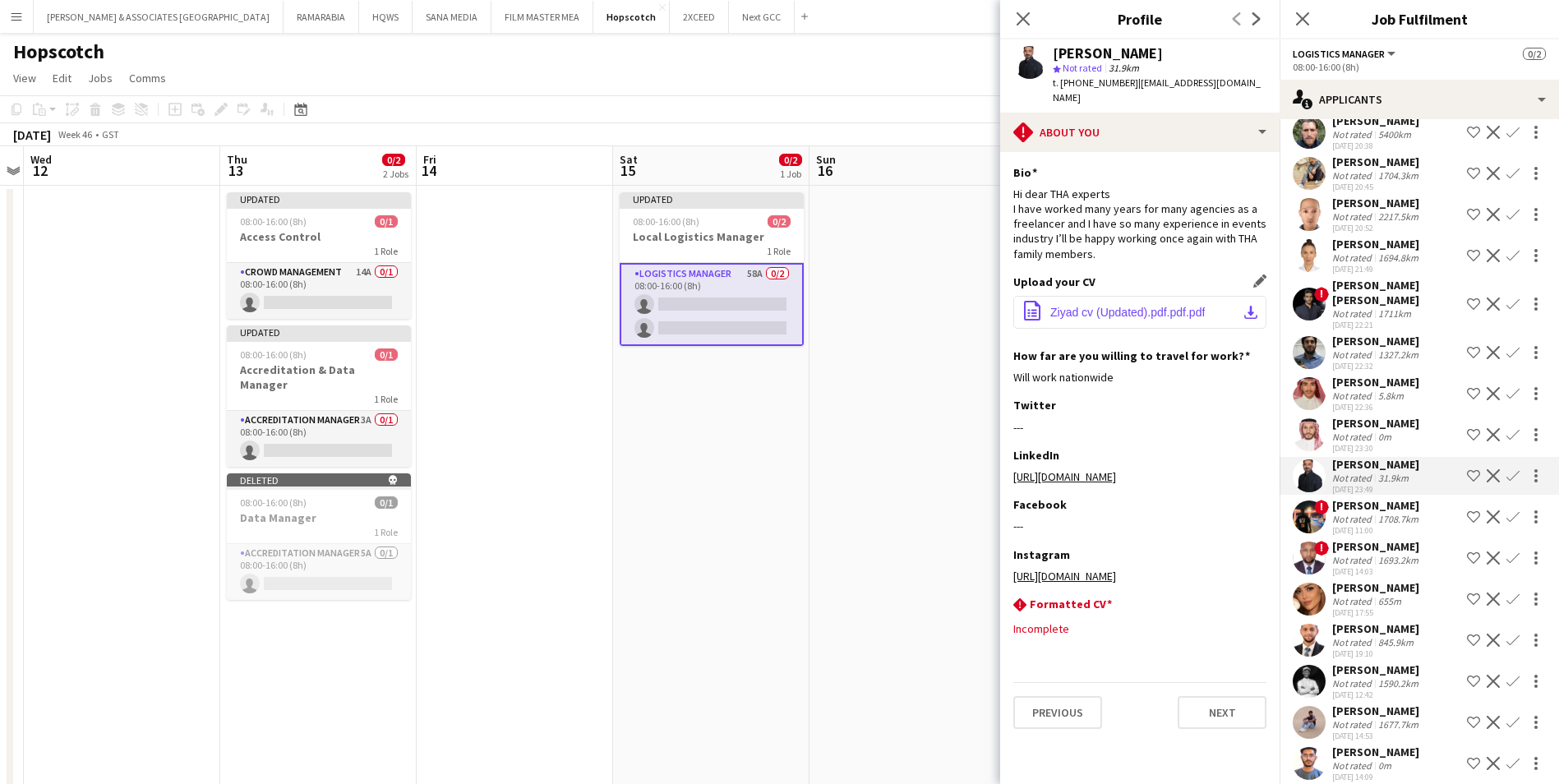
click at [1141, 307] on button "office-file-sheet Ziyad cv (Updated).pdf.pdf.pdf download-bottom" at bounding box center [1139, 313] width 253 height 33
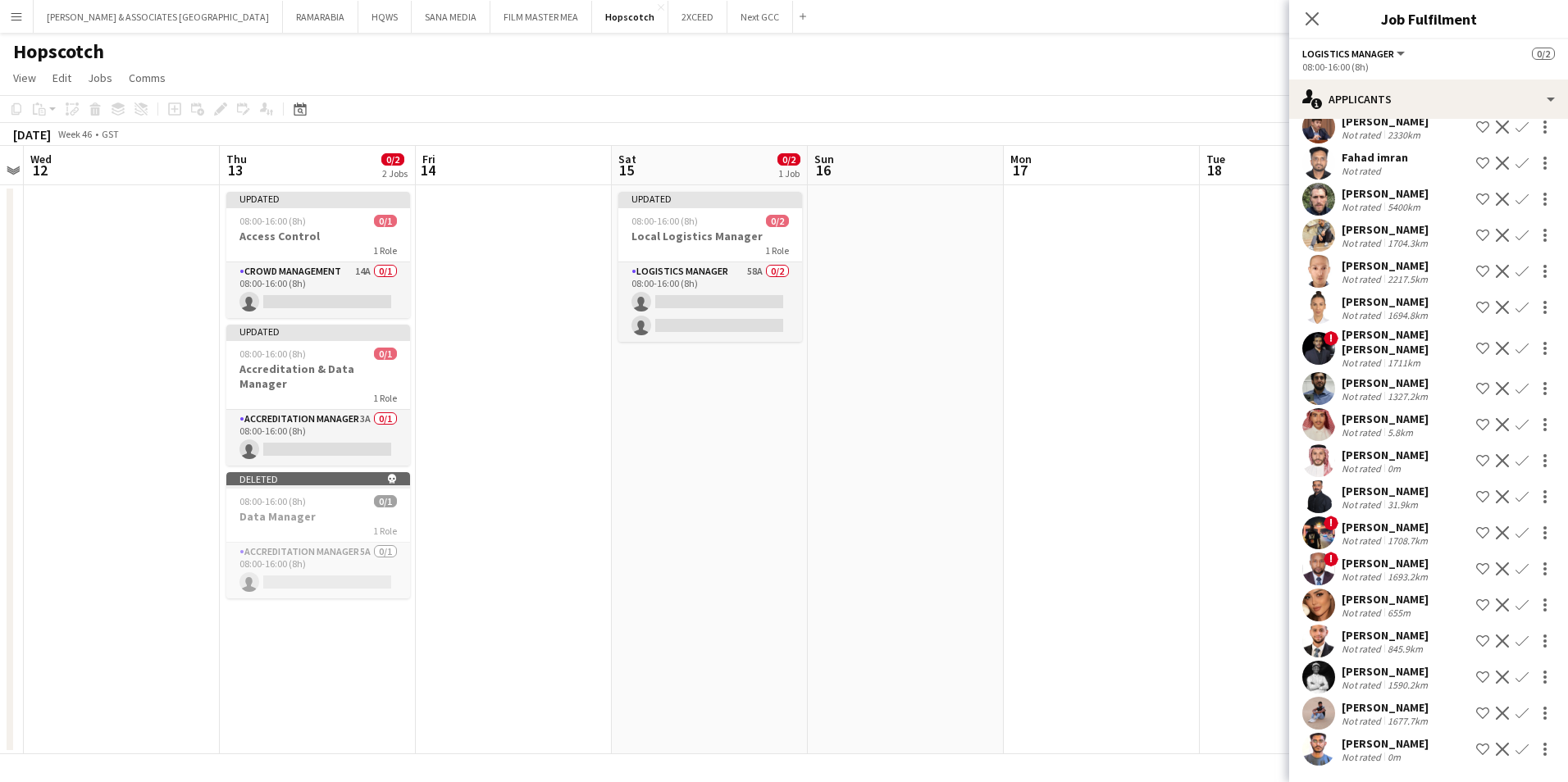
scroll to position [0, 0]
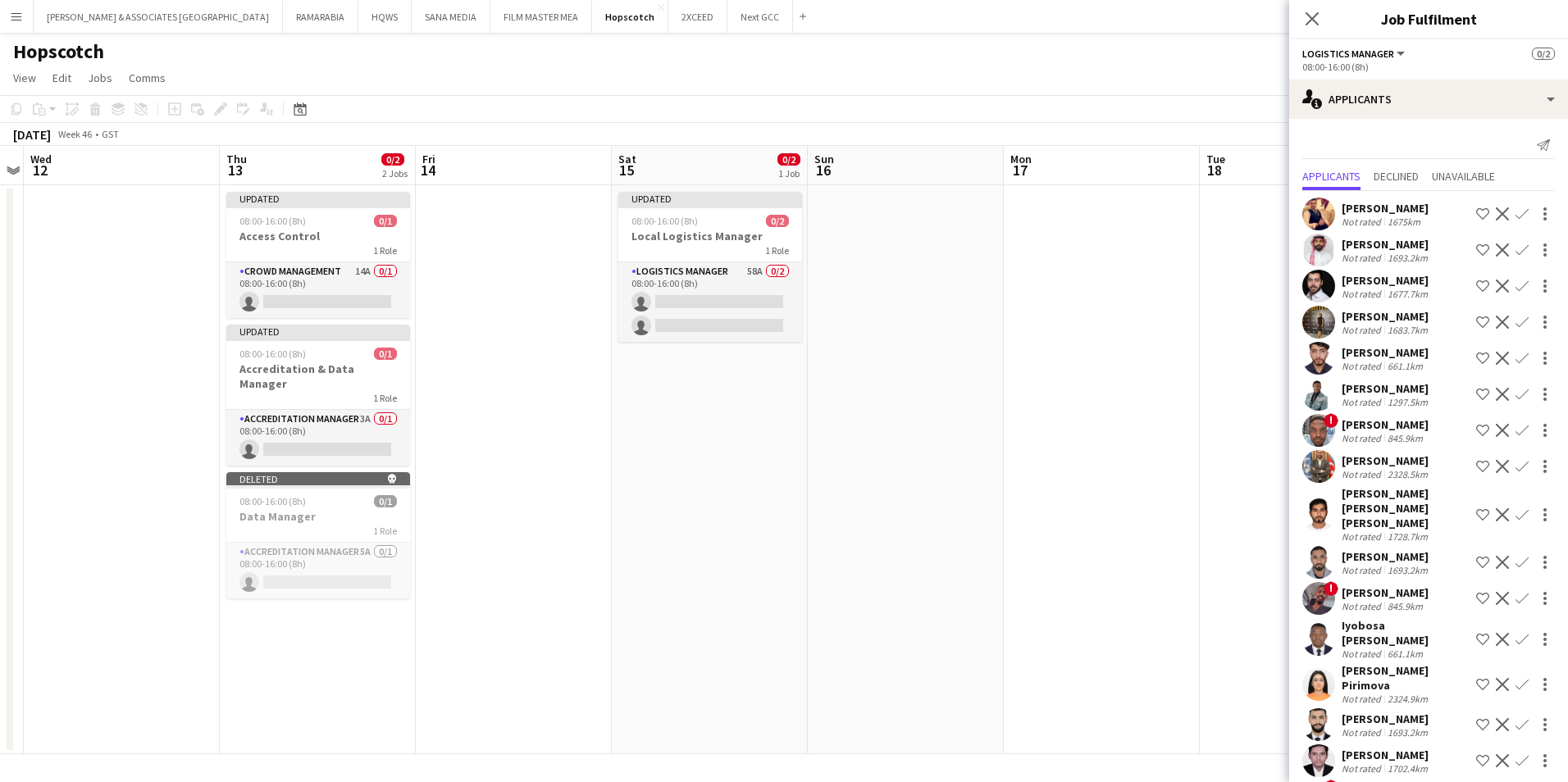
click at [6, 12] on button "Menu" at bounding box center [17, 17] width 33 height 33
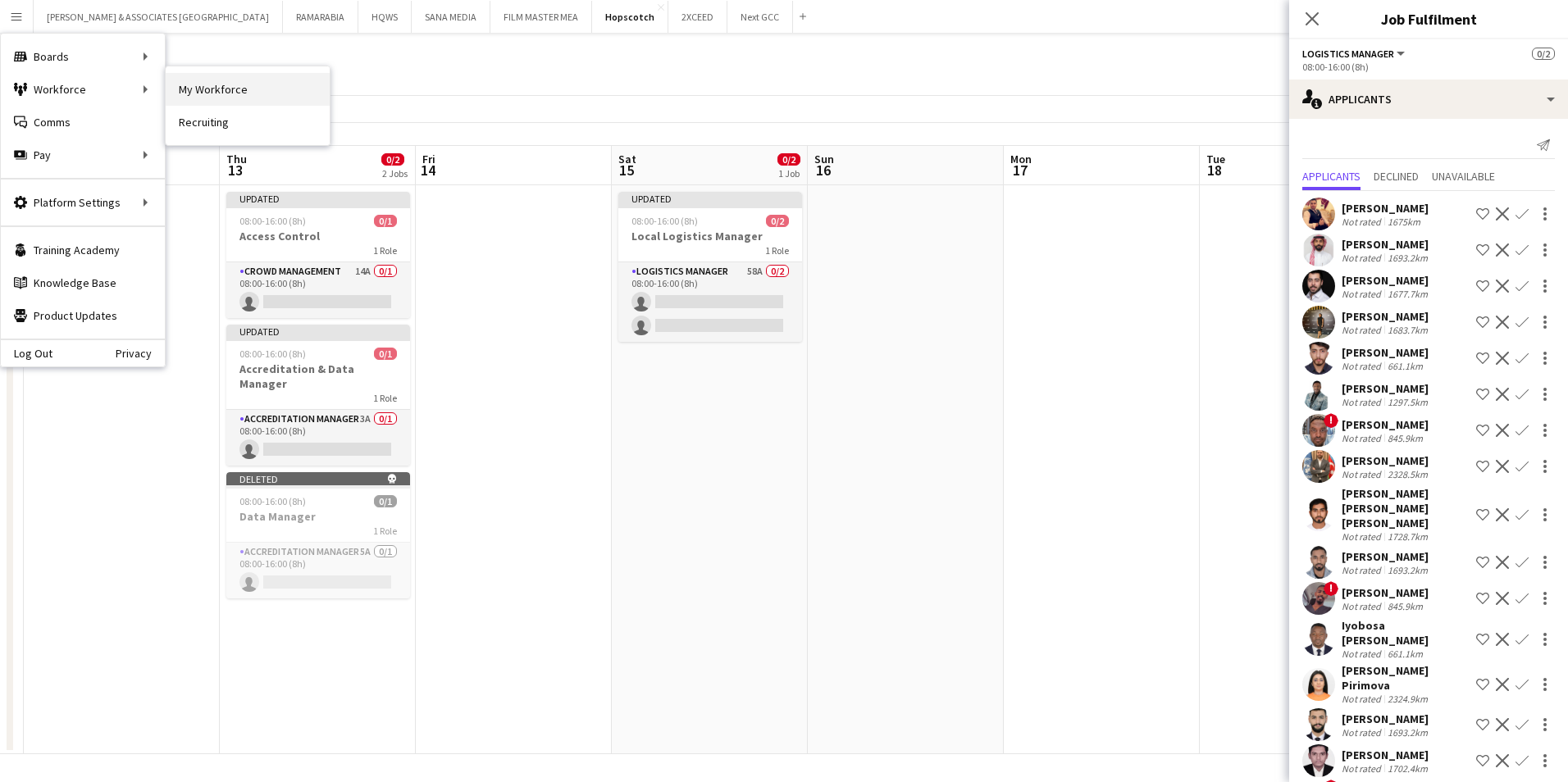
click at [205, 81] on link "My Workforce" at bounding box center [248, 89] width 164 height 33
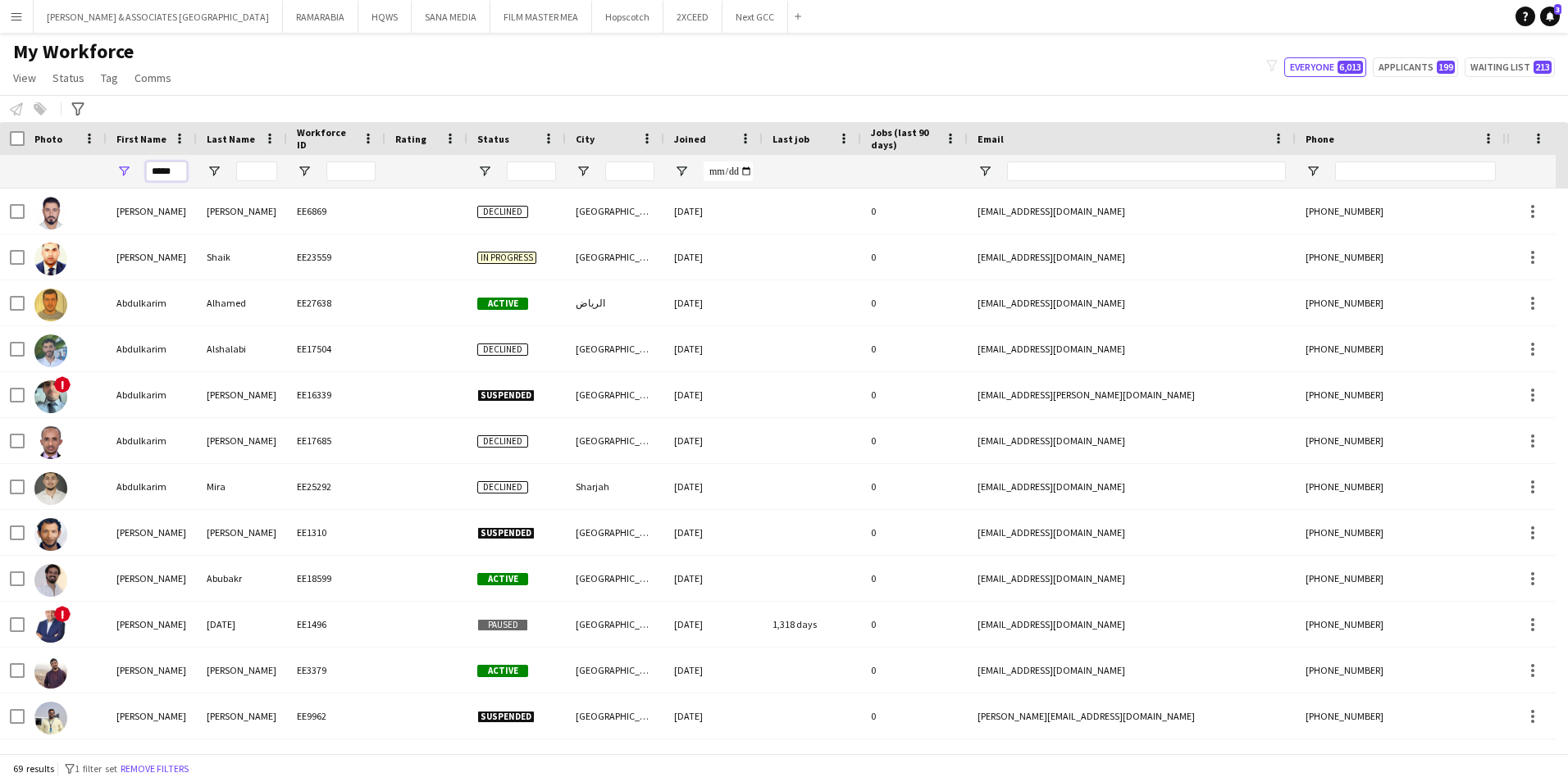
click at [161, 171] on input "*****" at bounding box center [166, 171] width 41 height 20
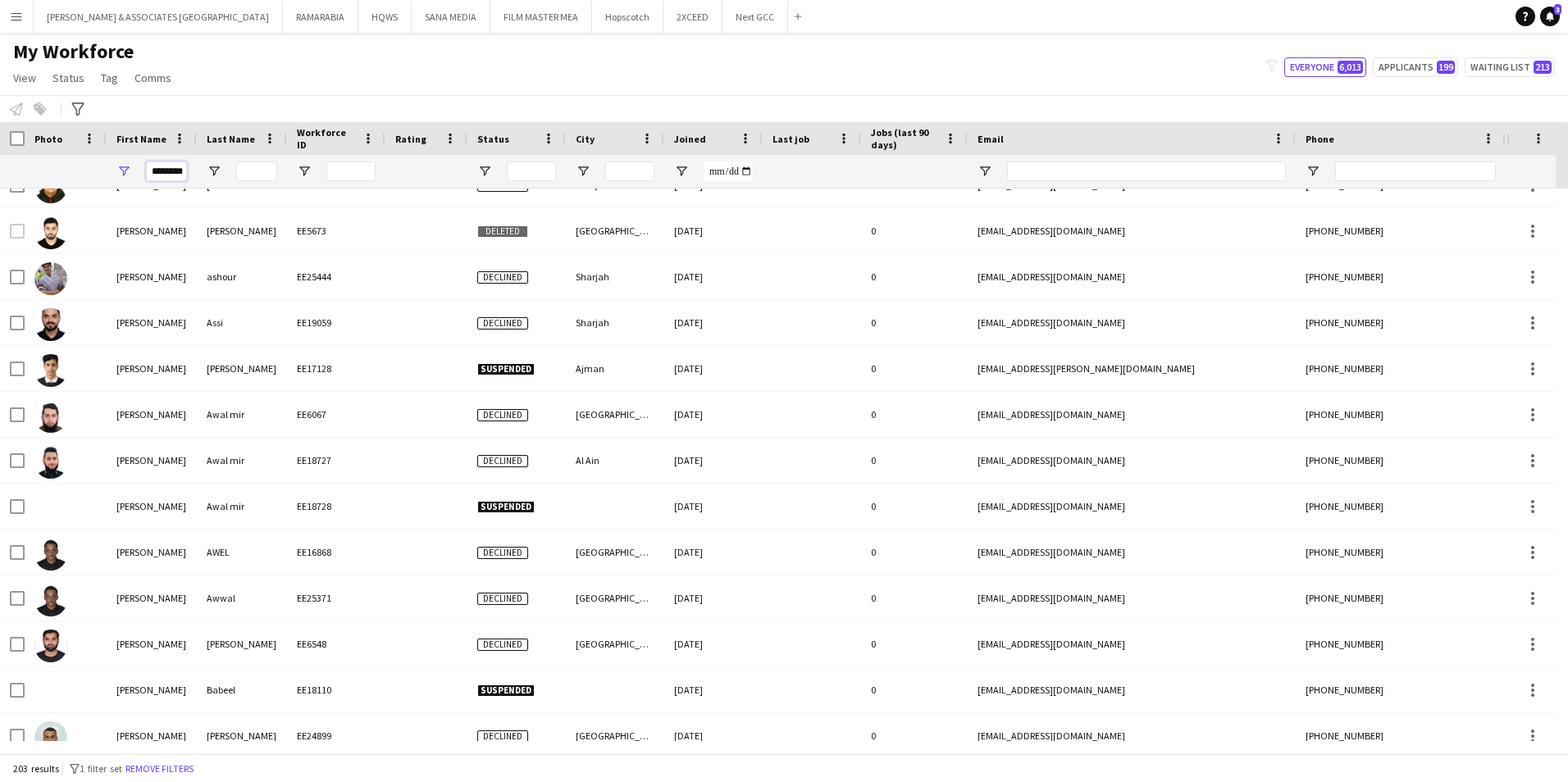
scroll to position [4180, 0]
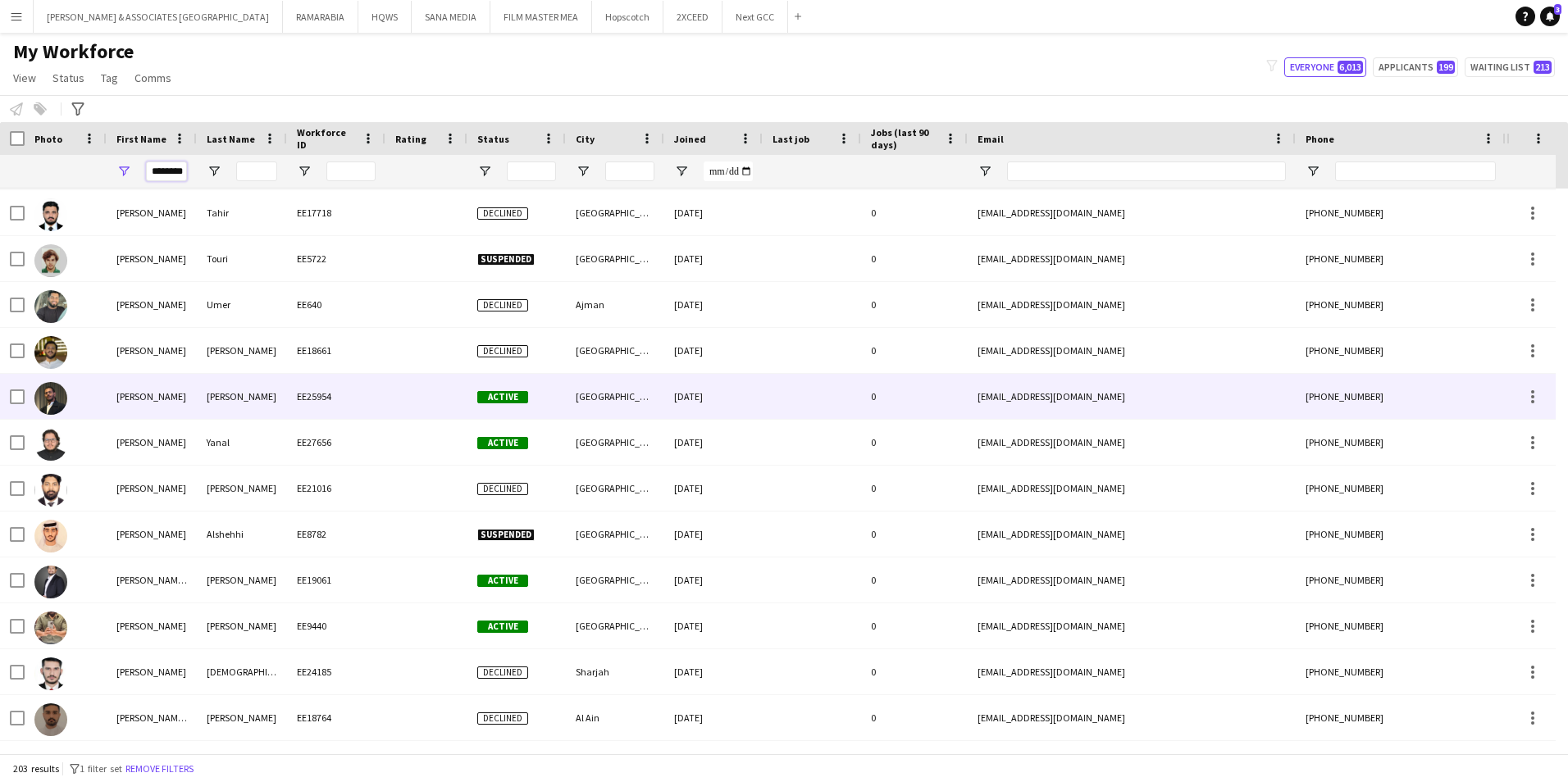
type input "********"
click at [342, 401] on div "EE25954" at bounding box center [336, 396] width 99 height 45
